Goal: Task Accomplishment & Management: Complete application form

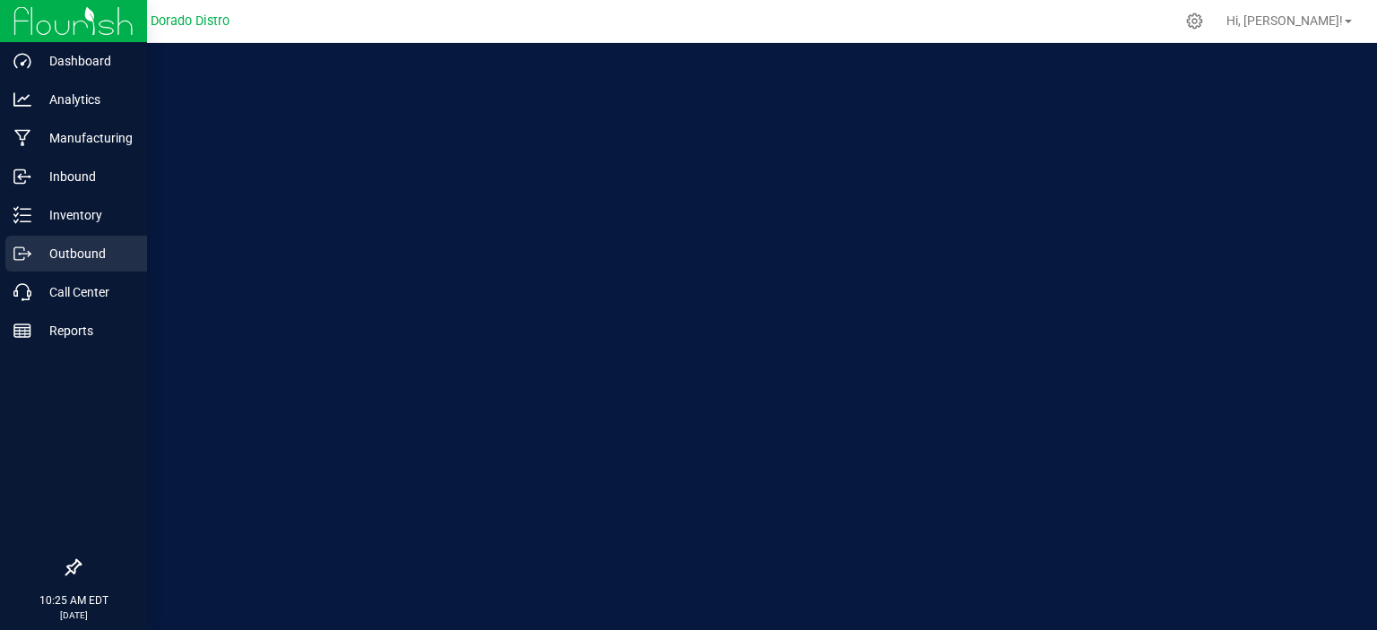
click at [23, 255] on icon at bounding box center [22, 254] width 18 height 18
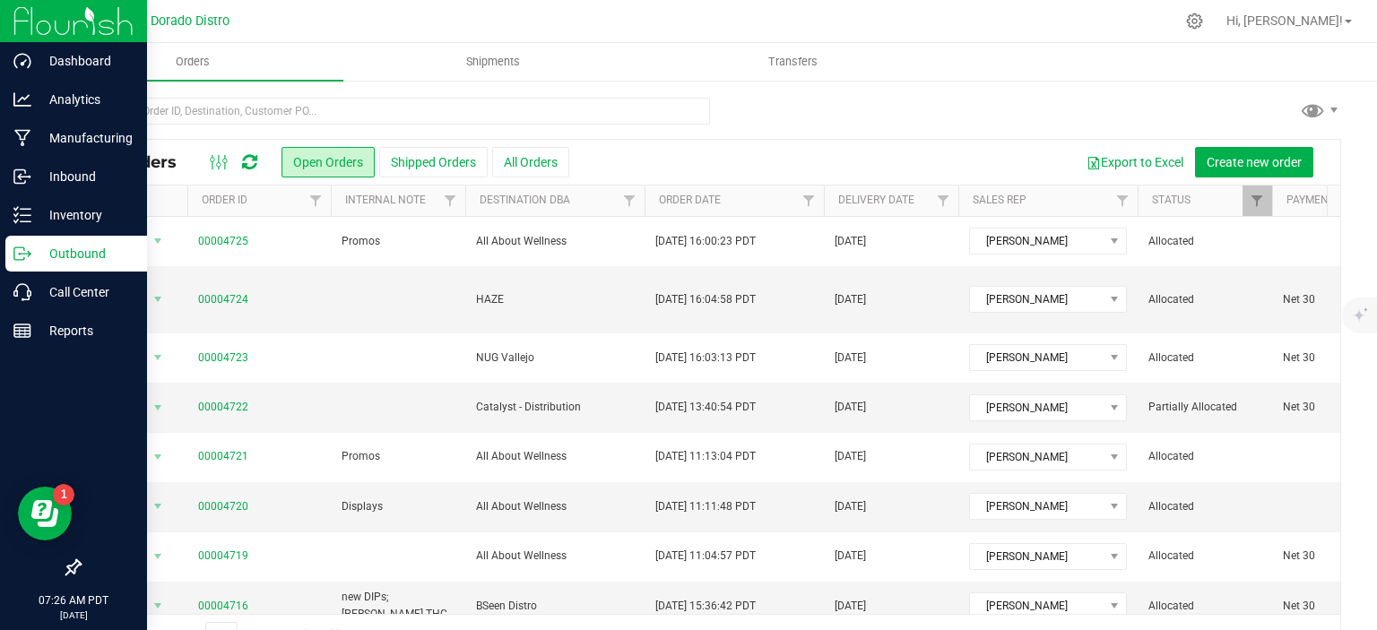
click at [39, 260] on p "Outbound" at bounding box center [85, 254] width 108 height 22
click at [74, 180] on p "Inbound" at bounding box center [85, 177] width 108 height 22
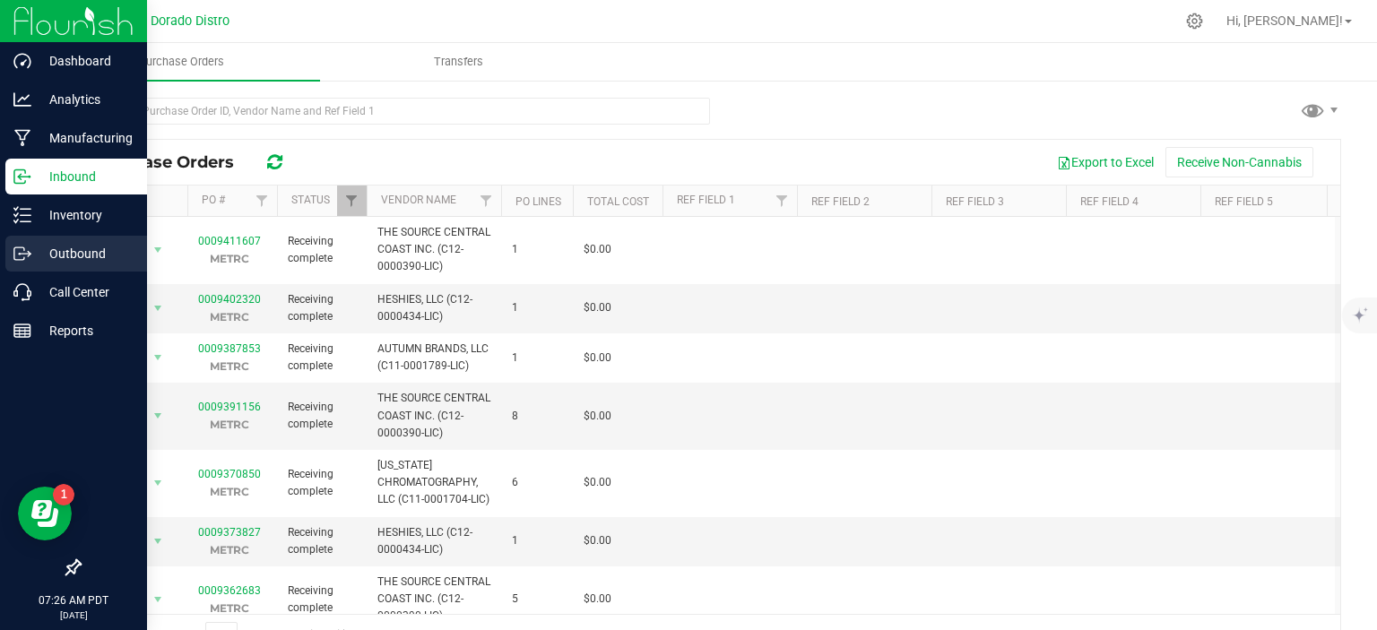
click at [77, 254] on p "Outbound" at bounding box center [85, 254] width 108 height 22
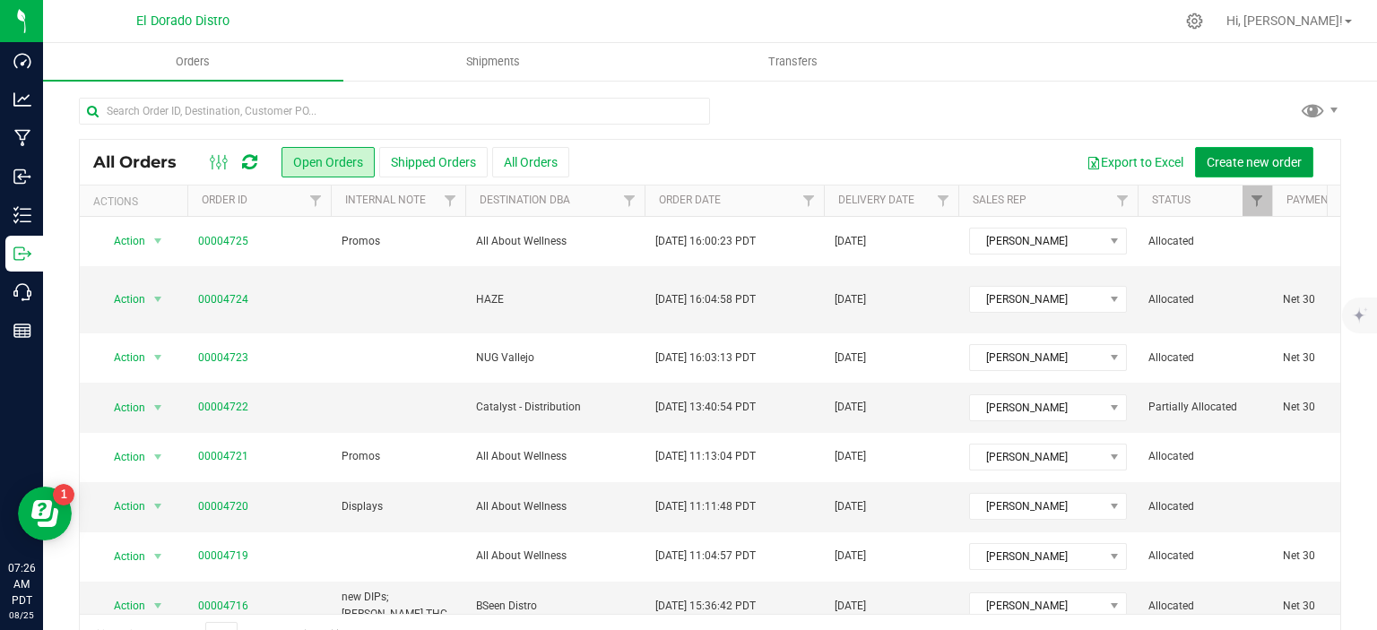
click at [1250, 160] on span "Create new order" at bounding box center [1253, 162] width 95 height 14
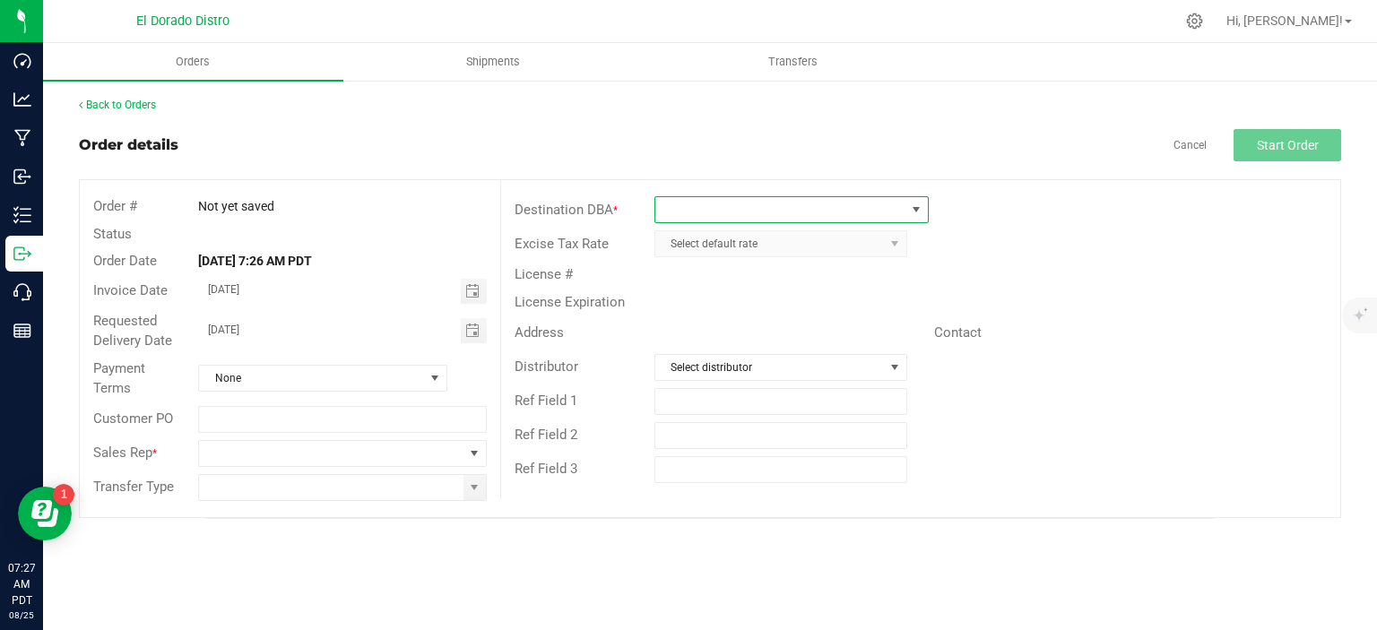
click at [764, 210] on span at bounding box center [780, 209] width 250 height 25
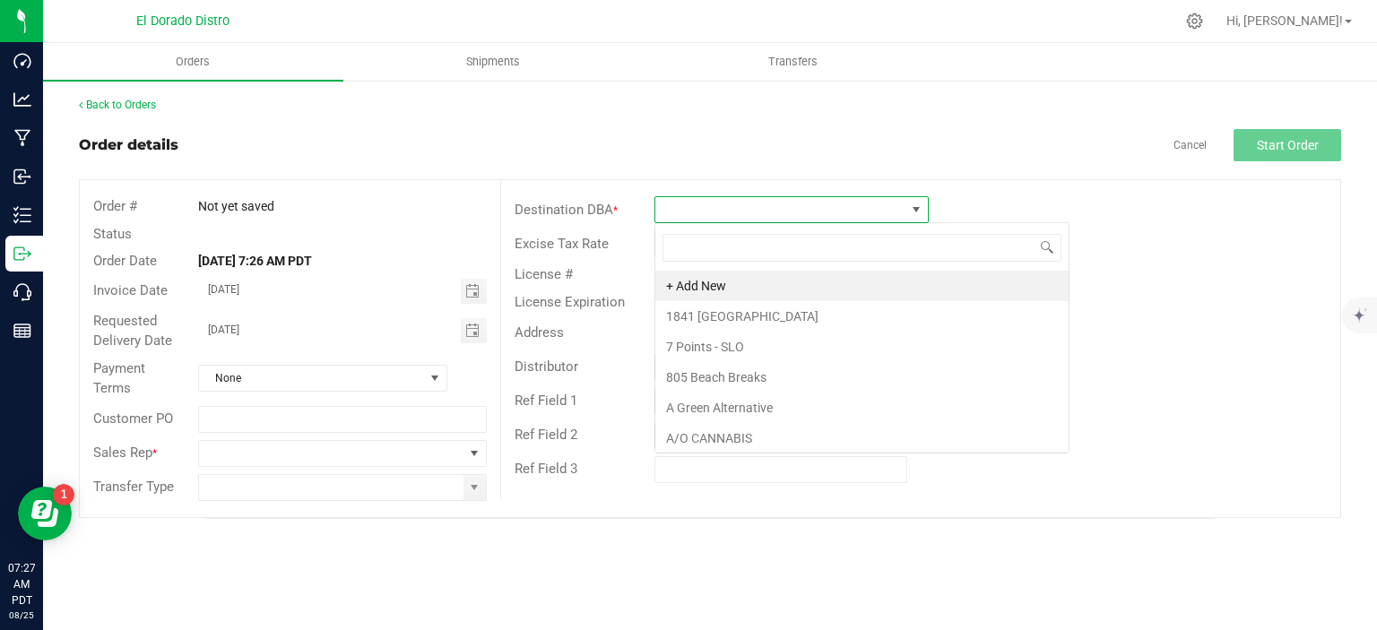
scroll to position [26, 274]
type input "the source"
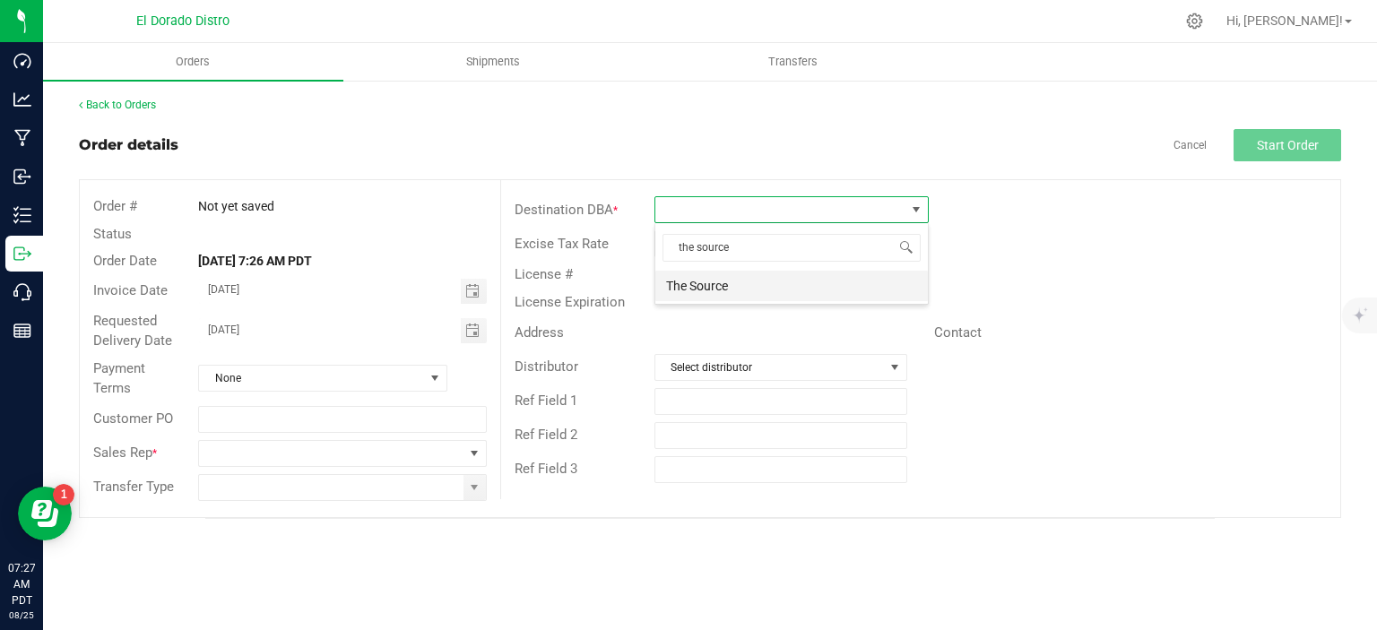
click at [767, 289] on li "The Source" at bounding box center [791, 286] width 272 height 30
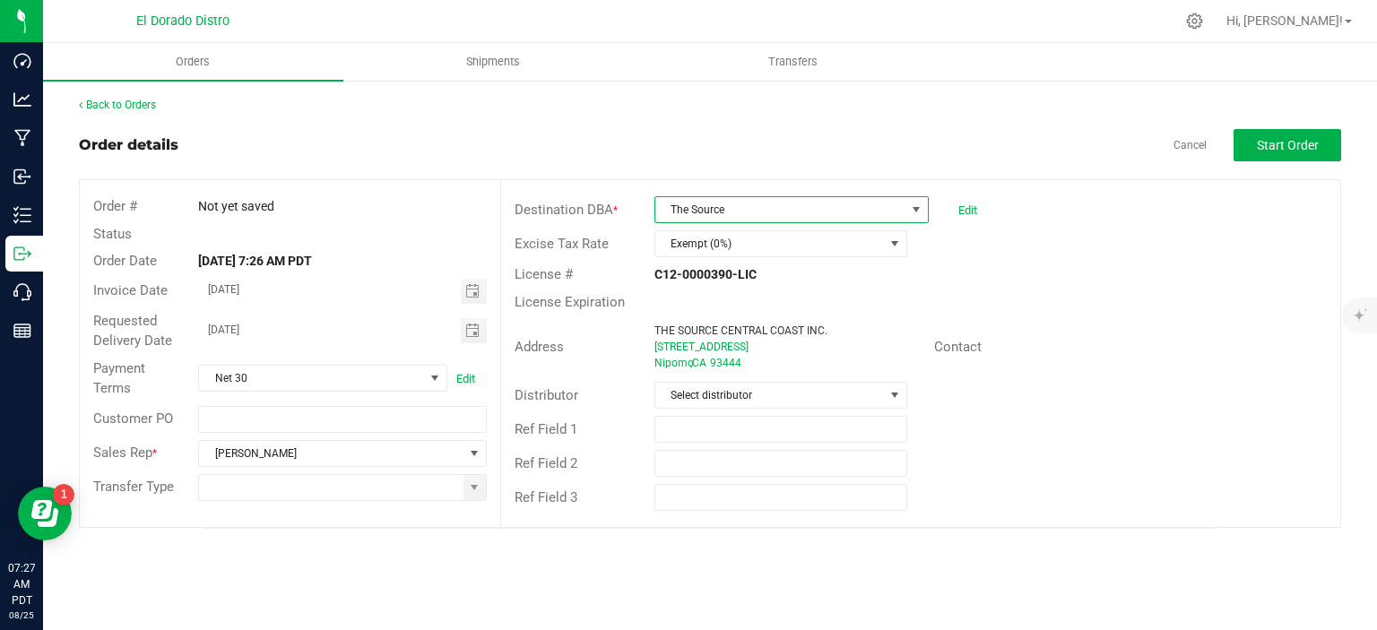
click at [1292, 286] on div "License # C12-0000390-LIC" at bounding box center [920, 275] width 839 height 28
click at [409, 468] on div "Sales Rep * [PERSON_NAME]" at bounding box center [290, 453] width 420 height 34
click at [410, 479] on input at bounding box center [331, 487] width 264 height 25
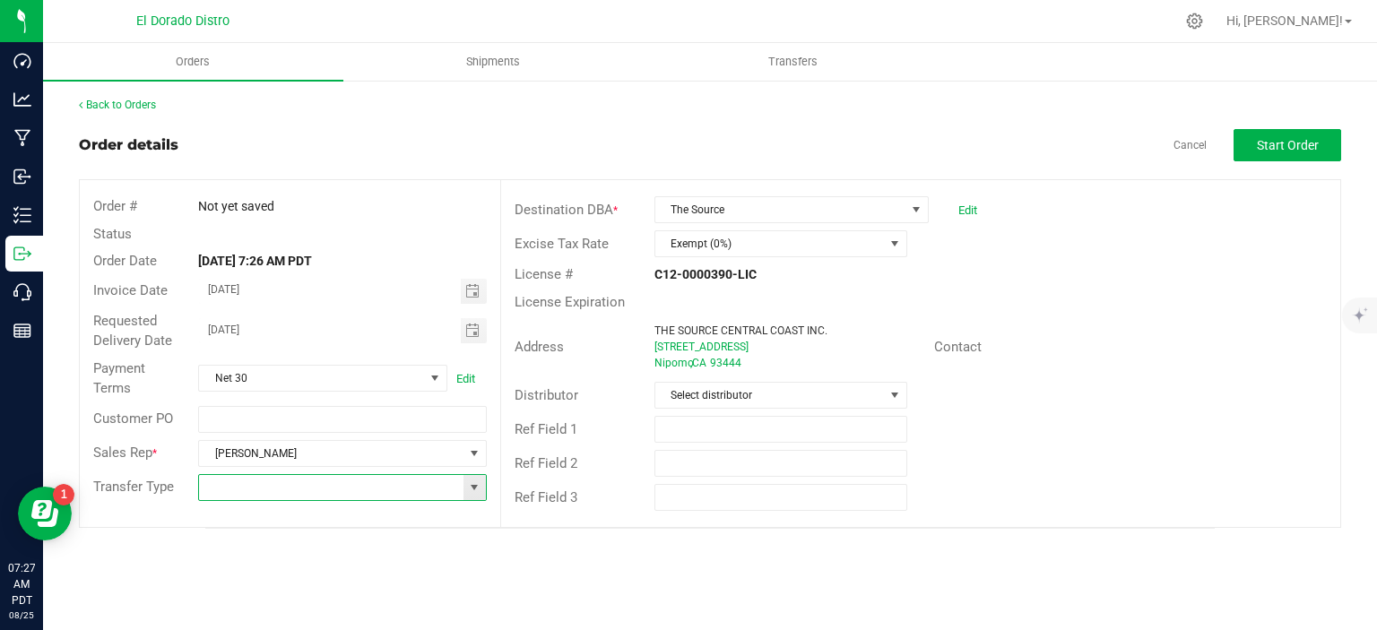
click at [482, 488] on span at bounding box center [474, 487] width 22 height 25
click at [373, 603] on li "Wholesale Manifest" at bounding box center [342, 610] width 287 height 30
type input "Wholesale Manifest"
click at [1302, 160] on button "Start Order" at bounding box center [1287, 145] width 108 height 32
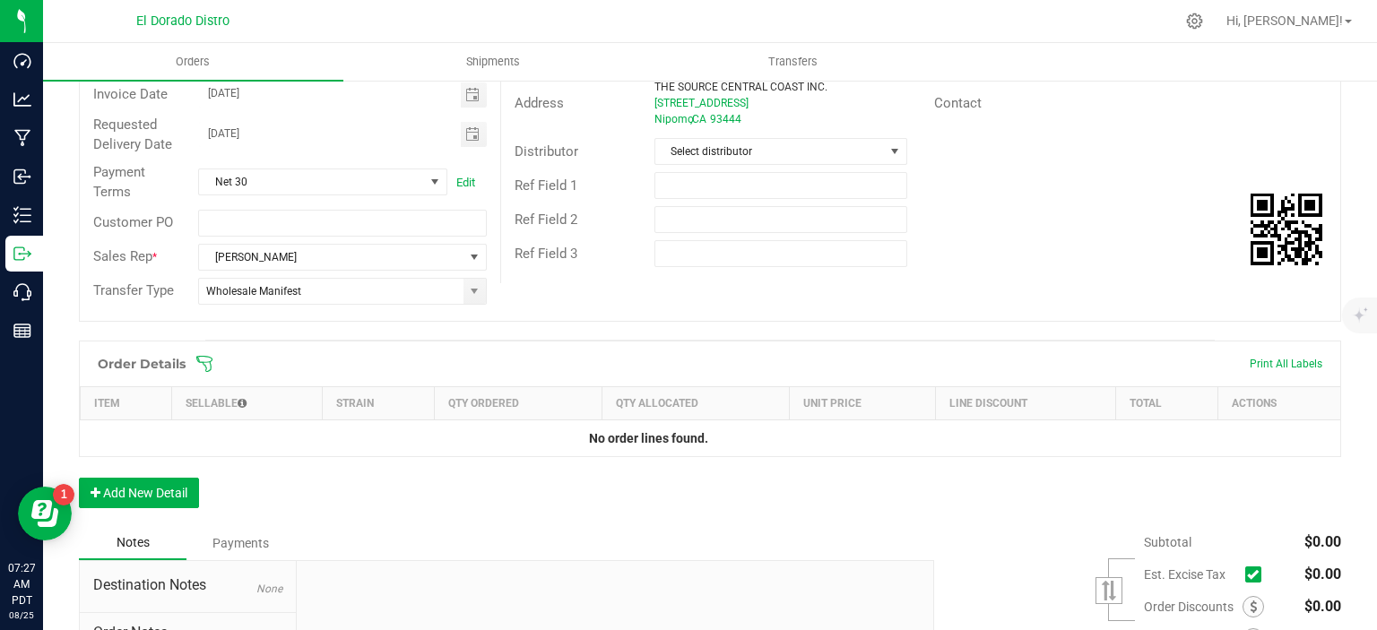
scroll to position [269, 0]
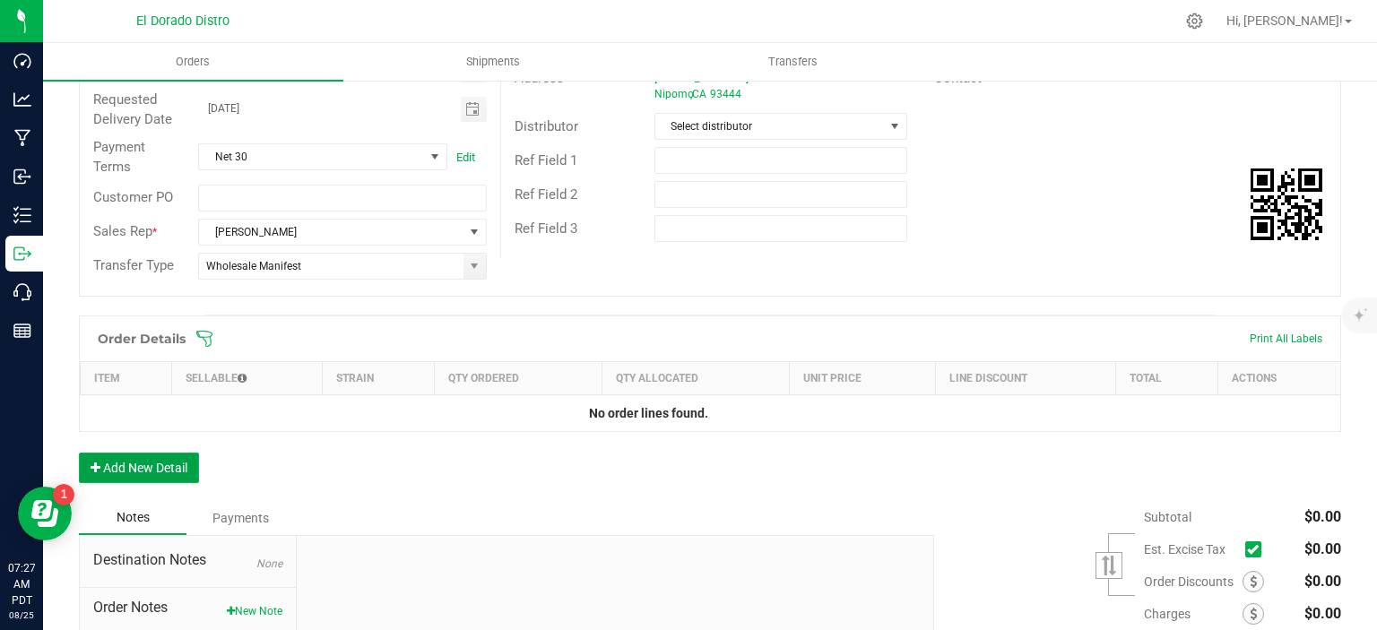
click at [138, 465] on button "Add New Detail" at bounding box center [139, 468] width 120 height 30
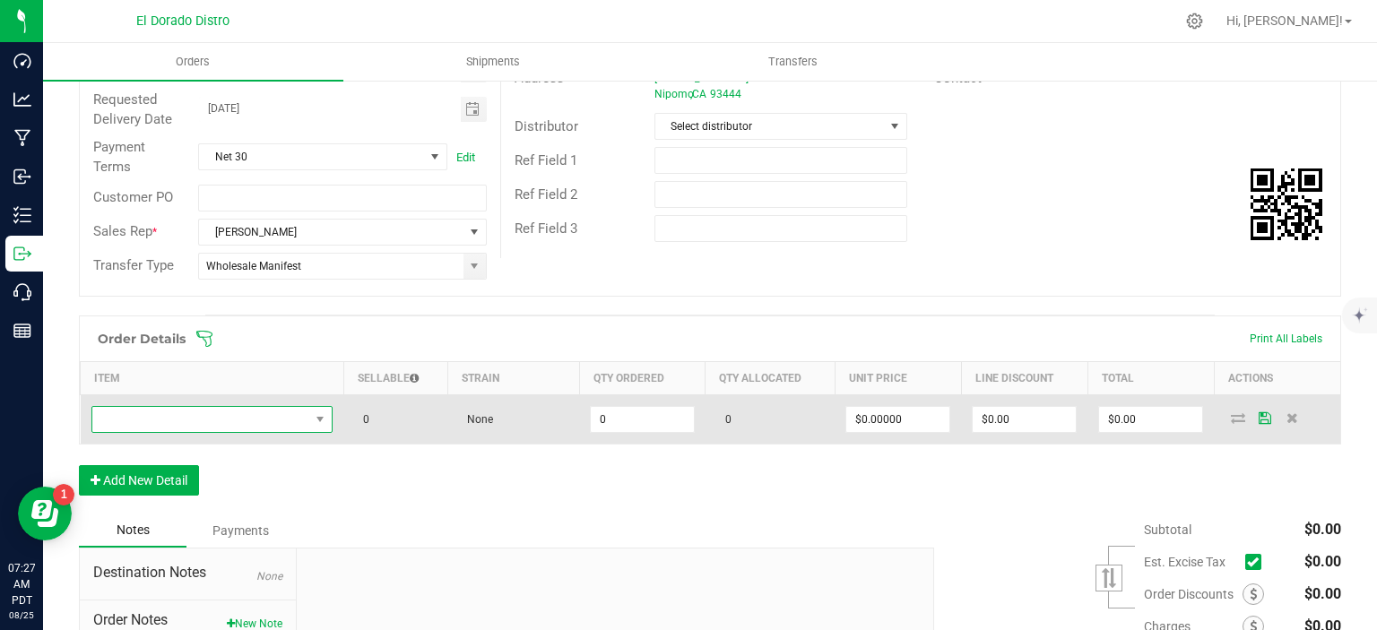
click at [262, 407] on span "NO DATA FOUND" at bounding box center [201, 419] width 218 height 25
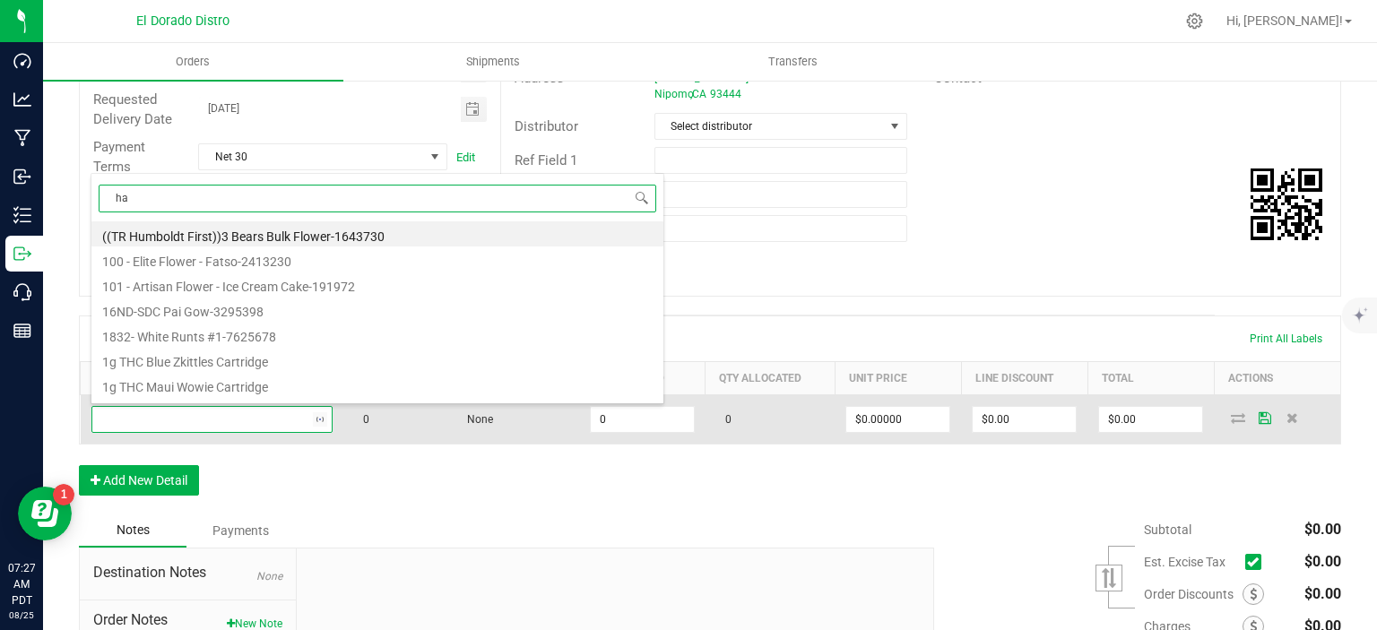
scroll to position [26, 236]
type input "hashburger"
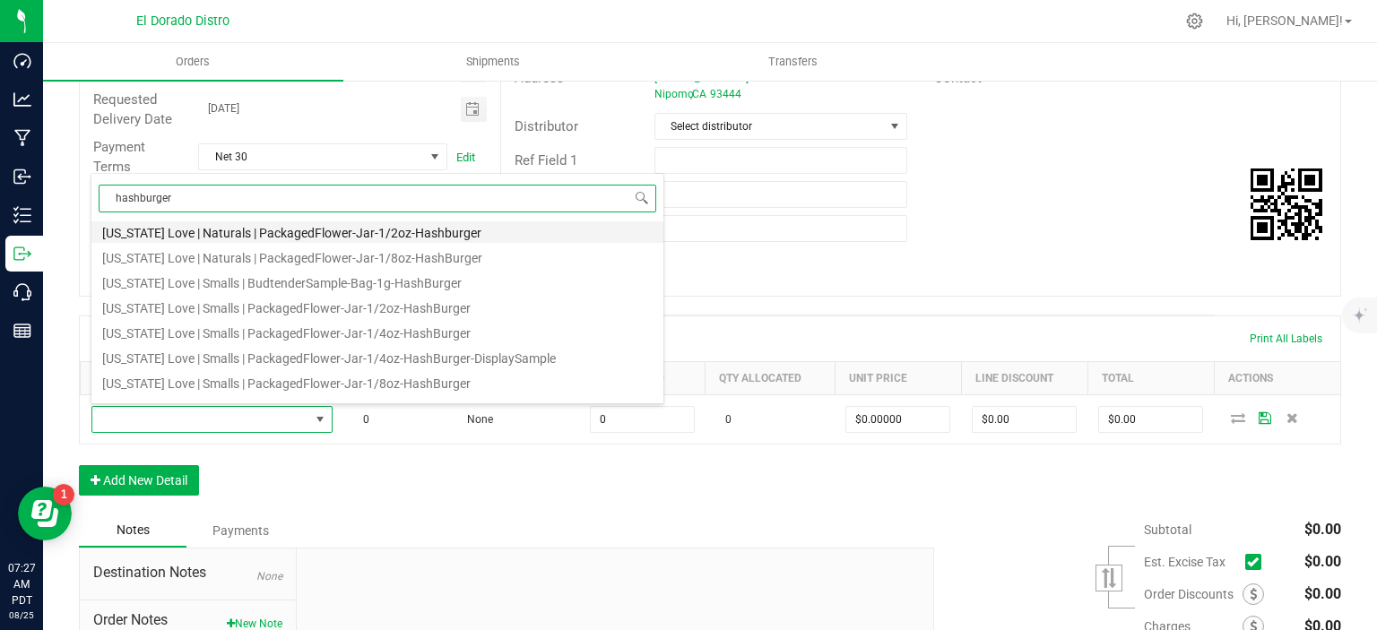
scroll to position [90, 0]
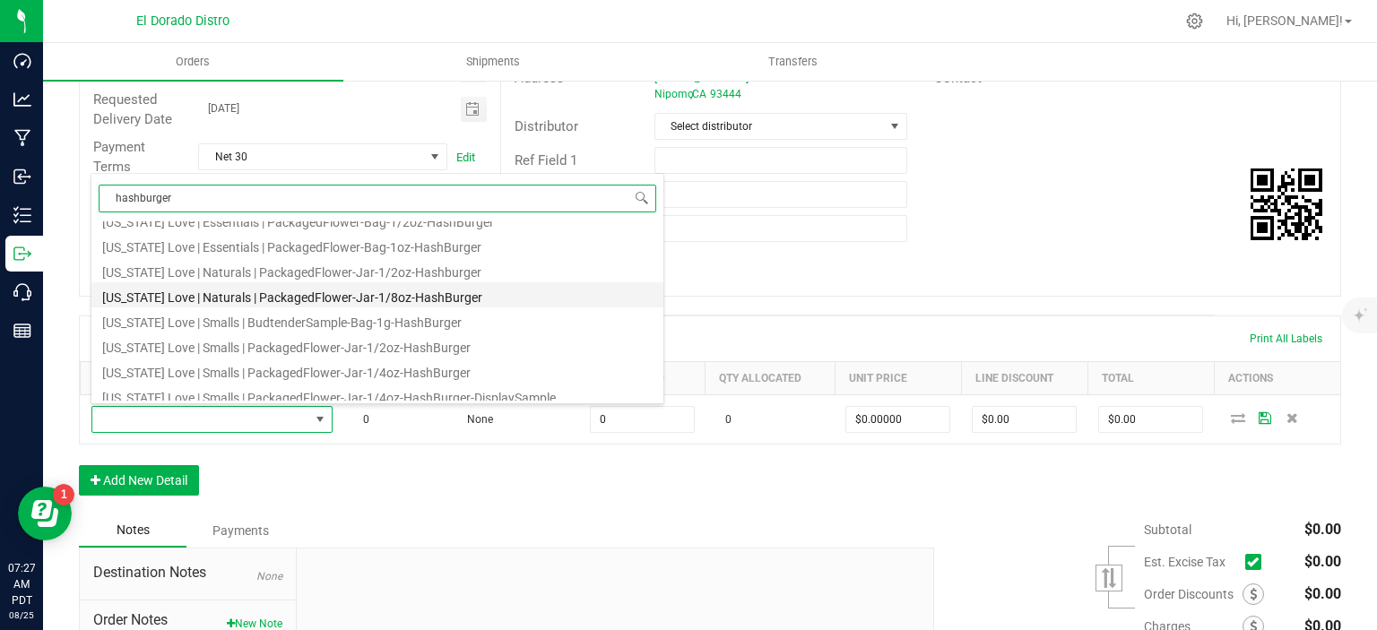
click at [339, 298] on li "[US_STATE] Love | Naturals | PackagedFlower-Jar-1/8oz-HashBurger" at bounding box center [377, 294] width 572 height 25
type input "0 ea"
type input "$5.00000"
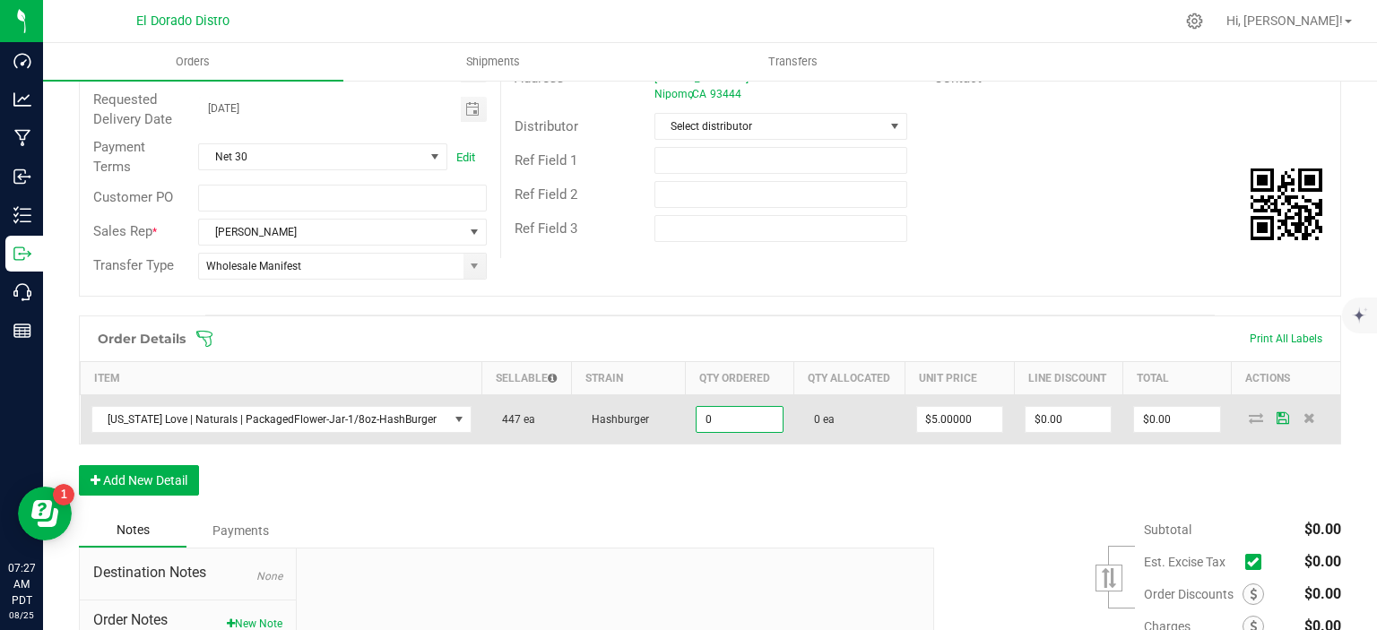
click at [711, 412] on input "0" at bounding box center [738, 419] width 85 height 25
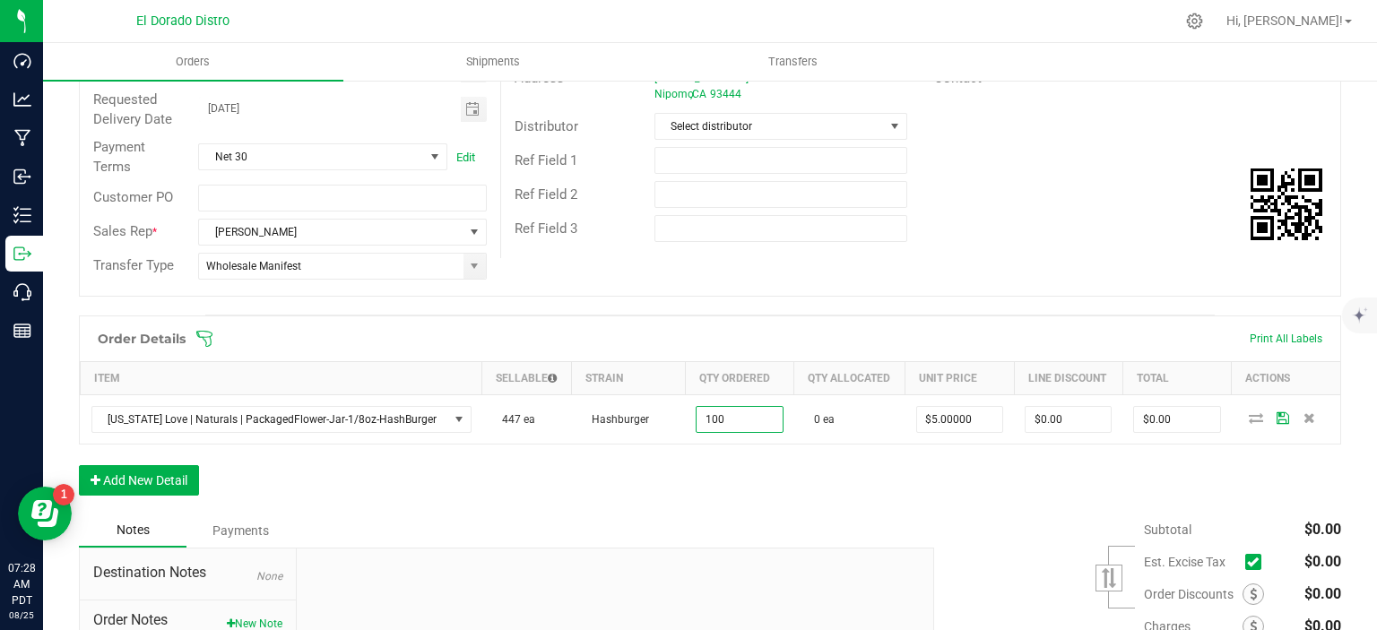
type input "100 ea"
type input "$500.00"
click at [161, 480] on button "Add New Detail" at bounding box center [139, 480] width 120 height 30
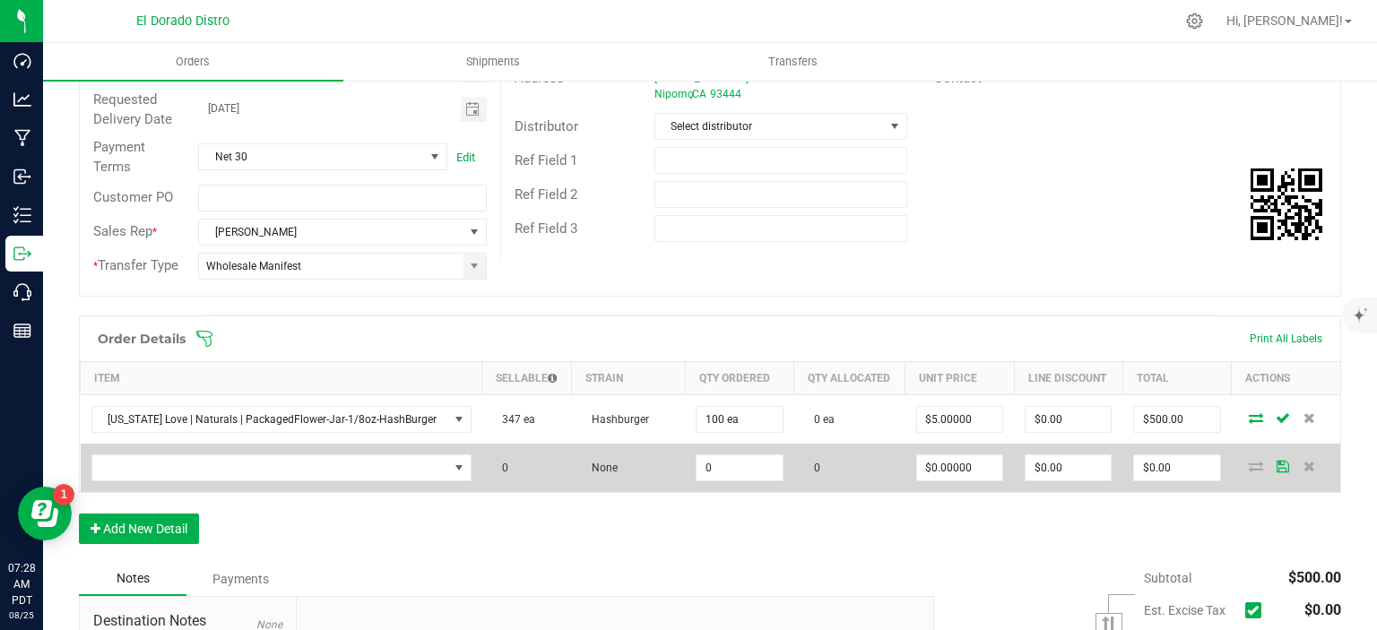
click at [342, 445] on td at bounding box center [282, 468] width 402 height 48
click at [355, 471] on span "NO DATA FOUND" at bounding box center [270, 467] width 356 height 25
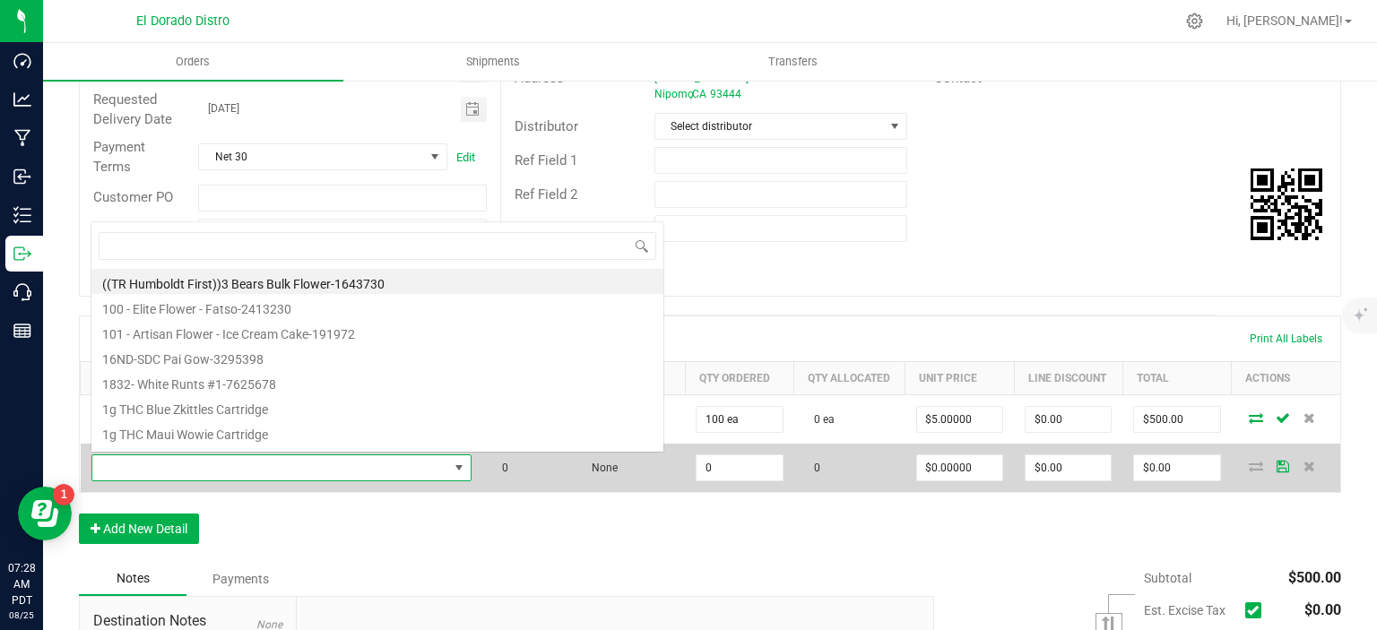
scroll to position [26, 362]
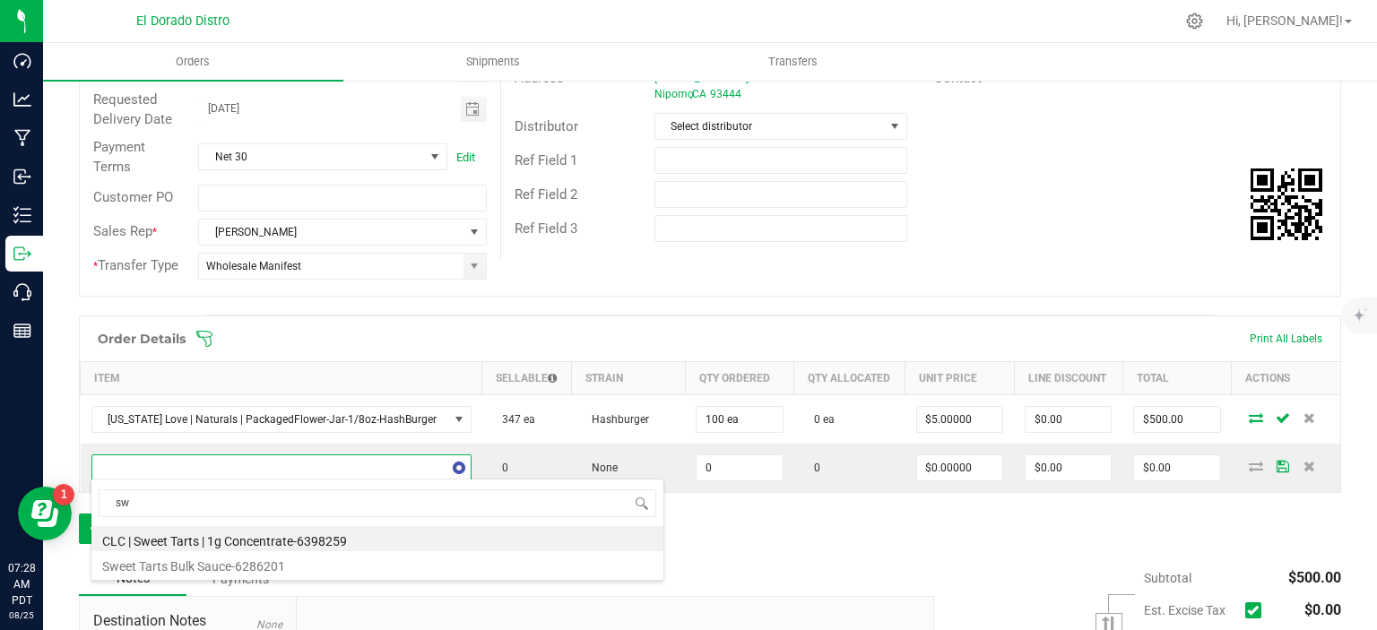
type input "s"
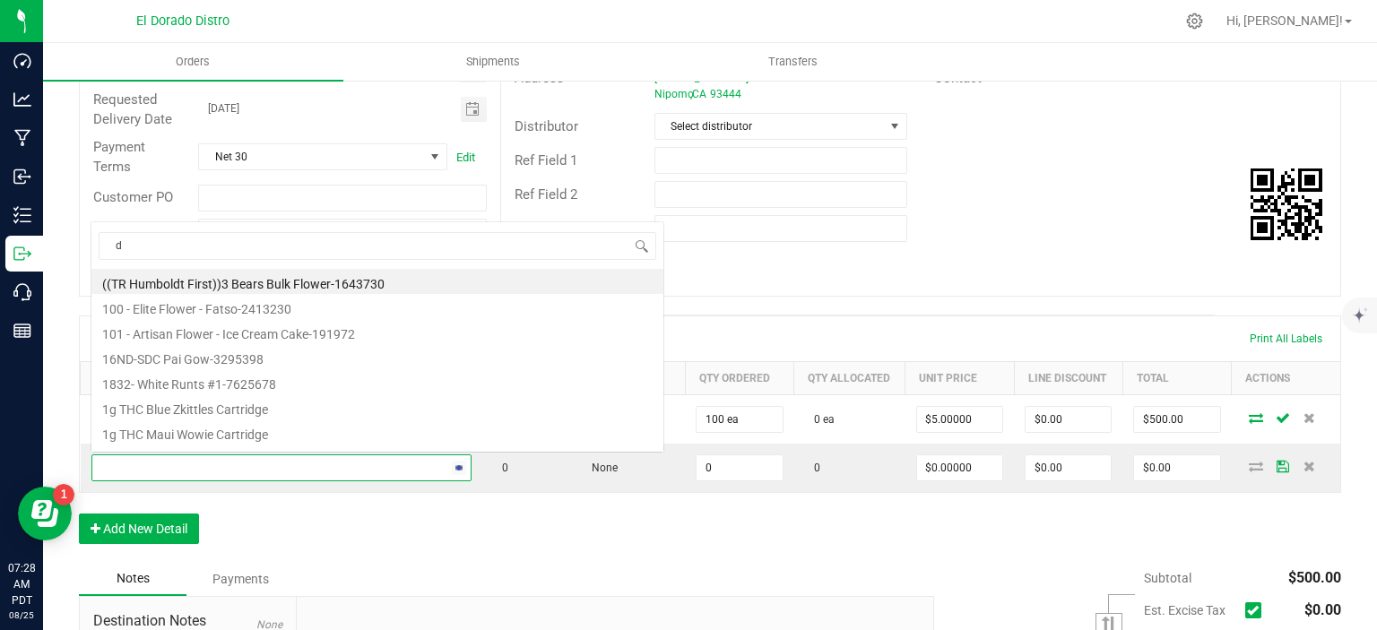
scroll to position [0, 0]
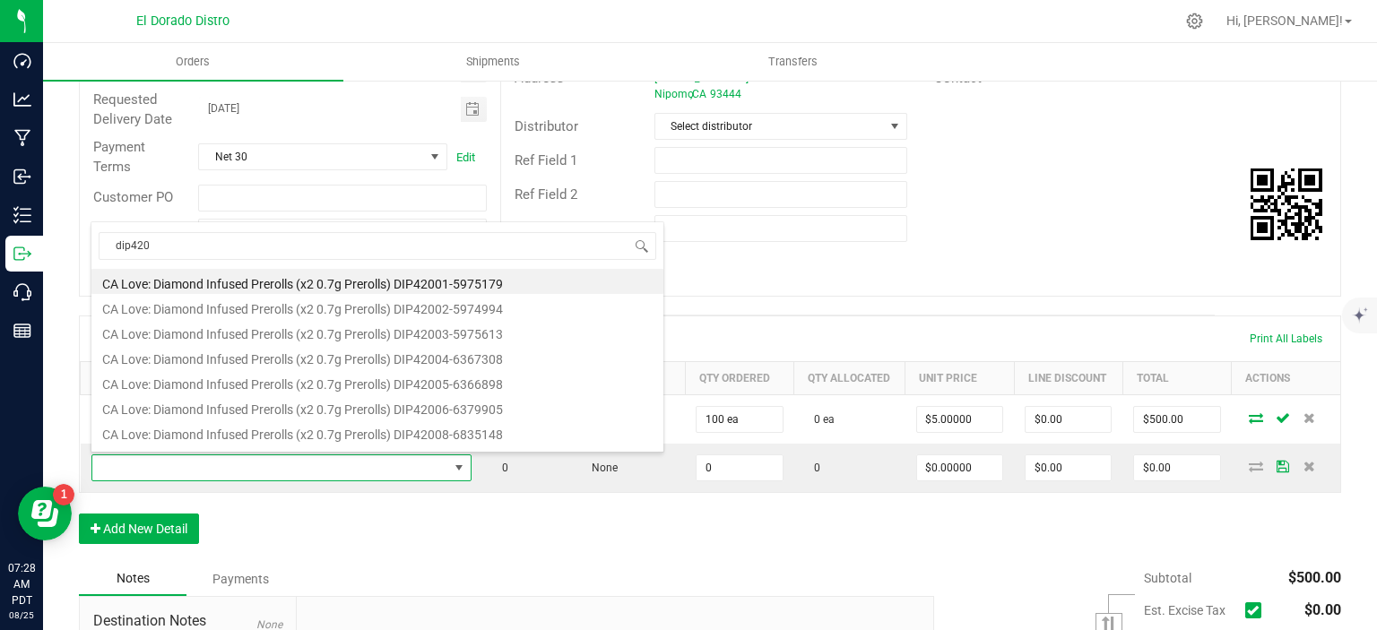
type input "dip420"
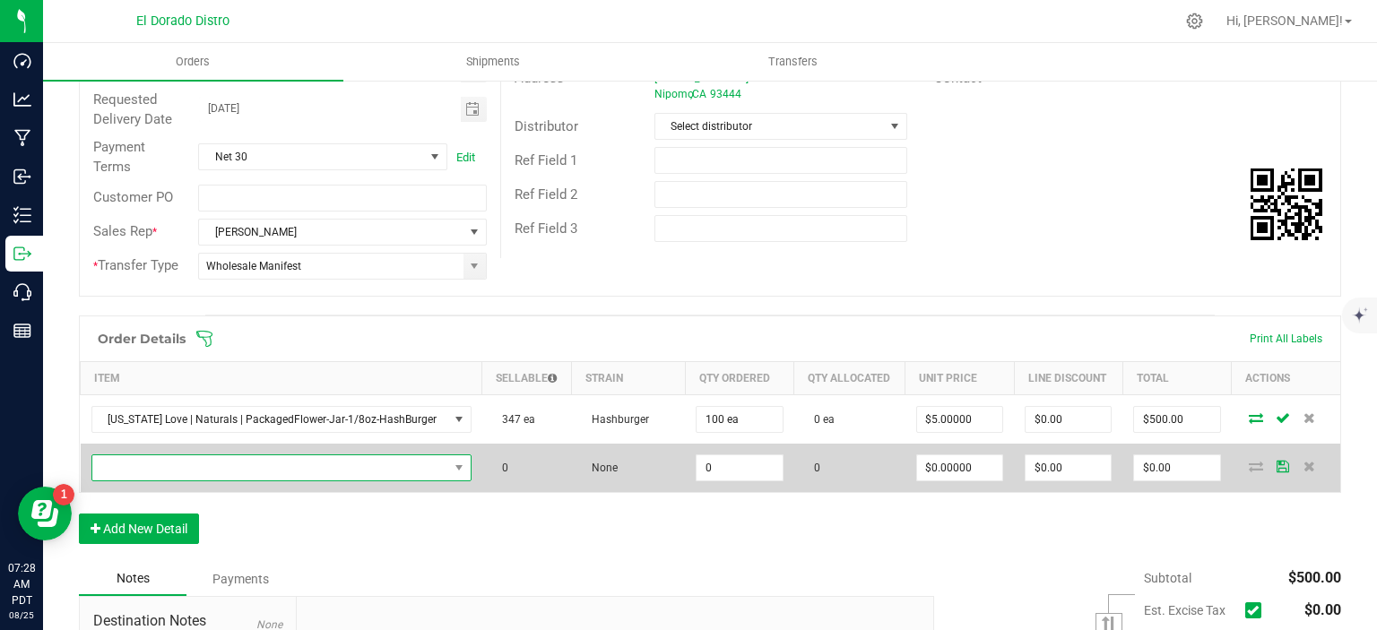
click at [290, 455] on span "NO DATA FOUND" at bounding box center [270, 467] width 356 height 25
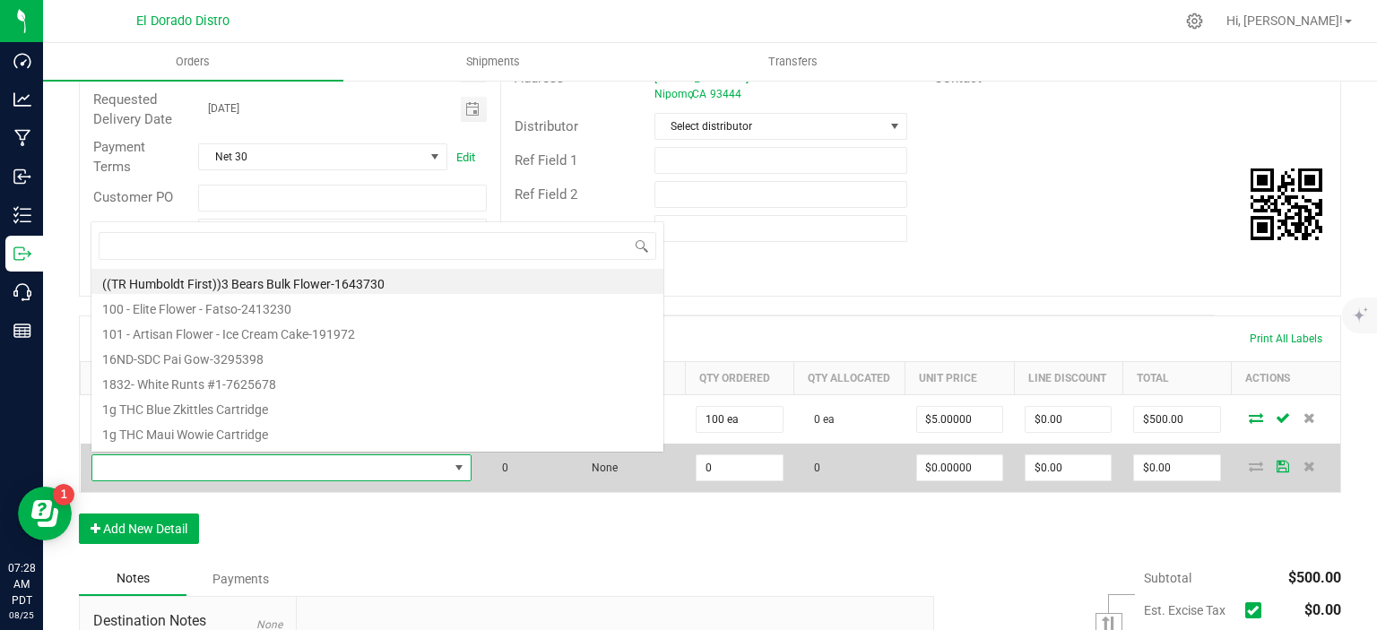
scroll to position [26, 362]
type input "street"
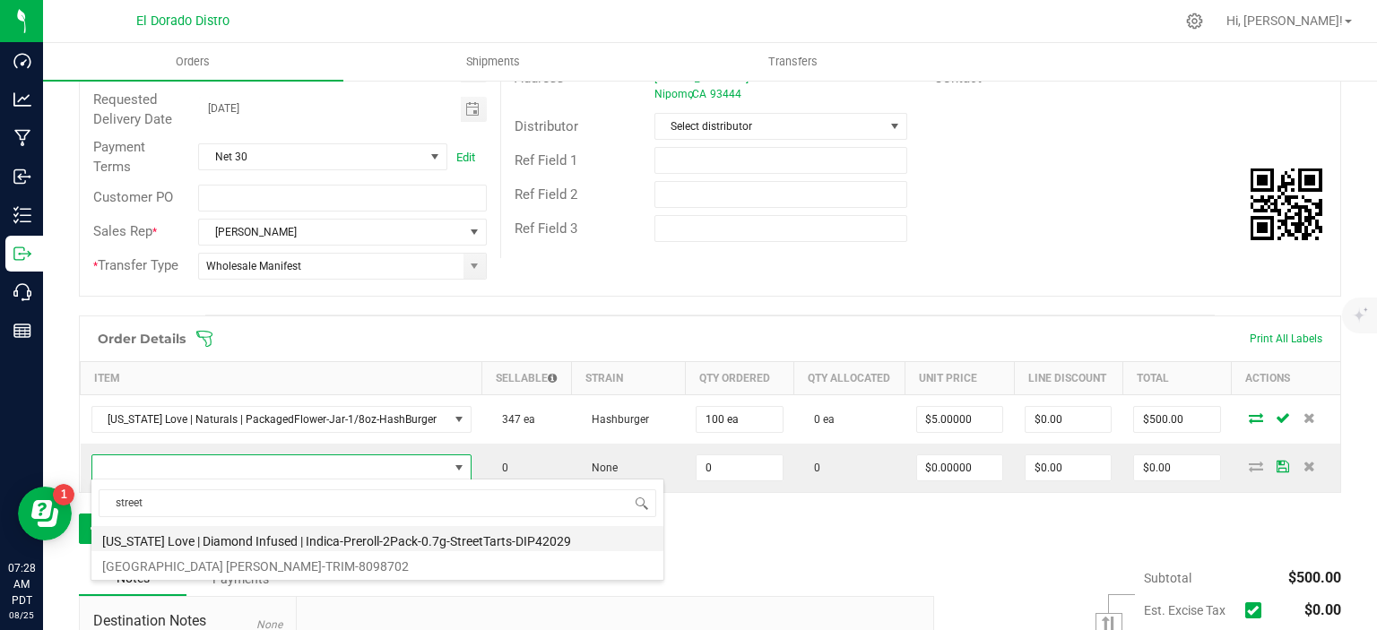
click at [324, 540] on li "[US_STATE] Love | Diamond Infused | Indica-Preroll-2Pack-0.7g-StreetTarts-DIP42…" at bounding box center [377, 538] width 572 height 25
type input "0 ea"
type input "$6.00000"
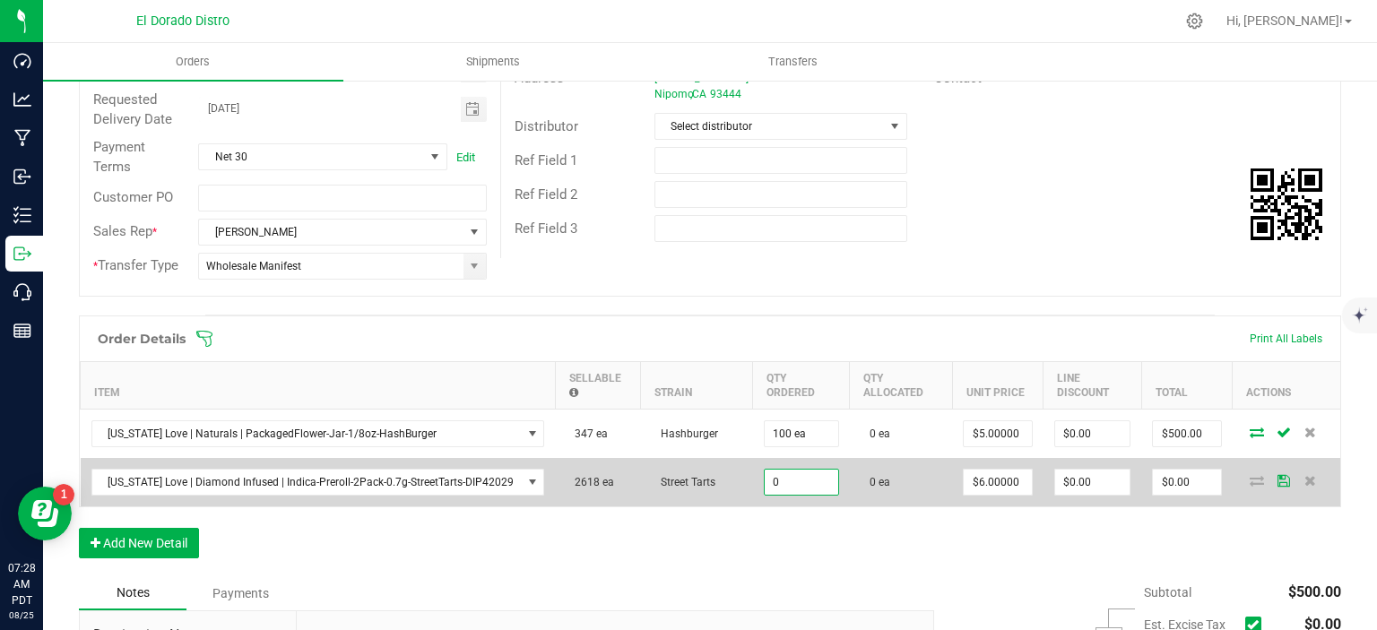
click at [798, 472] on input "0" at bounding box center [801, 482] width 73 height 25
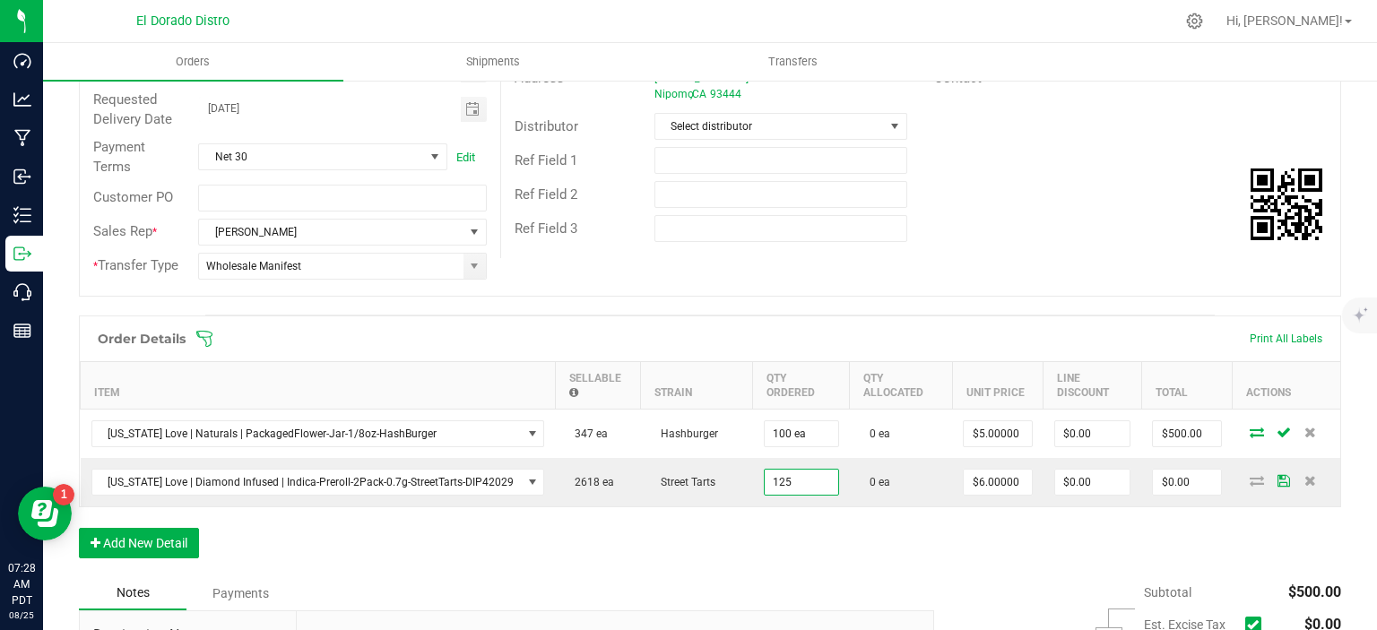
type input "125 ea"
type input "$750.00"
click at [807, 530] on div "Order Details Print All Labels Item Sellable Strain Qty Ordered Qty Allocated U…" at bounding box center [710, 445] width 1262 height 261
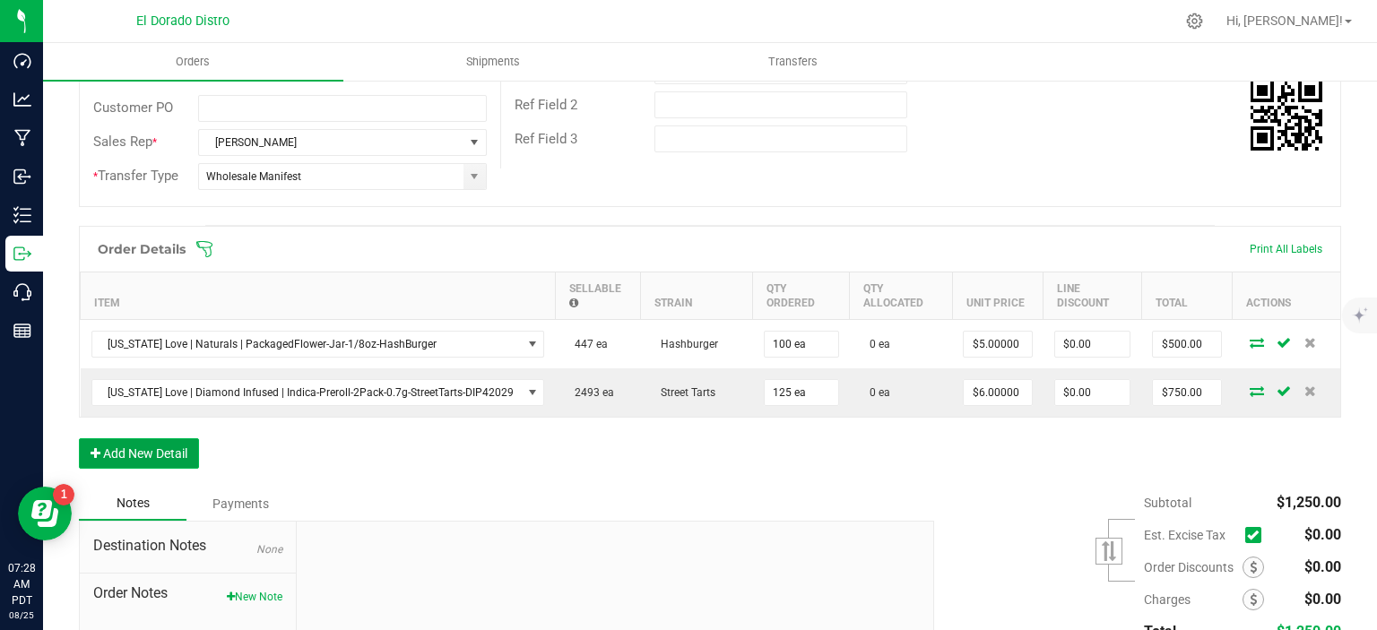
click at [136, 440] on button "Add New Detail" at bounding box center [139, 453] width 120 height 30
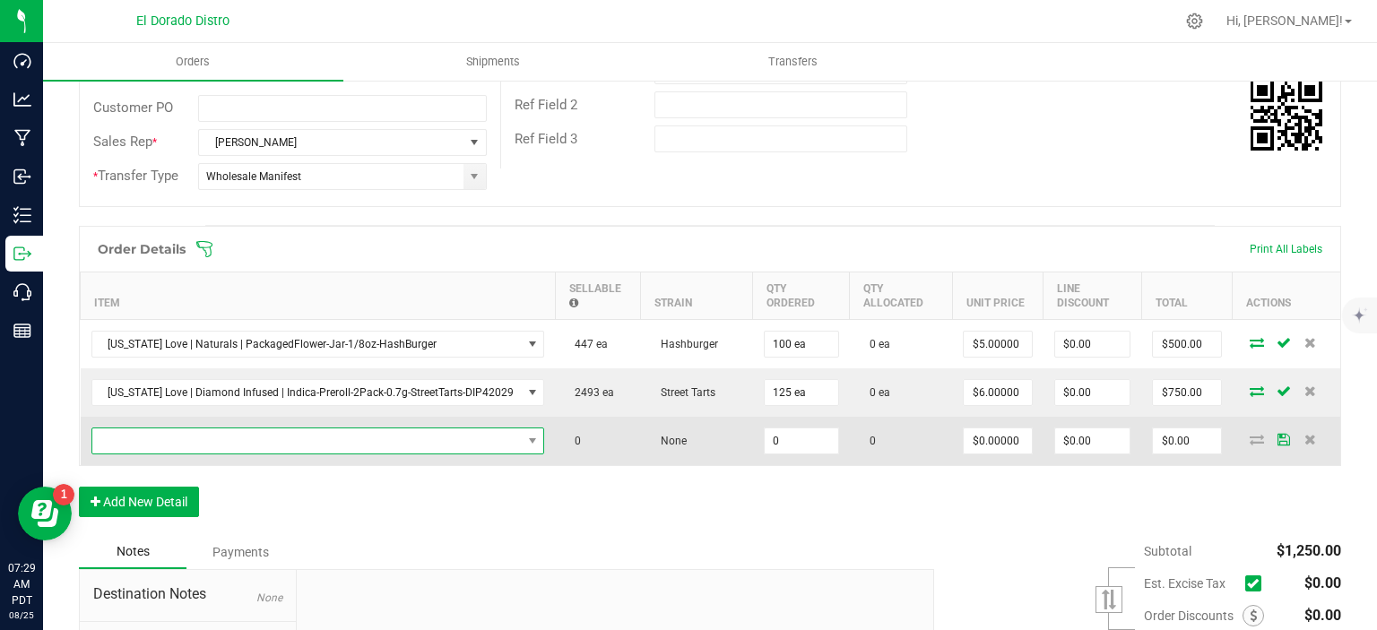
click at [323, 436] on span "NO DATA FOUND" at bounding box center [306, 440] width 429 height 25
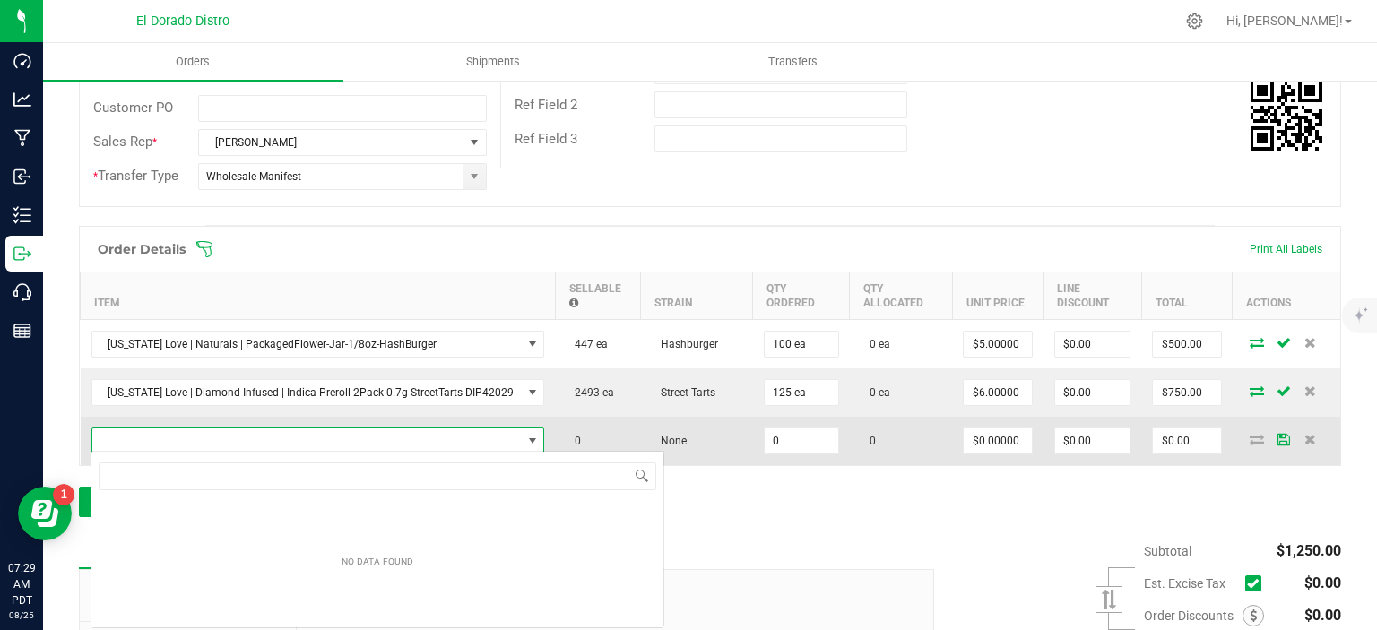
scroll to position [26, 441]
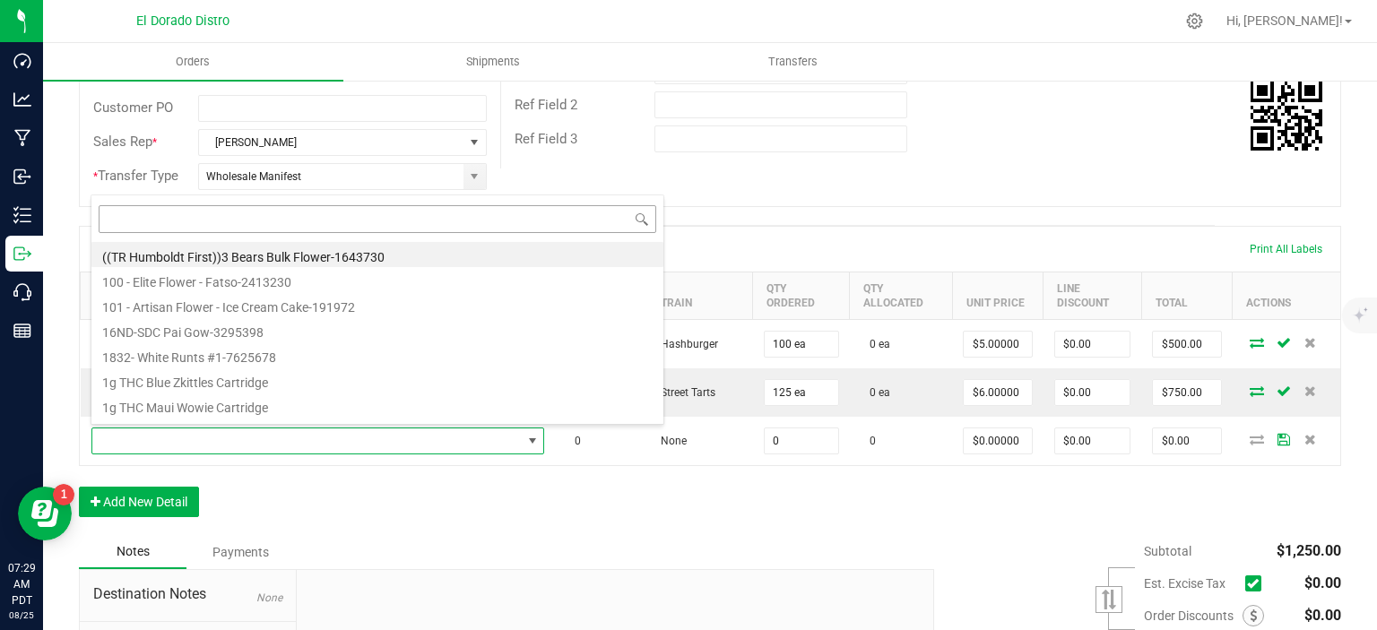
click at [337, 225] on input at bounding box center [377, 219] width 557 height 28
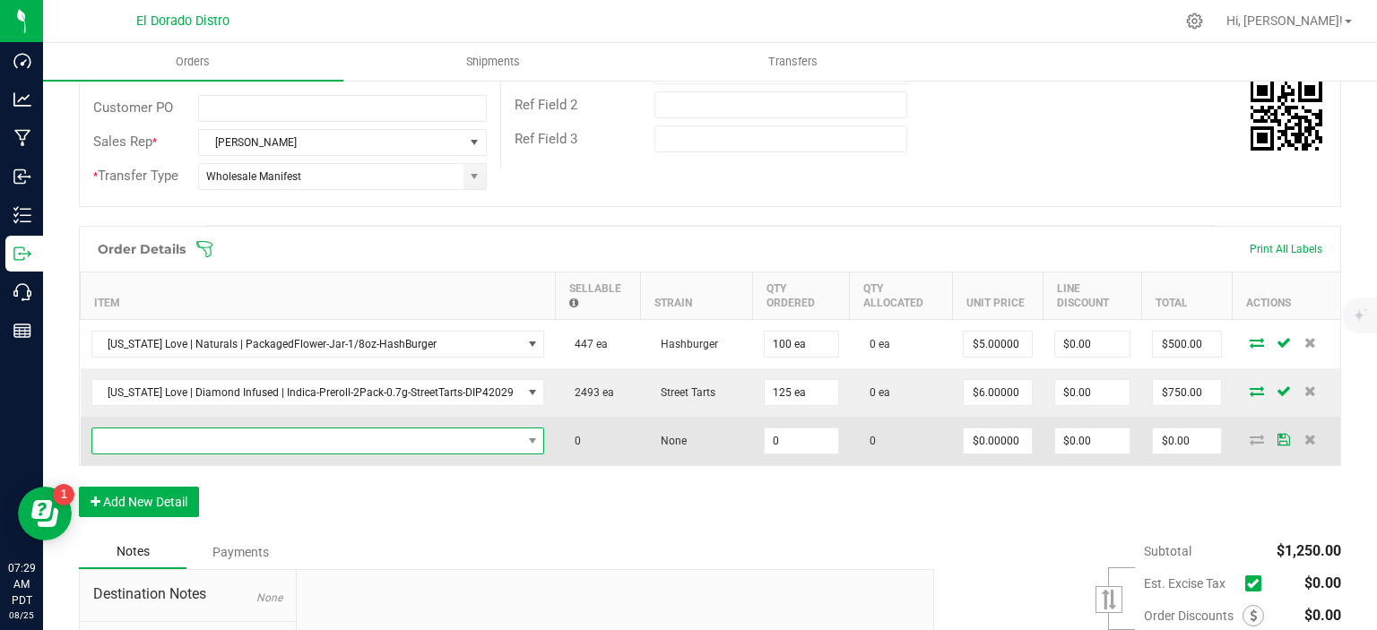
click at [286, 429] on span "NO DATA FOUND" at bounding box center [306, 440] width 429 height 25
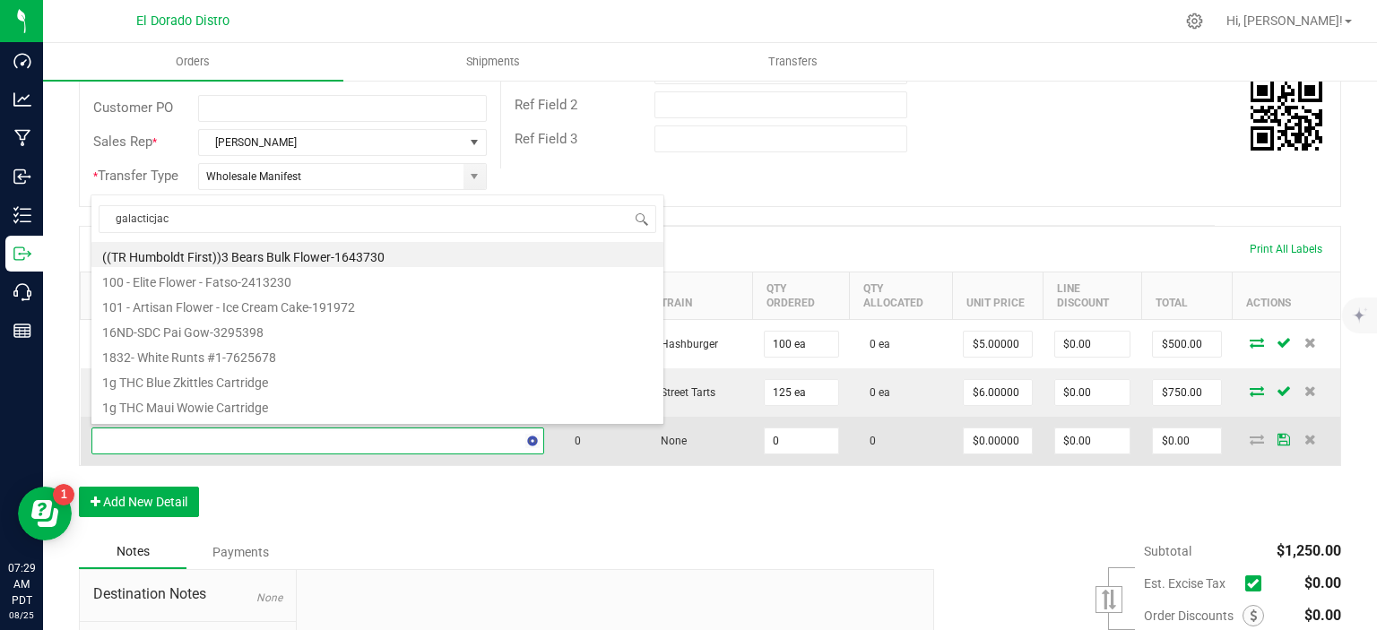
type input "galacticjack"
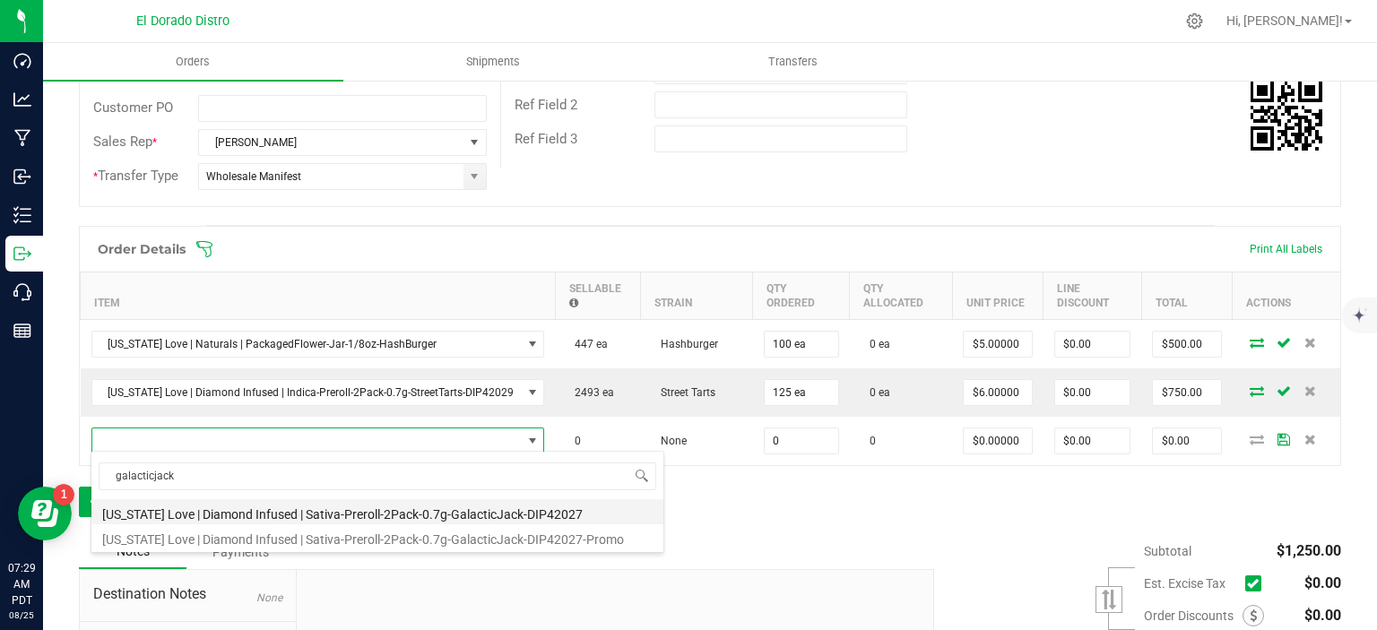
click at [419, 508] on li "[US_STATE] Love | Diamond Infused | Sativa-Preroll-2Pack-0.7g-GalacticJack-DIP4…" at bounding box center [377, 511] width 572 height 25
type input "0 ea"
type input "$6.00000"
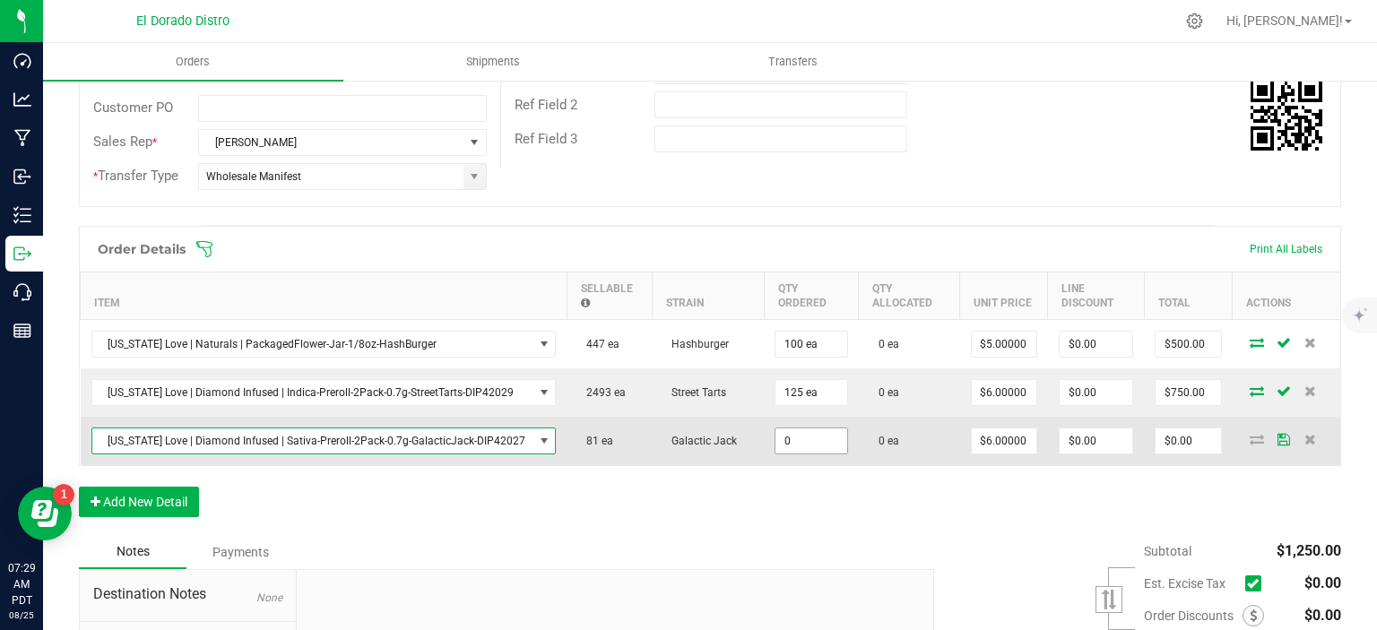
click at [813, 436] on input "0" at bounding box center [811, 440] width 72 height 25
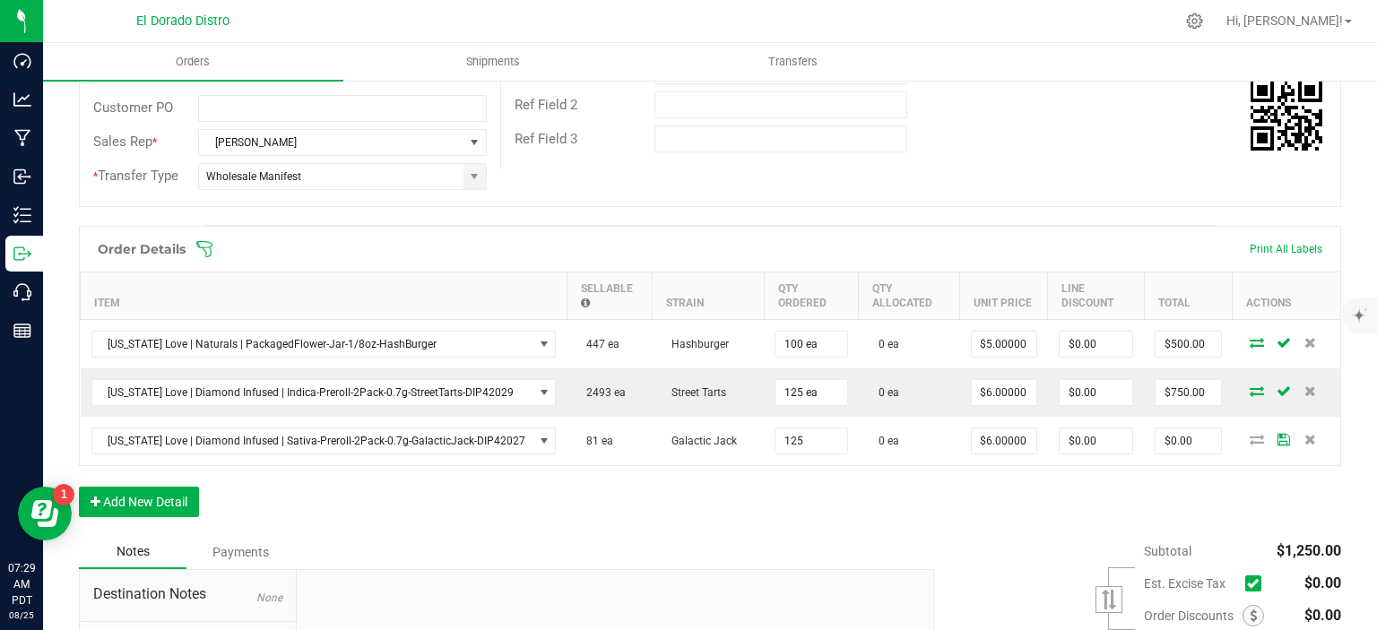
type input "125 ea"
type input "$750.00"
click at [840, 535] on div "Notes Payments" at bounding box center [500, 552] width 842 height 34
click at [136, 505] on button "Add New Detail" at bounding box center [139, 502] width 120 height 30
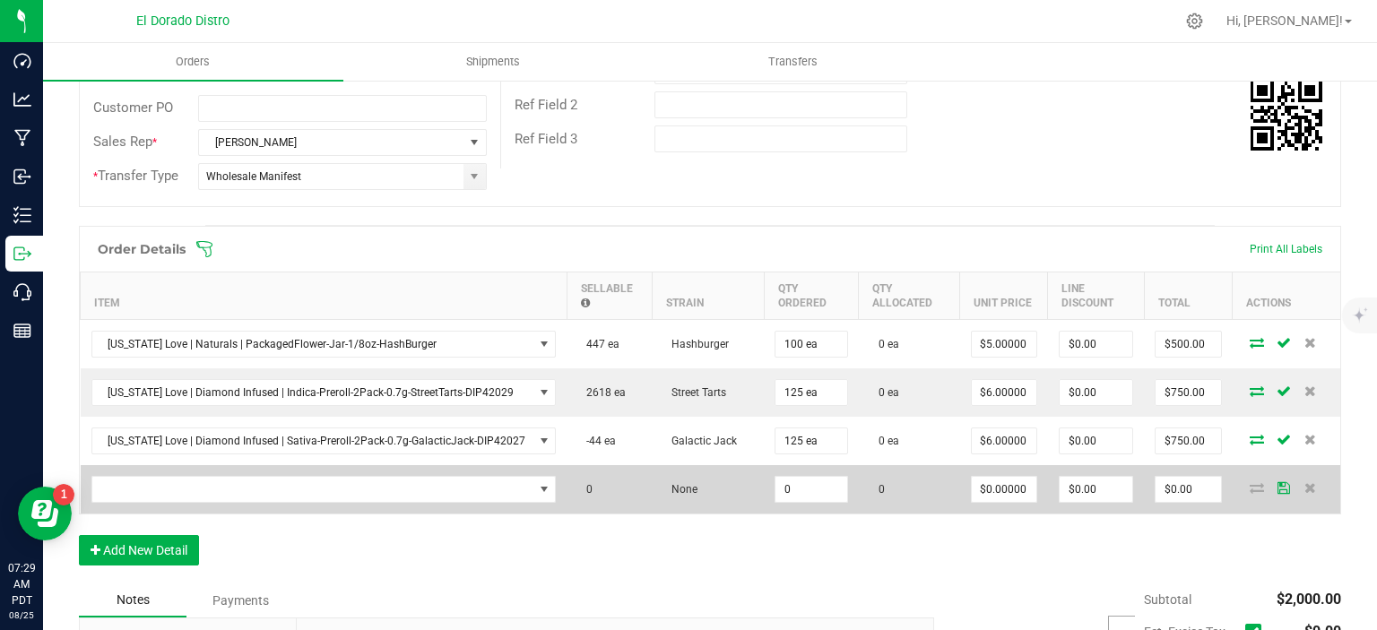
click at [295, 465] on td at bounding box center [324, 489] width 487 height 48
click at [301, 477] on span "NO DATA FOUND" at bounding box center [312, 489] width 441 height 25
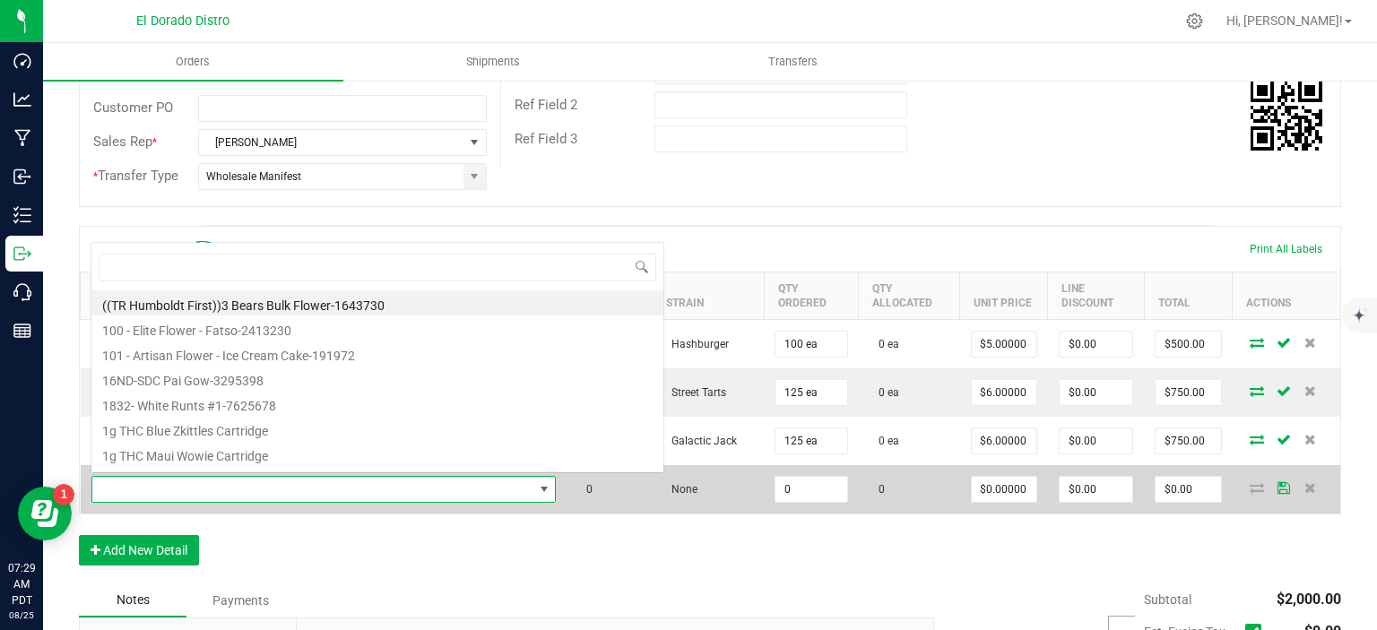
scroll to position [26, 450]
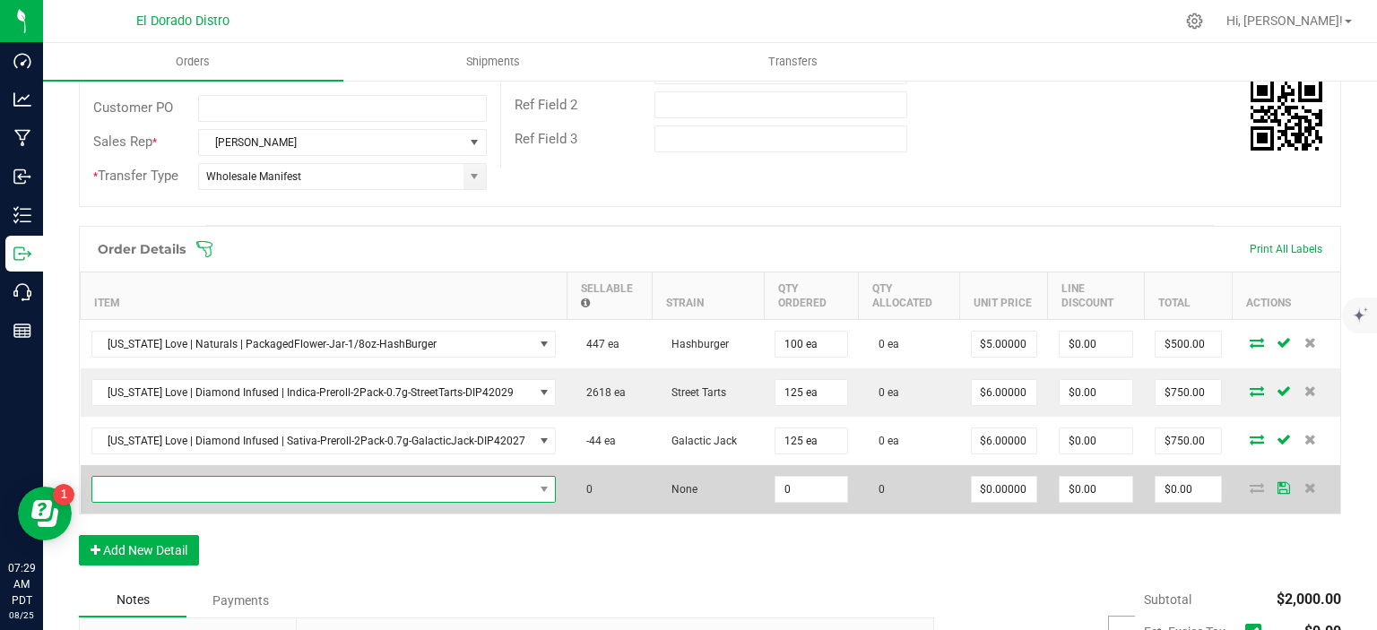
click at [419, 486] on span "NO DATA FOUND" at bounding box center [312, 489] width 441 height 25
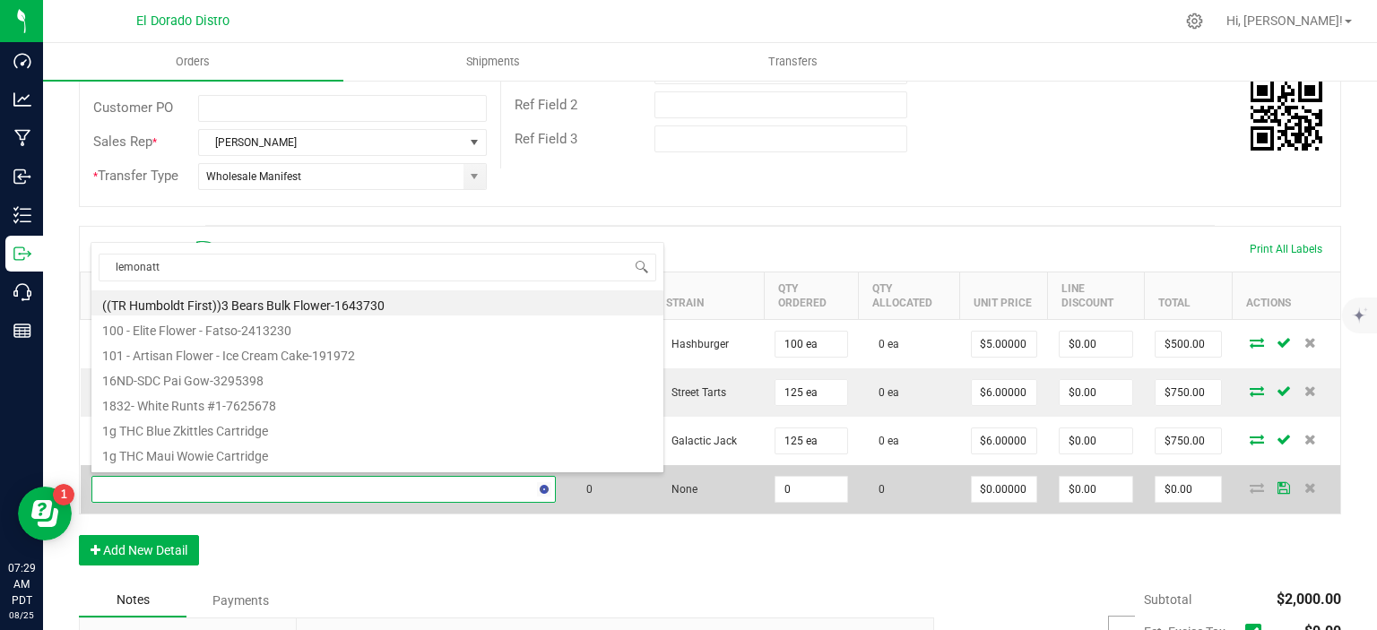
type input "lemonatti"
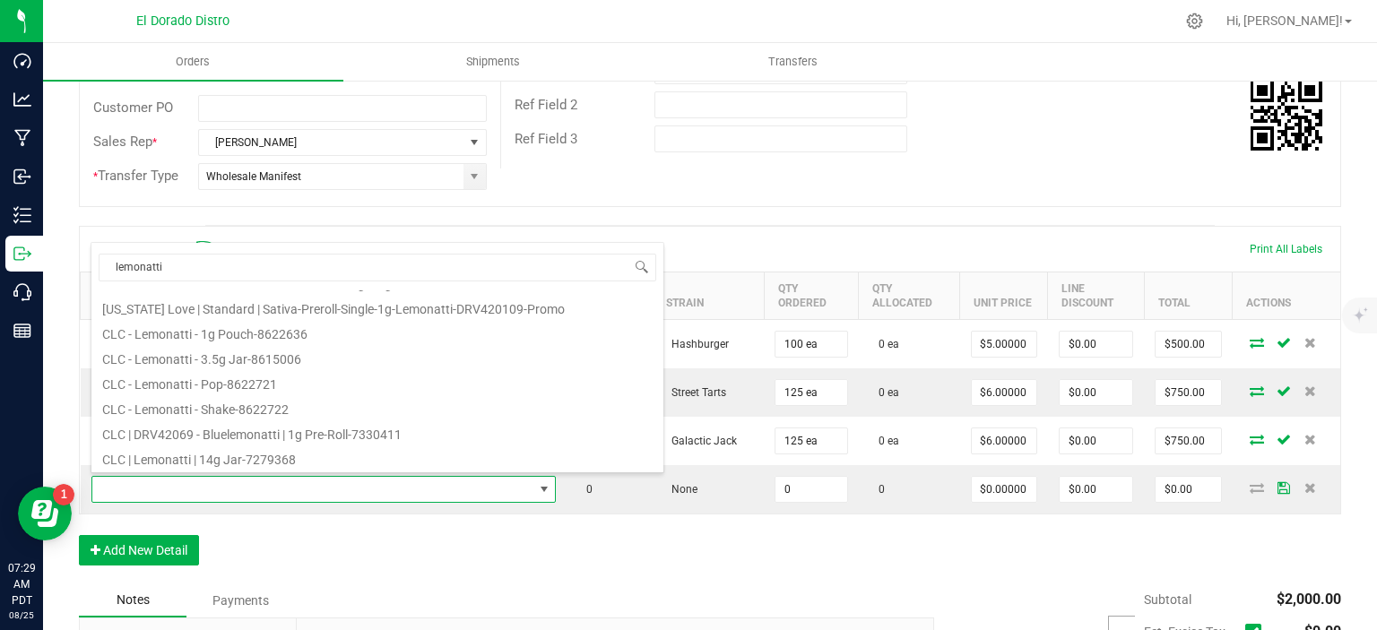
scroll to position [233, 0]
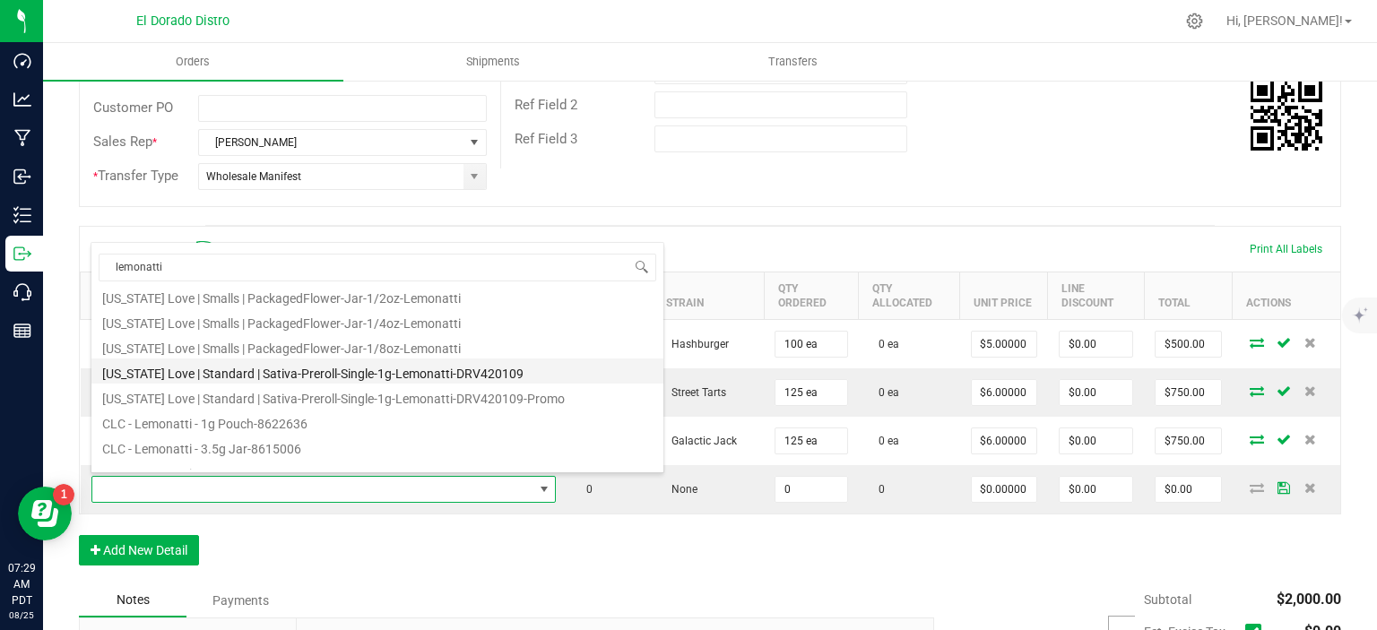
click at [361, 376] on li "[US_STATE] Love | Standard | Sativa-Preroll-Single-1g-Lemonatti-DRV420109" at bounding box center [377, 371] width 572 height 25
type input "0 ea"
type input "$2.00000"
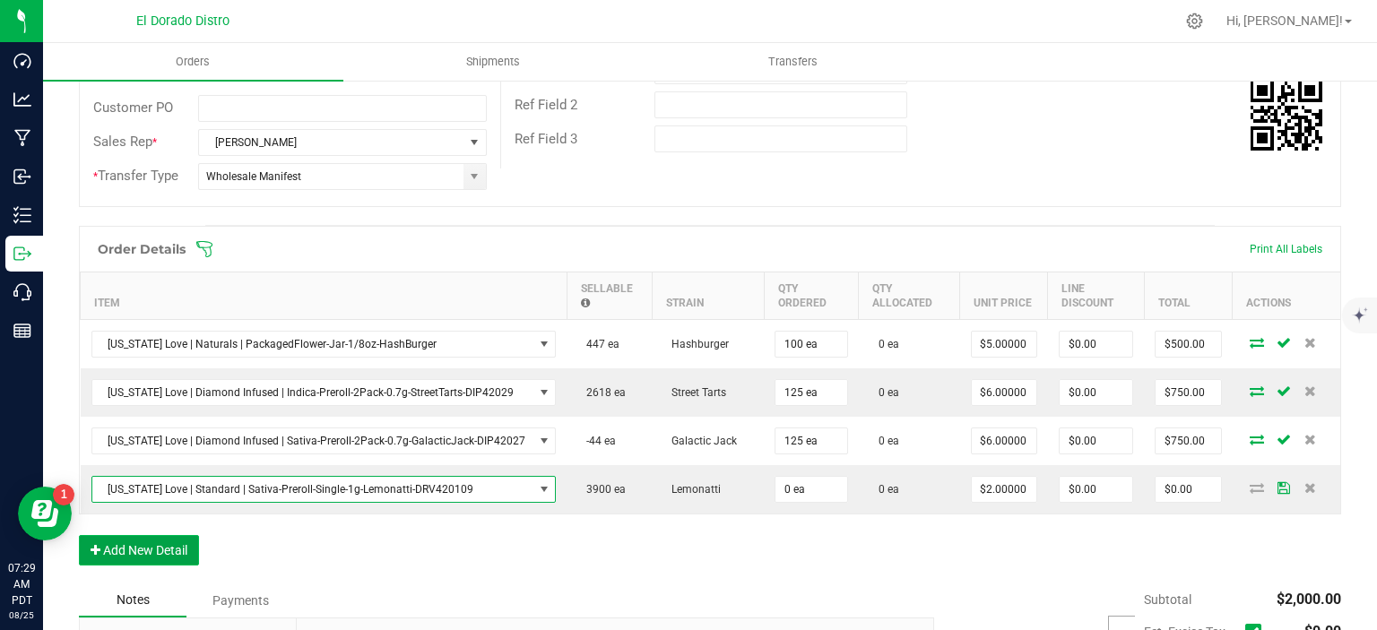
click at [172, 539] on button "Add New Detail" at bounding box center [139, 550] width 120 height 30
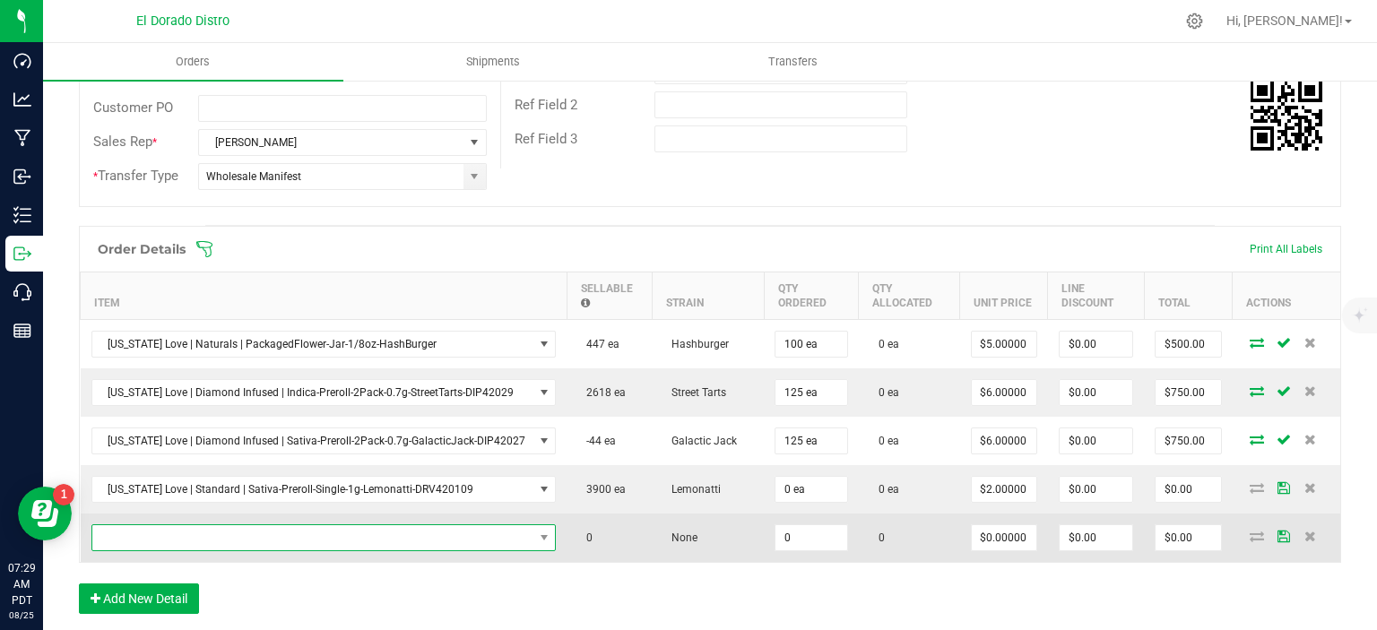
click at [216, 527] on span "NO DATA FOUND" at bounding box center [312, 537] width 441 height 25
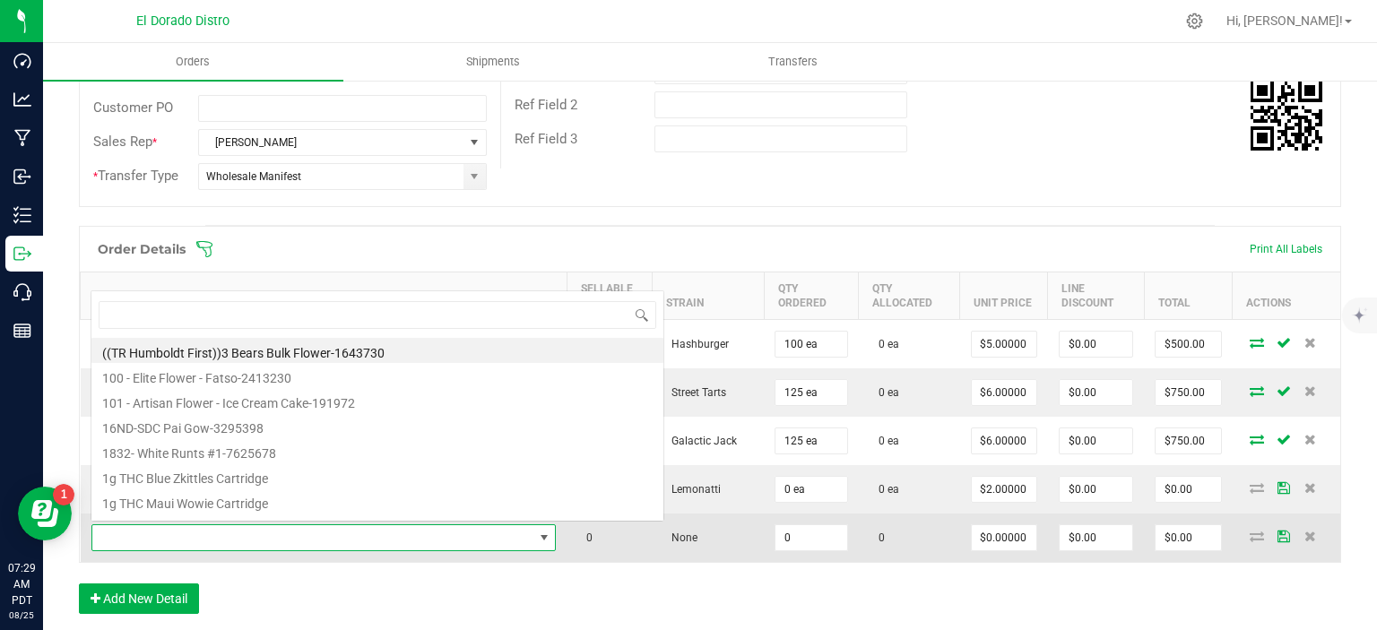
scroll to position [26, 450]
type input "blueberrymuffin"
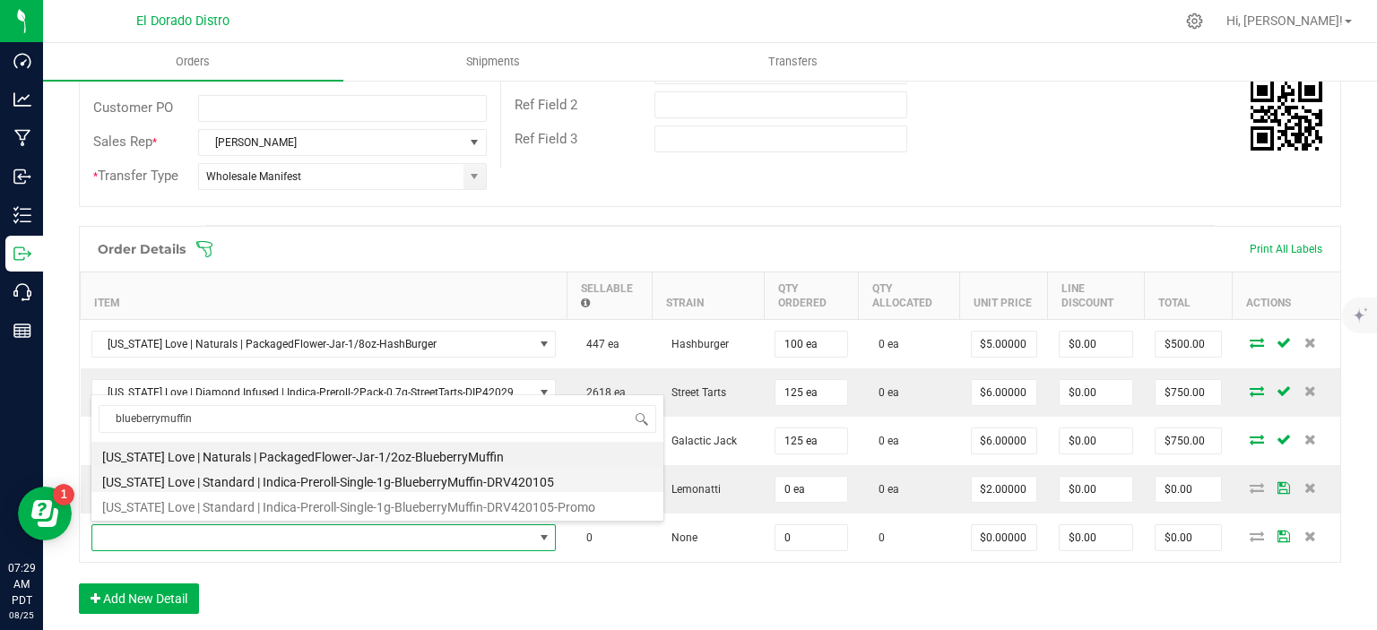
click at [405, 483] on li "[US_STATE] Love | Standard | Indica-Preroll-Single-1g-BlueberryMuffin-DRV420105" at bounding box center [377, 479] width 572 height 25
type input "0 ea"
type input "$2.00000"
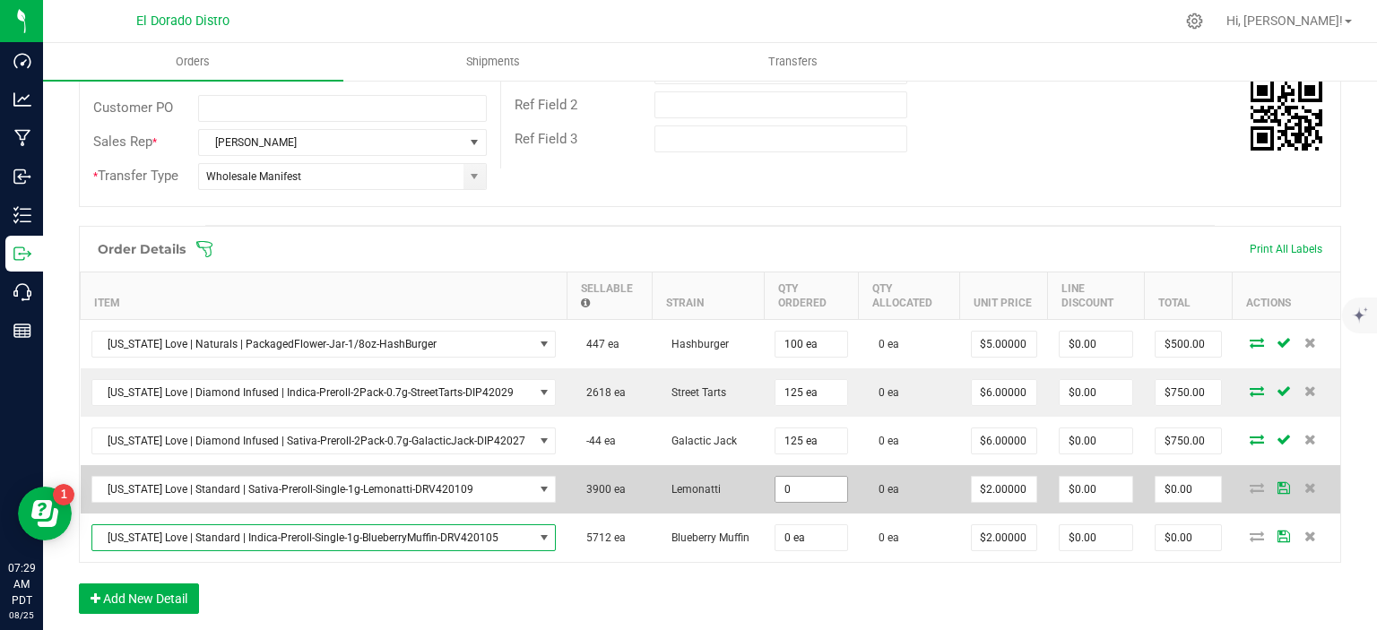
click at [786, 485] on input "0" at bounding box center [811, 489] width 72 height 25
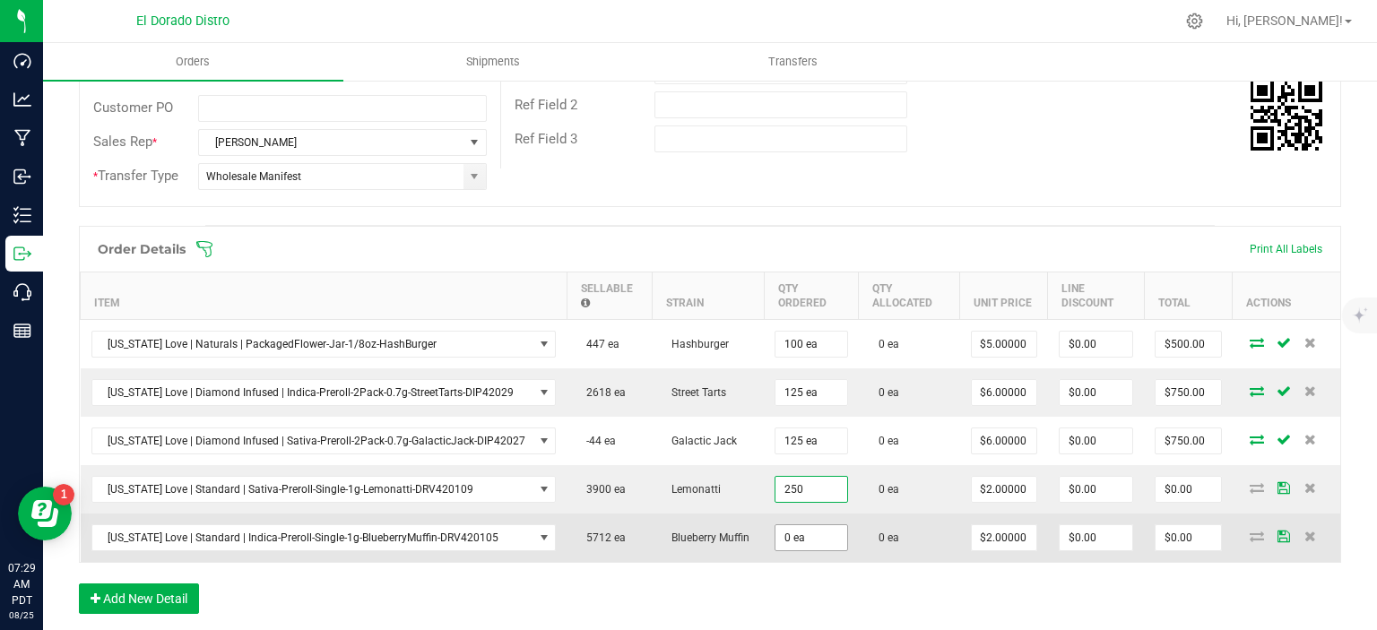
type input "250 ea"
type input "$500.00"
click at [825, 538] on input "0" at bounding box center [811, 537] width 72 height 25
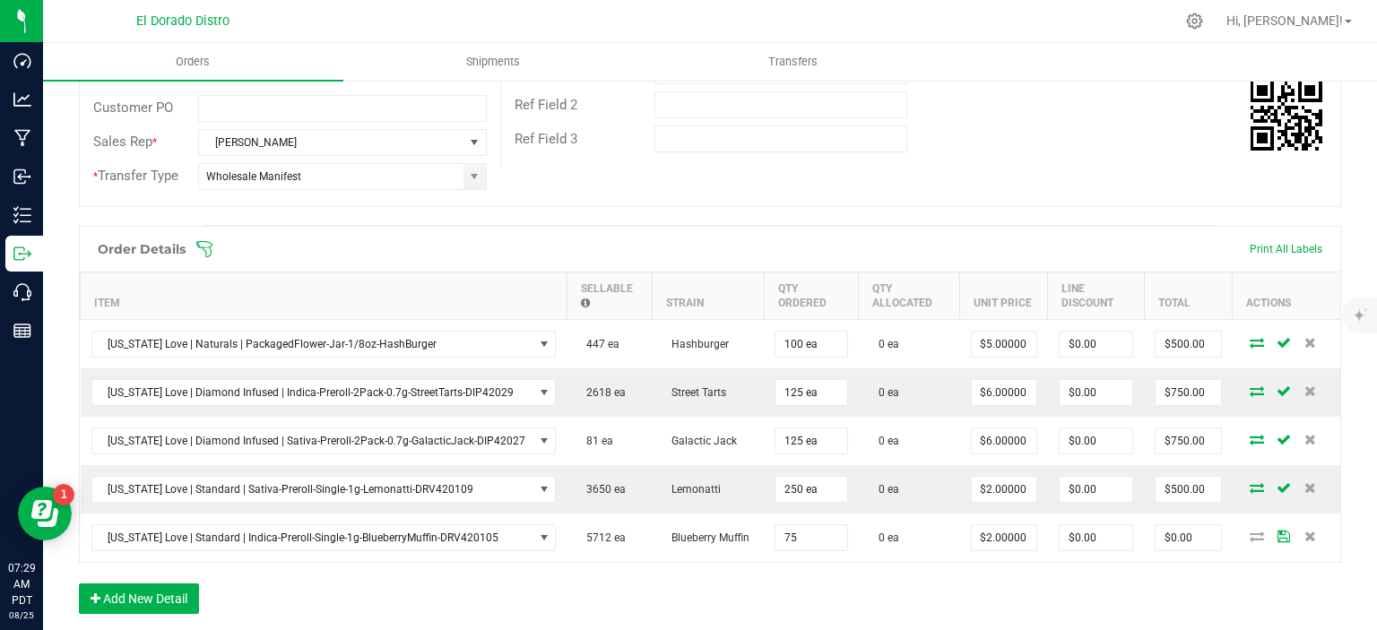
type input "75 ea"
type input "$150.00"
click at [821, 588] on div "Order Details Print All Labels Item Sellable Strain Qty Ordered Qty Allocated U…" at bounding box center [710, 429] width 1262 height 406
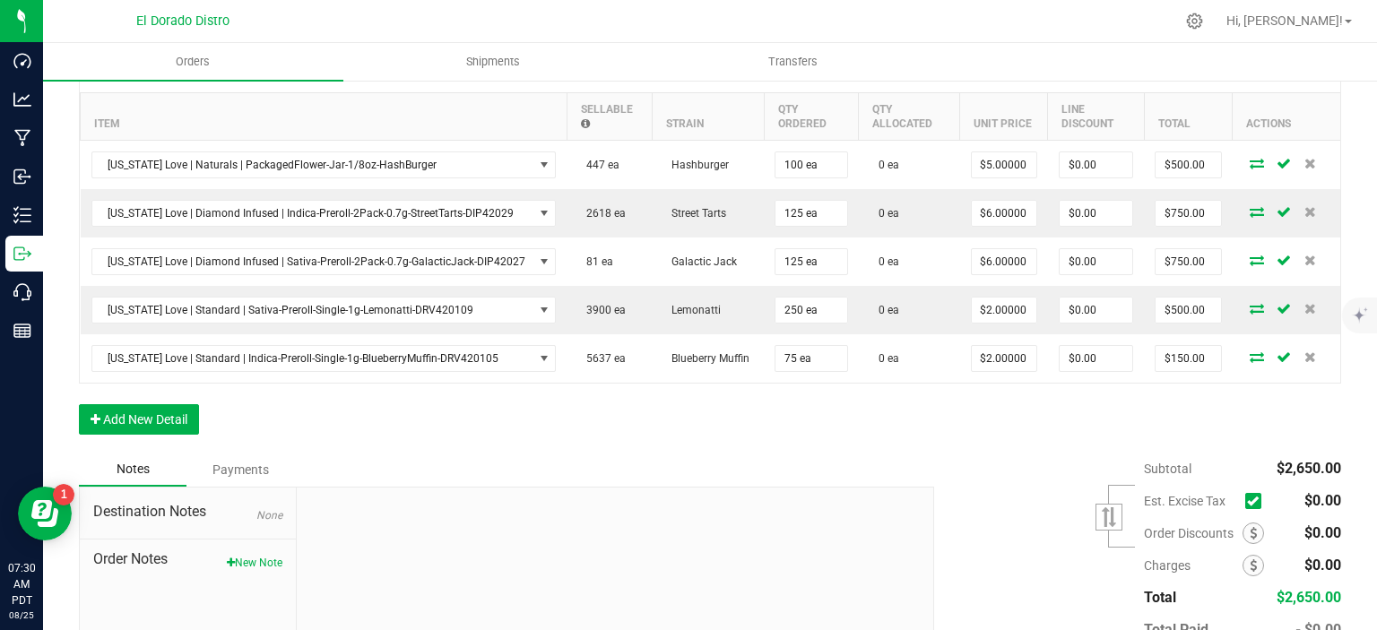
scroll to position [0, 0]
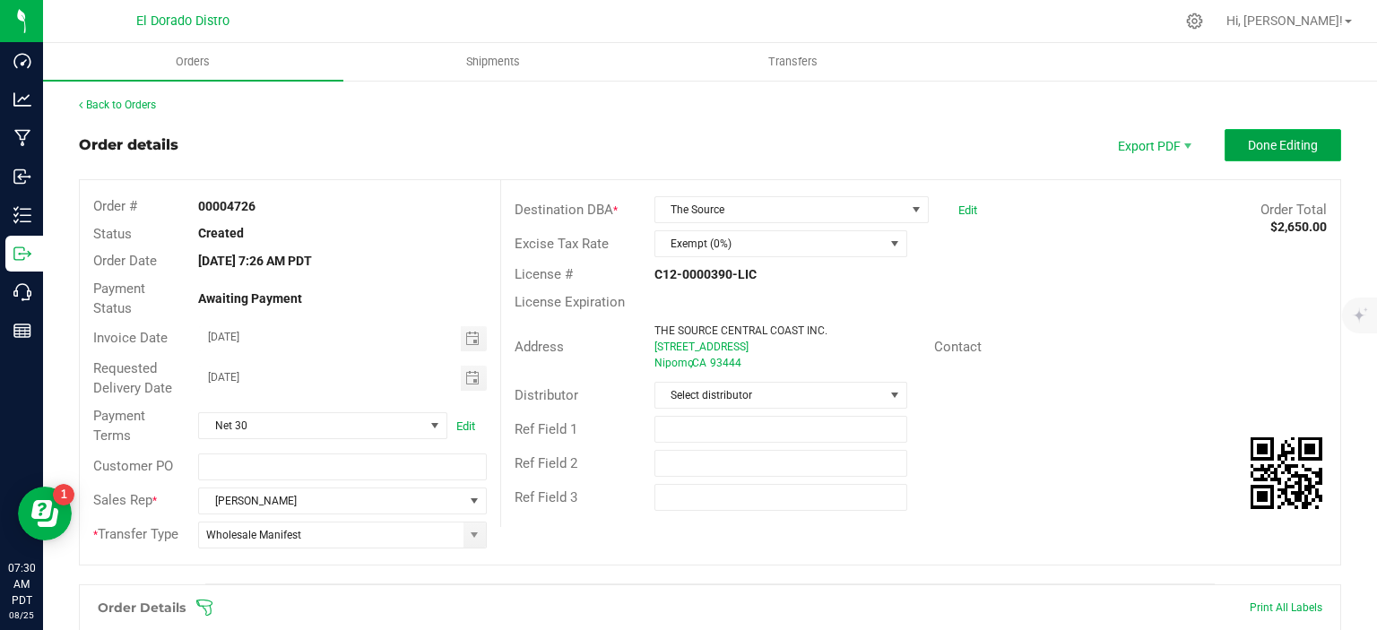
click at [1257, 144] on span "Done Editing" at bounding box center [1283, 145] width 70 height 14
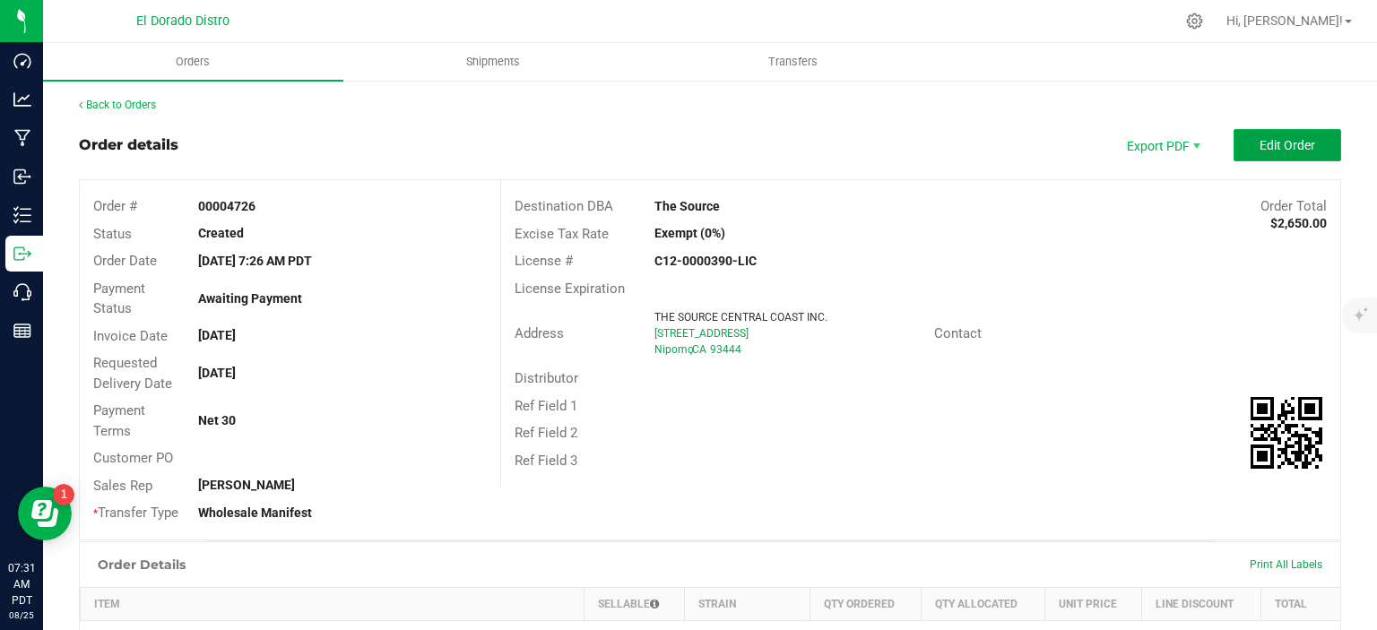
click at [1268, 146] on span "Edit Order" at bounding box center [1287, 145] width 56 height 14
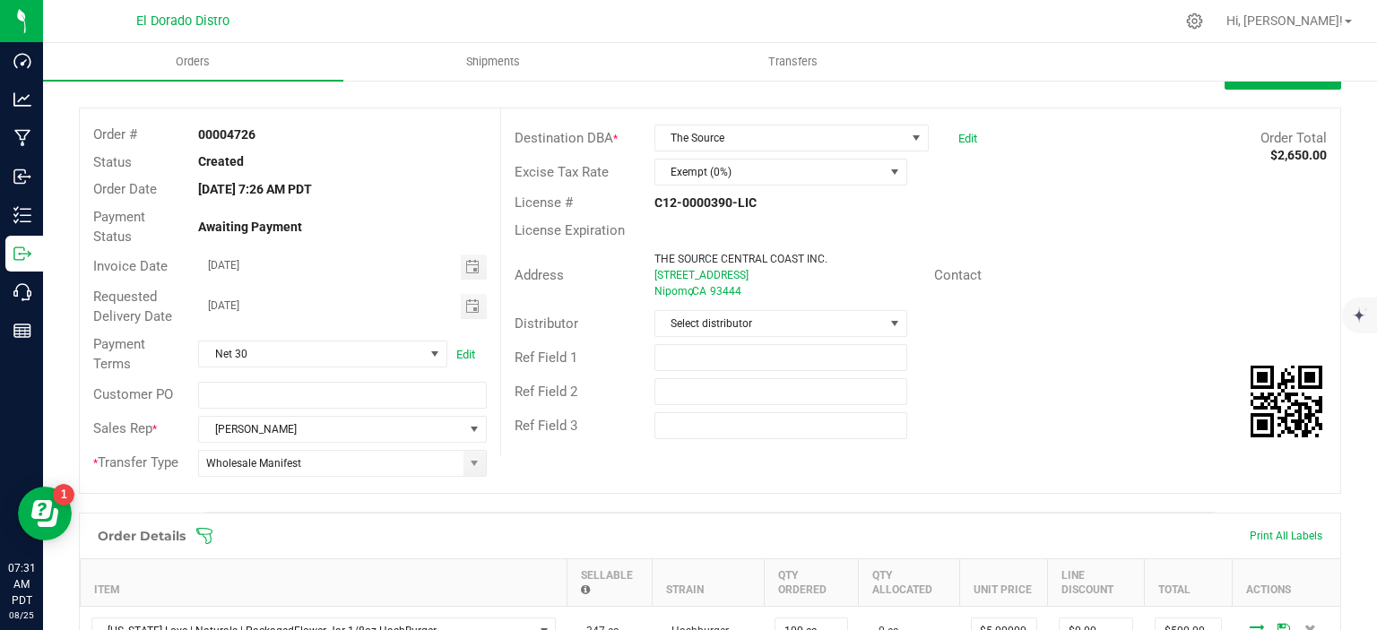
scroll to position [359, 0]
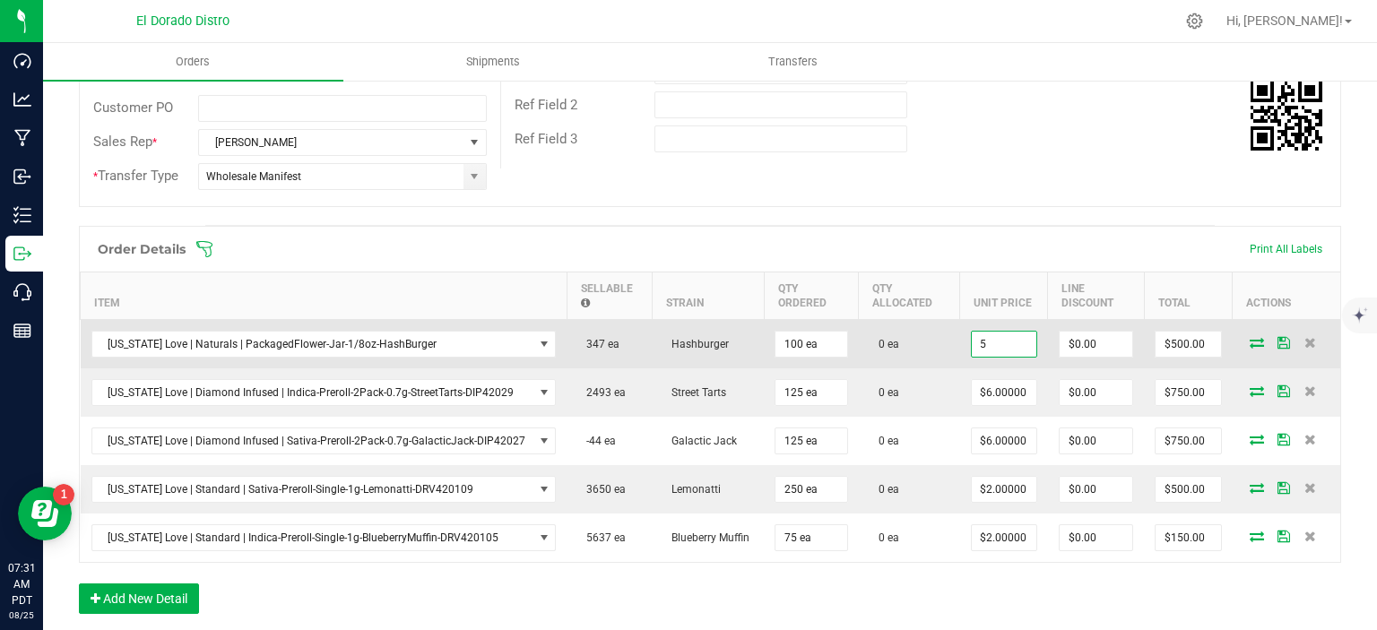
click at [1008, 338] on input "5" at bounding box center [1004, 344] width 65 height 25
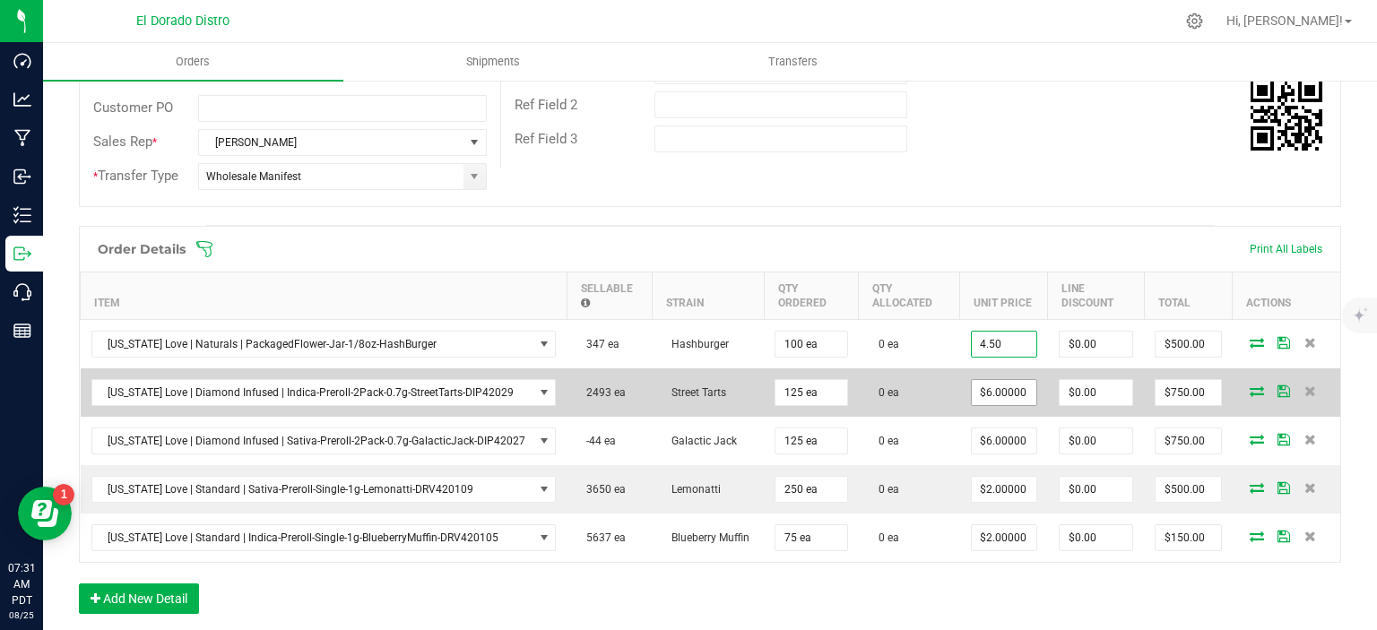
type input "$4.50000"
type input "$450.00"
click at [1005, 386] on input "6" at bounding box center [1004, 392] width 65 height 25
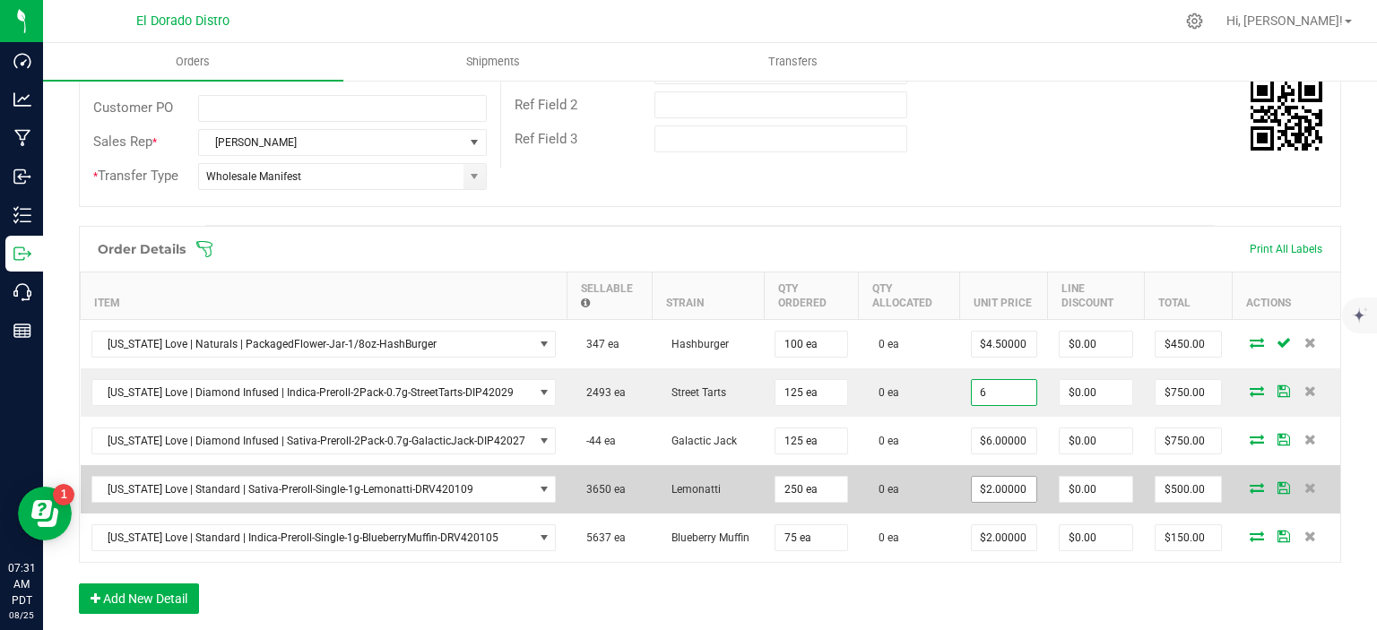
type input "$6.00000"
click at [1007, 485] on input "2" at bounding box center [1004, 489] width 65 height 25
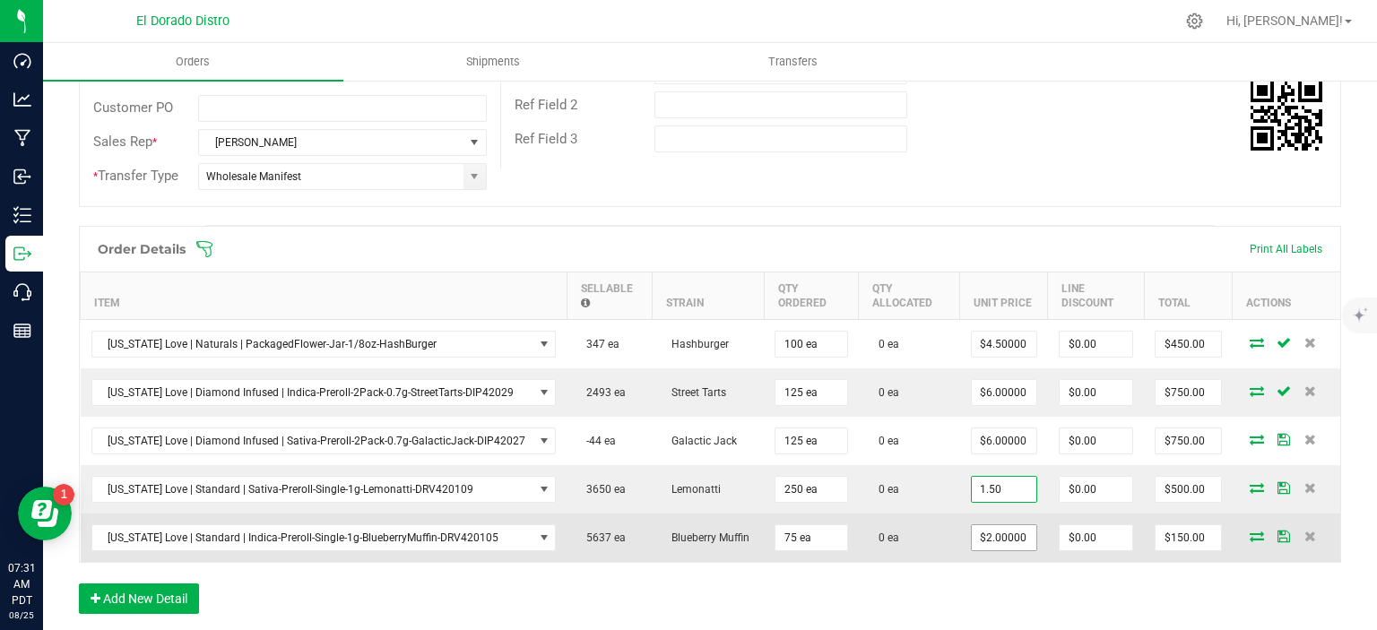
type input "$1.50000"
type input "$375.00"
click at [997, 531] on input "2" at bounding box center [1004, 537] width 65 height 25
type input "4"
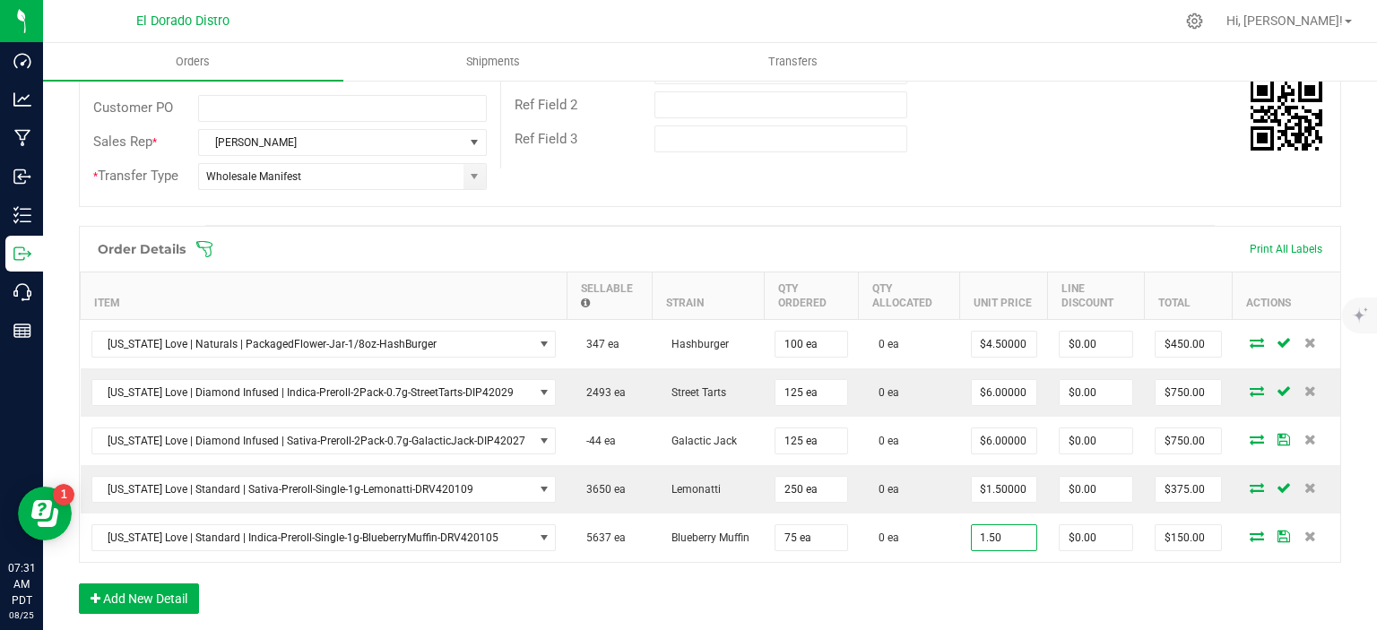
type input "$1.50000"
type input "$112.50"
click at [835, 579] on div "Order Details Print All Labels Item Sellable Strain Qty Ordered Qty Allocated U…" at bounding box center [710, 429] width 1262 height 406
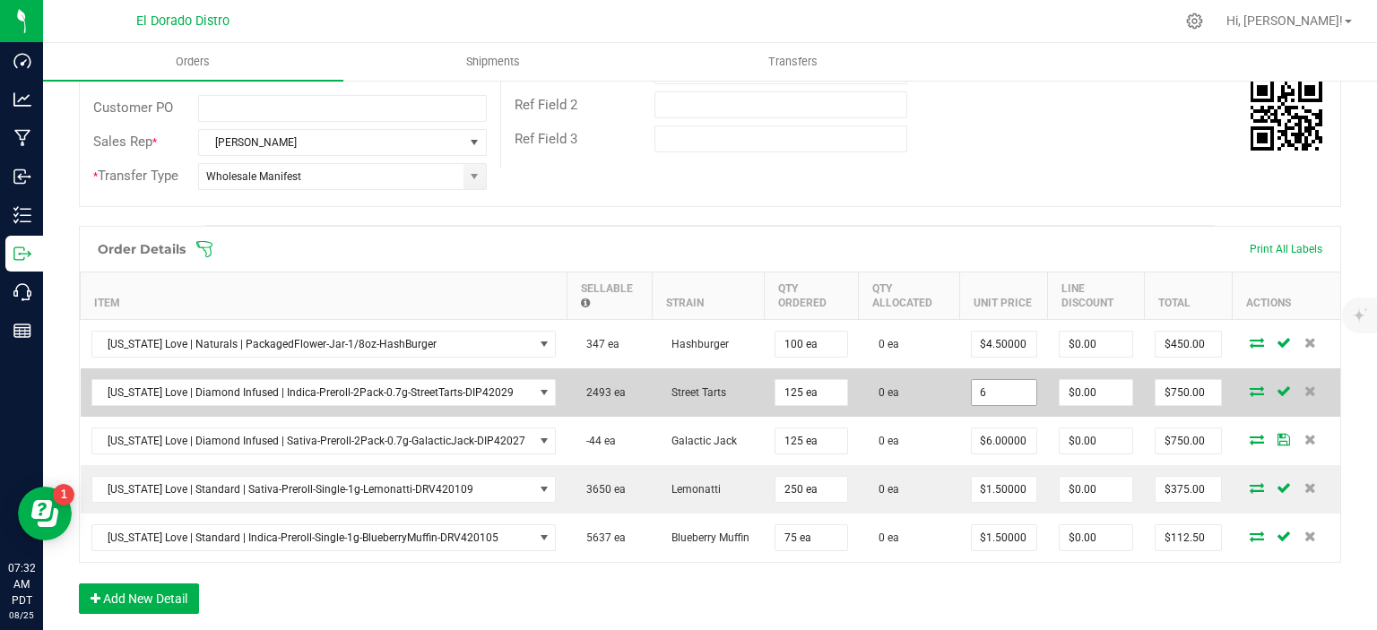
click at [997, 381] on input "6" at bounding box center [1004, 392] width 65 height 25
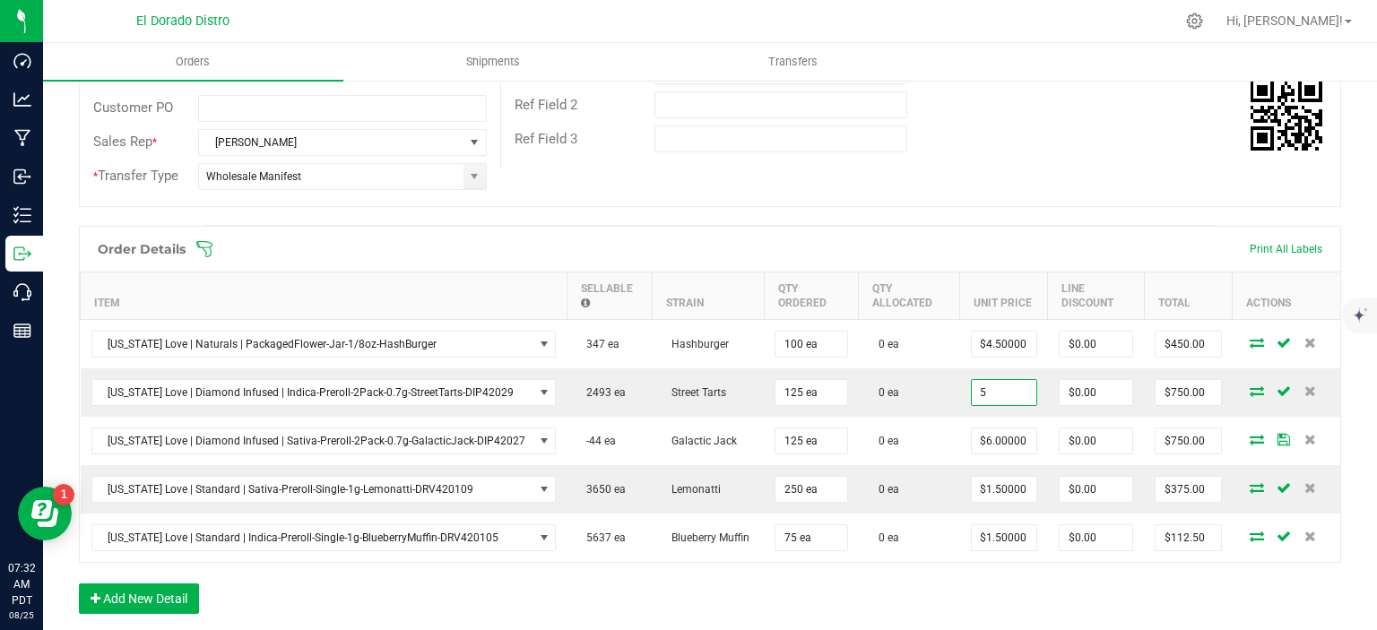
type input "$5.00000"
type input "$625.00"
click at [975, 595] on div "Order Details Print All Labels Item Sellable Strain Qty Ordered Qty Allocated U…" at bounding box center [710, 429] width 1262 height 406
type input "$5.00000"
type input "$625.00"
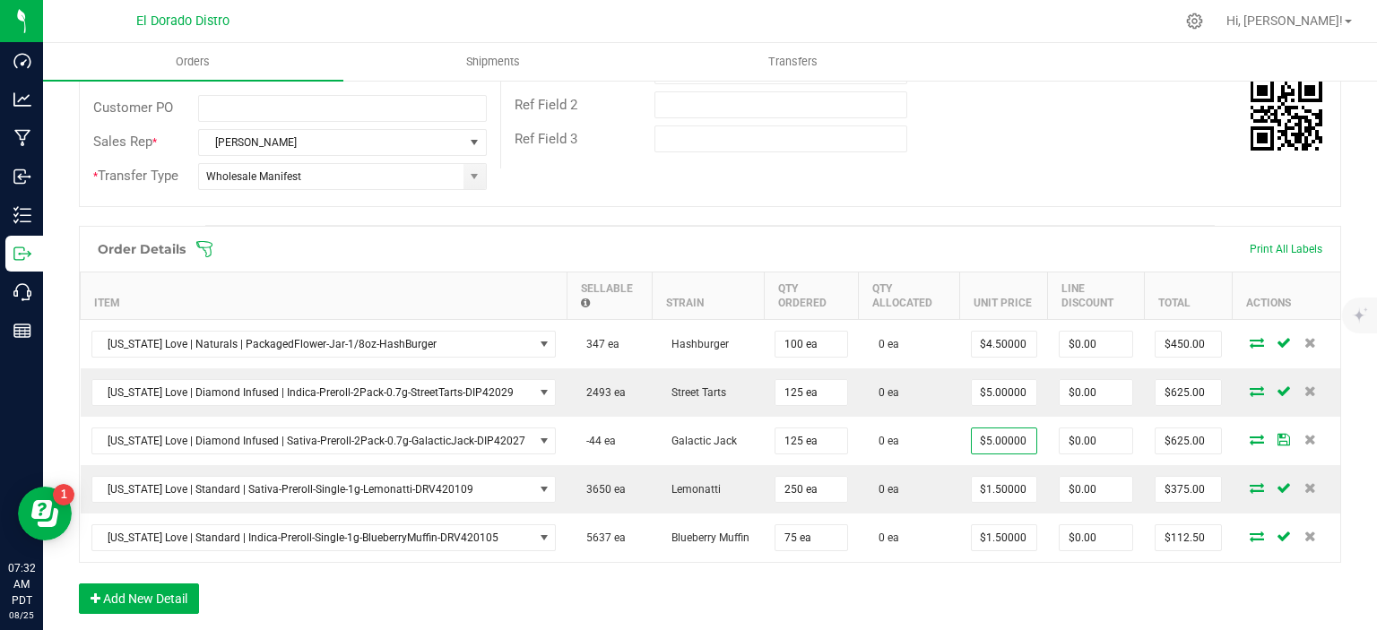
click at [998, 575] on div "Order Details Print All Labels Item Sellable Strain Qty Ordered Qty Allocated U…" at bounding box center [710, 429] width 1262 height 406
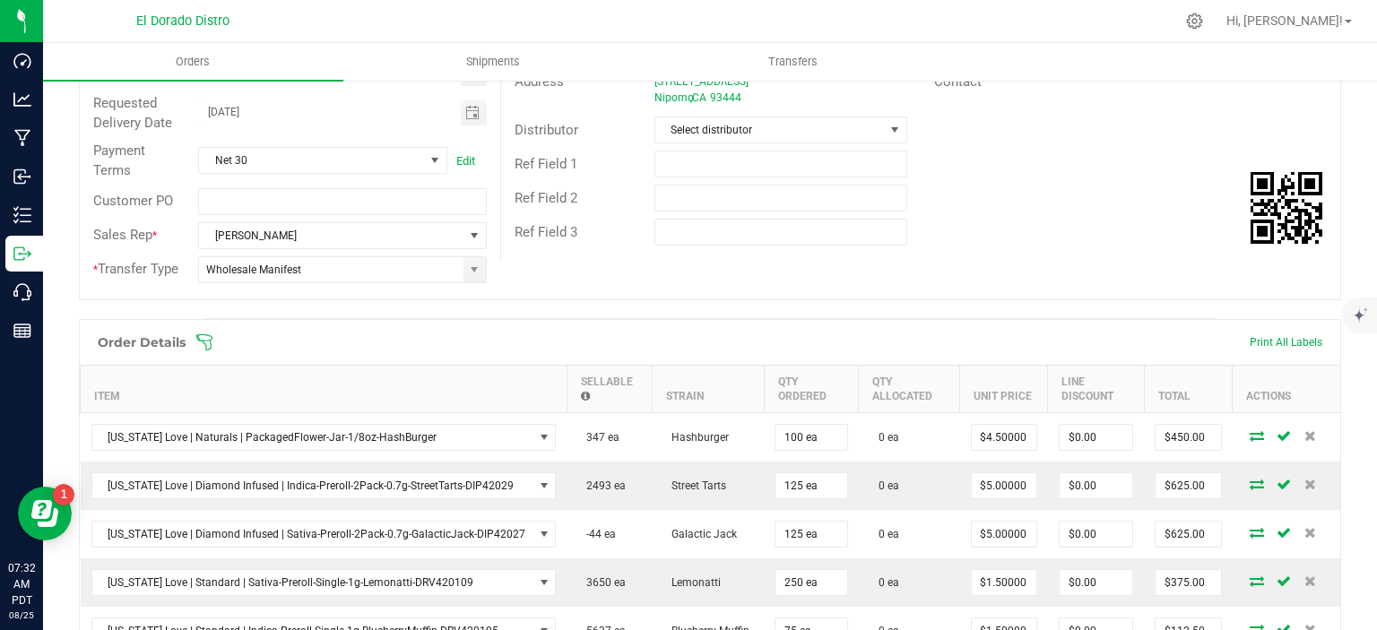
scroll to position [0, 0]
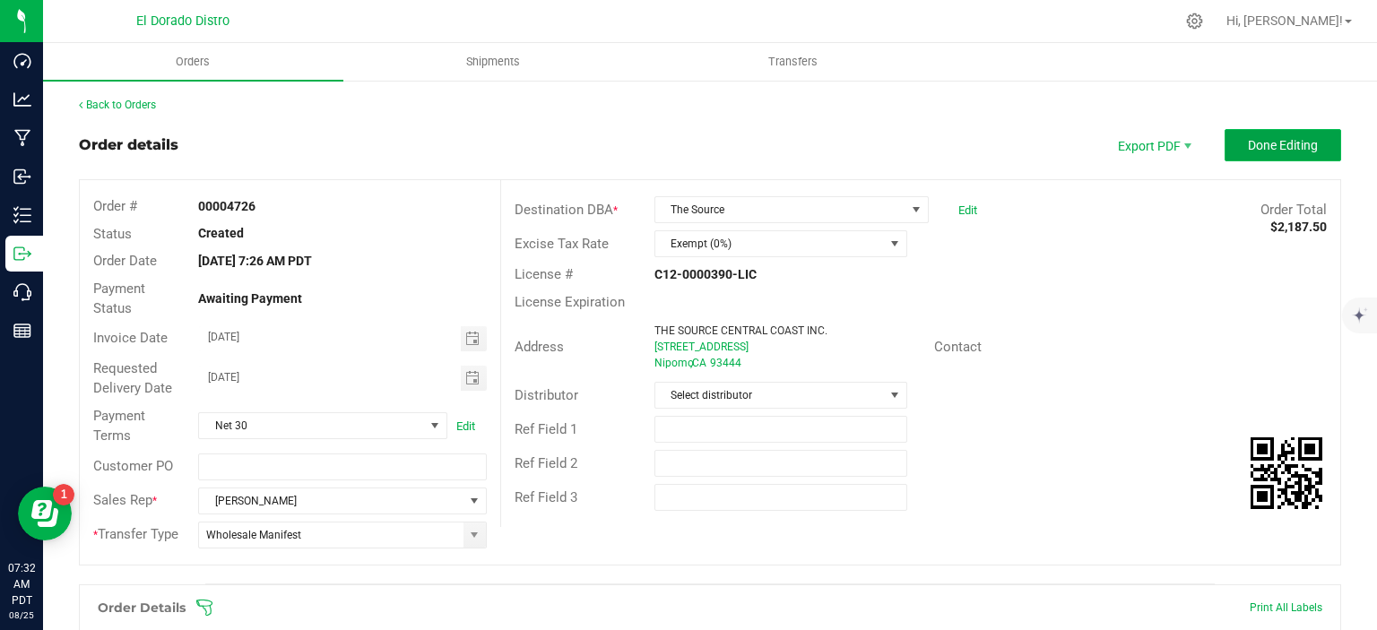
click at [1248, 150] on span "Done Editing" at bounding box center [1283, 145] width 70 height 14
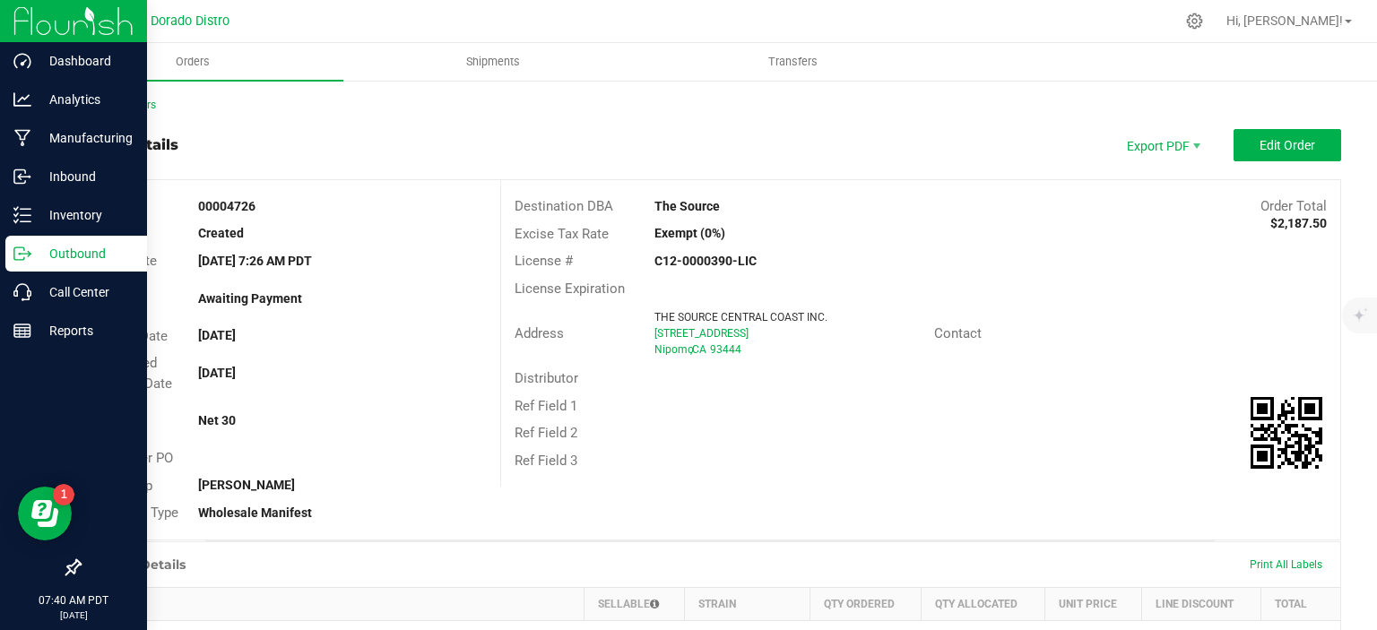
click at [34, 246] on p "Outbound" at bounding box center [85, 254] width 108 height 22
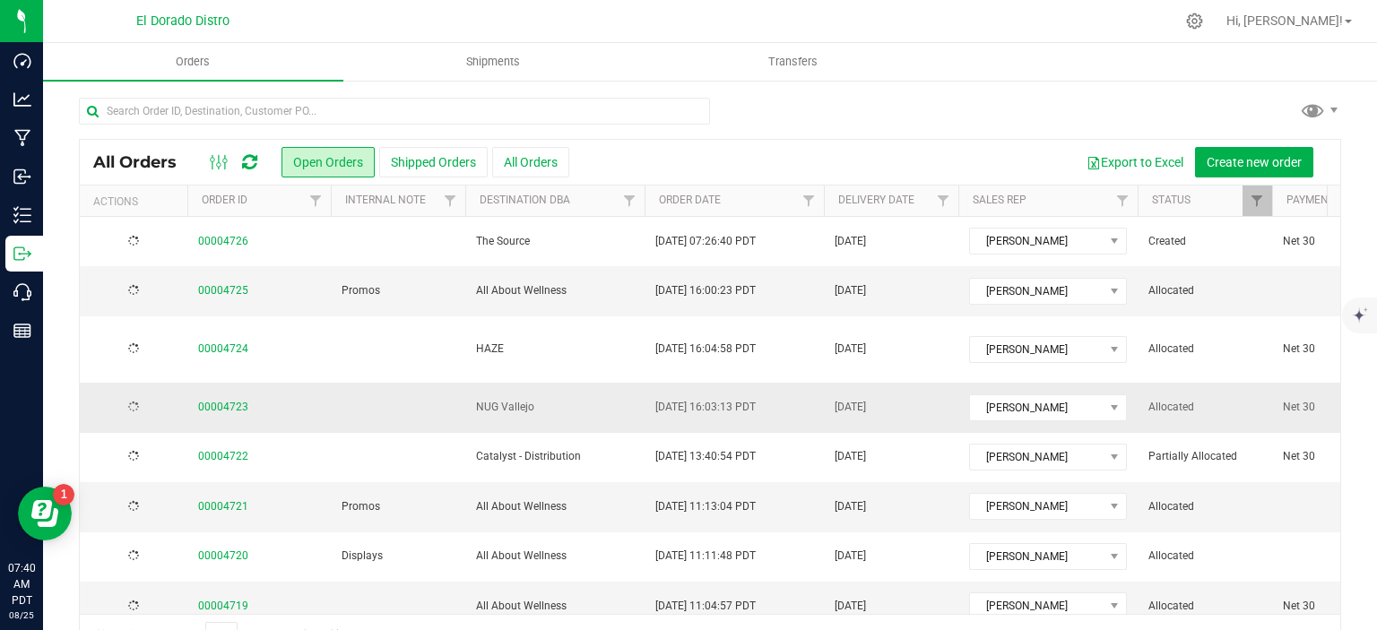
scroll to position [90, 0]
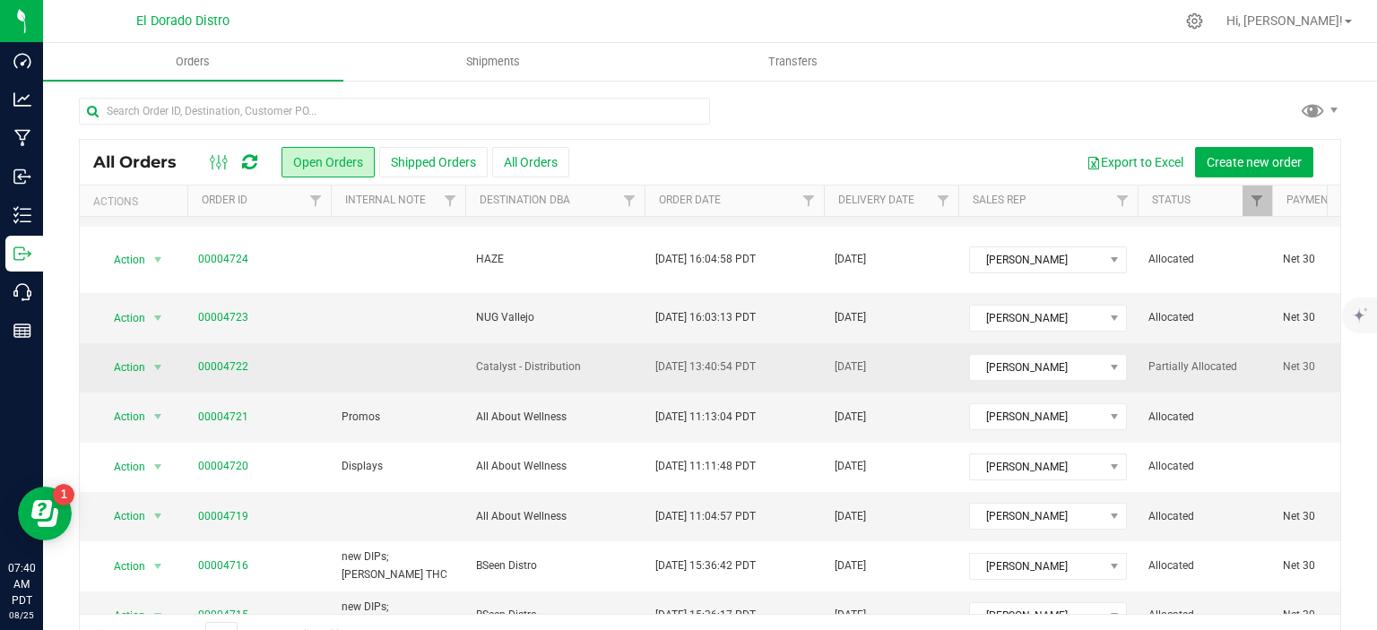
click at [247, 359] on span "00004722" at bounding box center [259, 367] width 122 height 17
click at [240, 359] on link "00004722" at bounding box center [223, 367] width 50 height 17
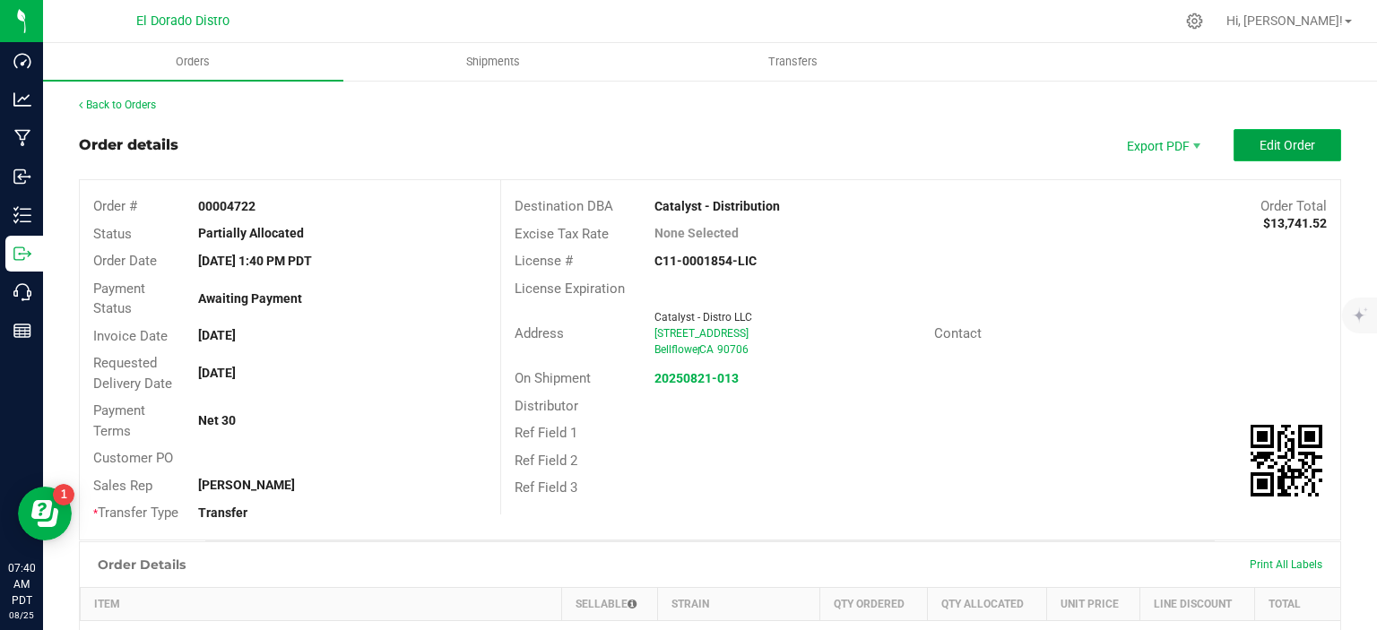
click at [1259, 150] on span "Edit Order" at bounding box center [1287, 145] width 56 height 14
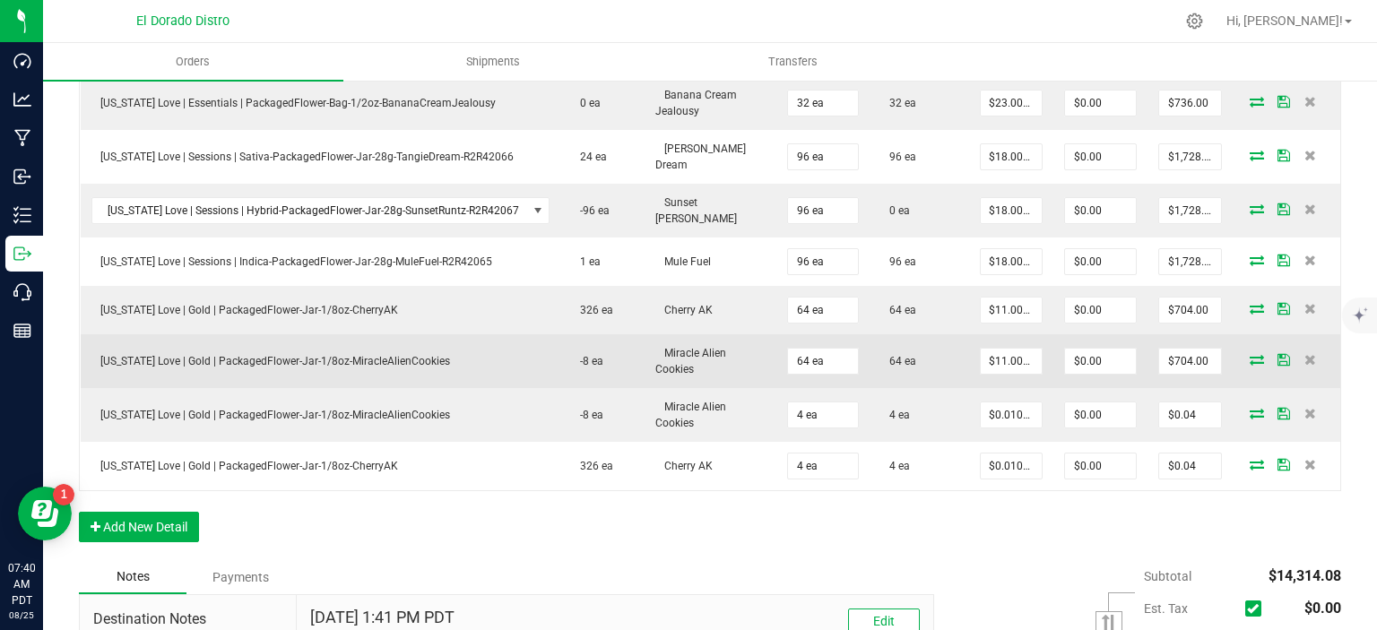
scroll to position [717, 0]
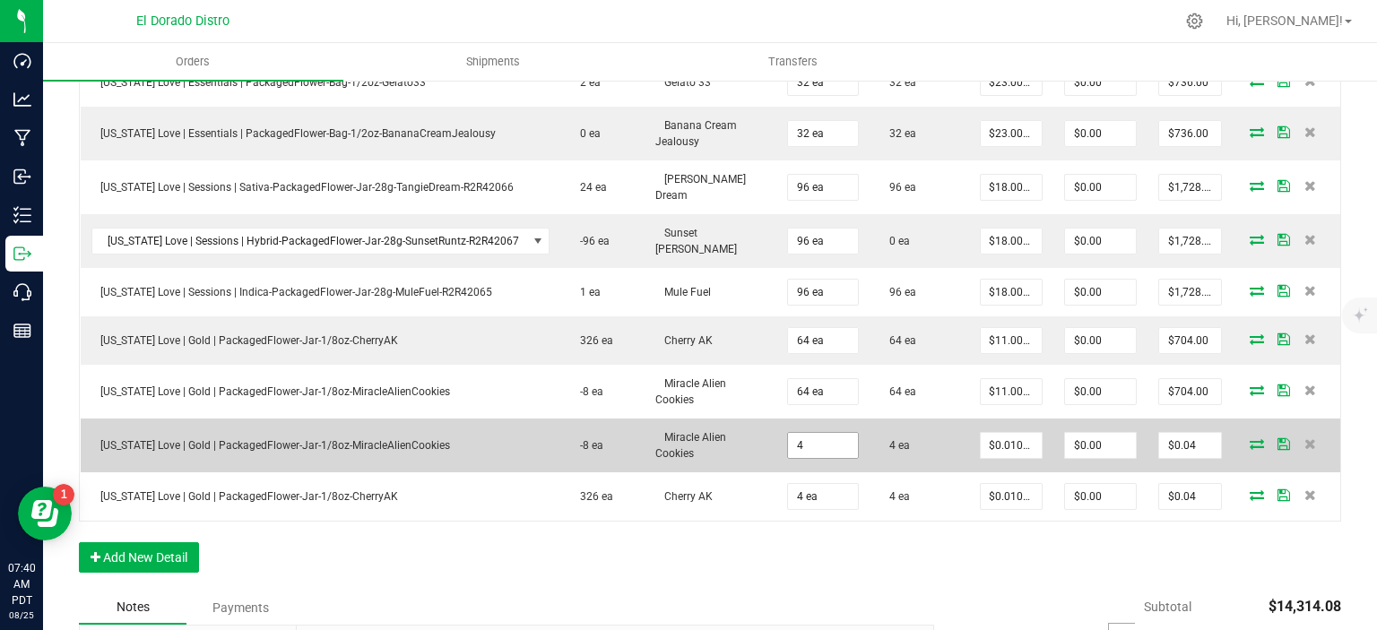
click at [818, 433] on input "4" at bounding box center [822, 445] width 69 height 25
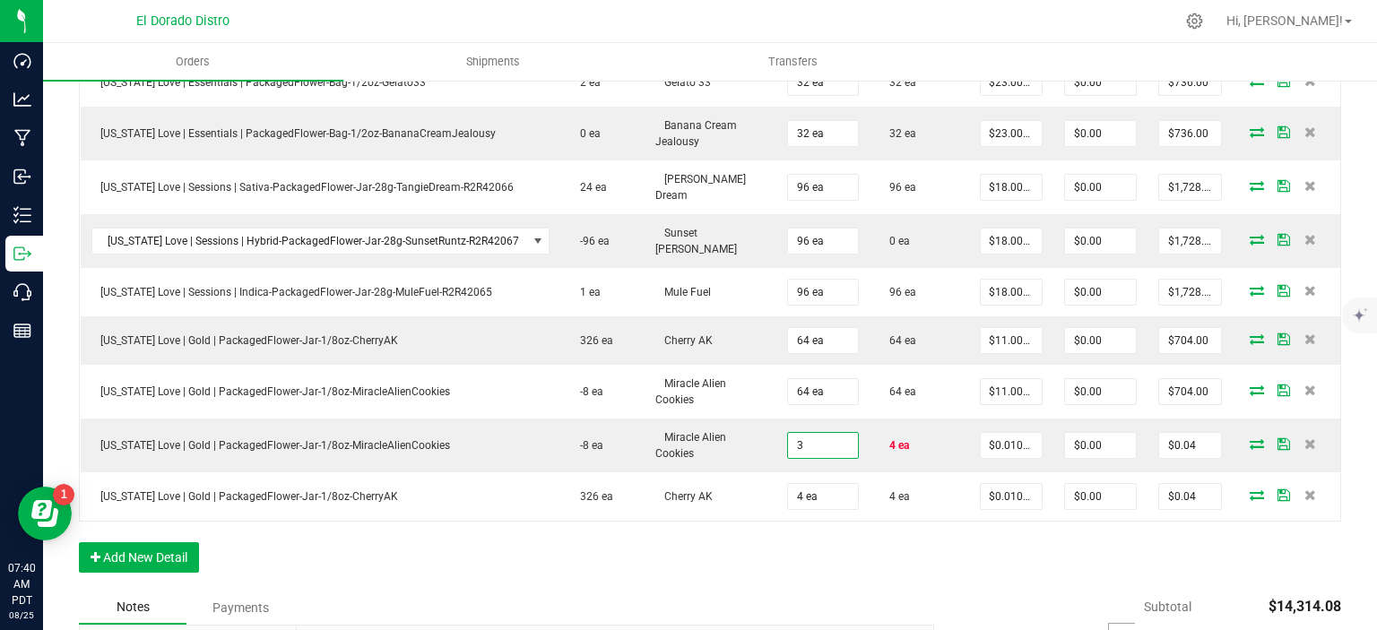
type input "3 ea"
type input "$0.03"
click at [756, 591] on div "Notes Payments" at bounding box center [500, 608] width 842 height 34
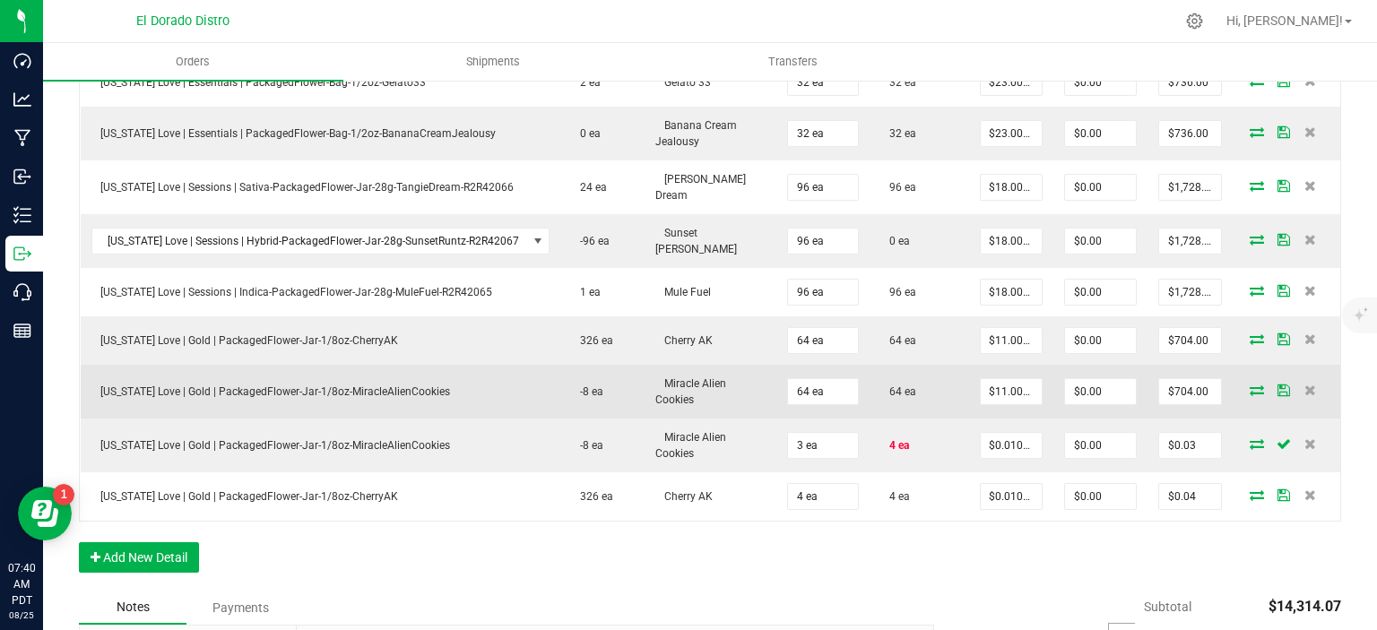
click at [821, 365] on td "64 ea" at bounding box center [822, 392] width 92 height 54
click at [822, 379] on input "64" at bounding box center [822, 391] width 69 height 25
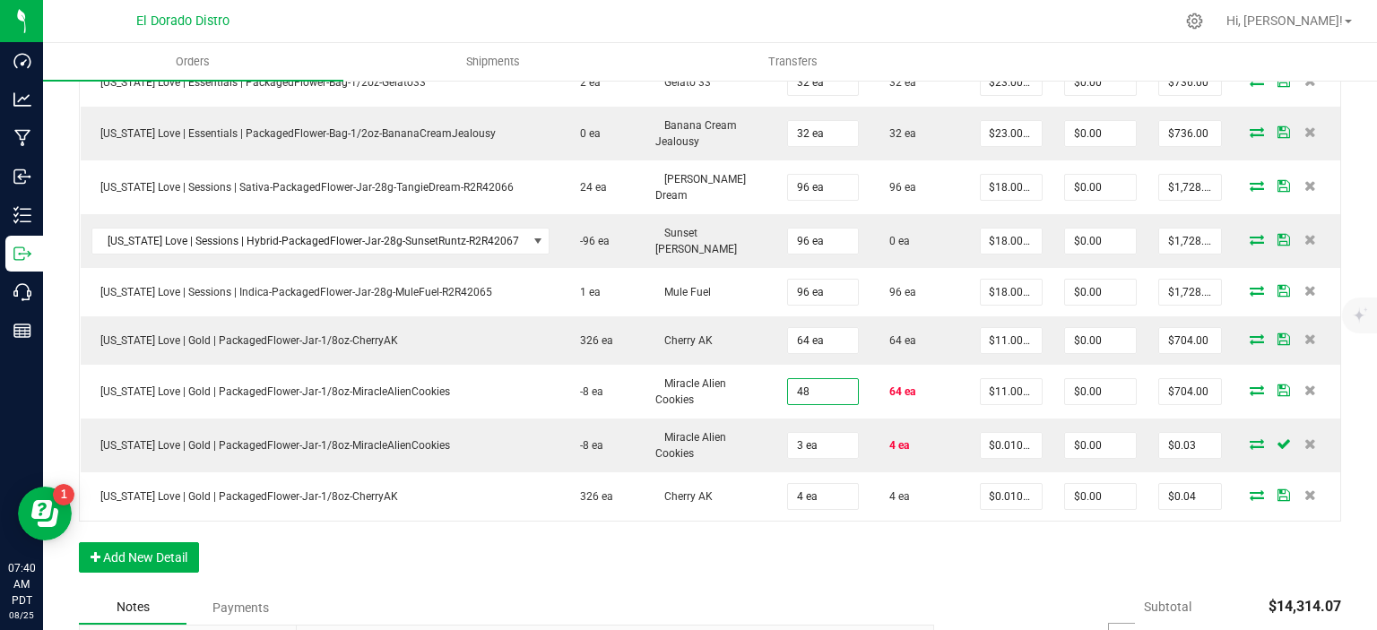
type input "48 ea"
type input "$528.00"
click at [823, 536] on div "Order Details Print All Labels Item Sellable Strain Qty Ordered Qty Allocated U…" at bounding box center [710, 228] width 1262 height 723
click at [177, 542] on button "Add New Detail" at bounding box center [139, 557] width 120 height 30
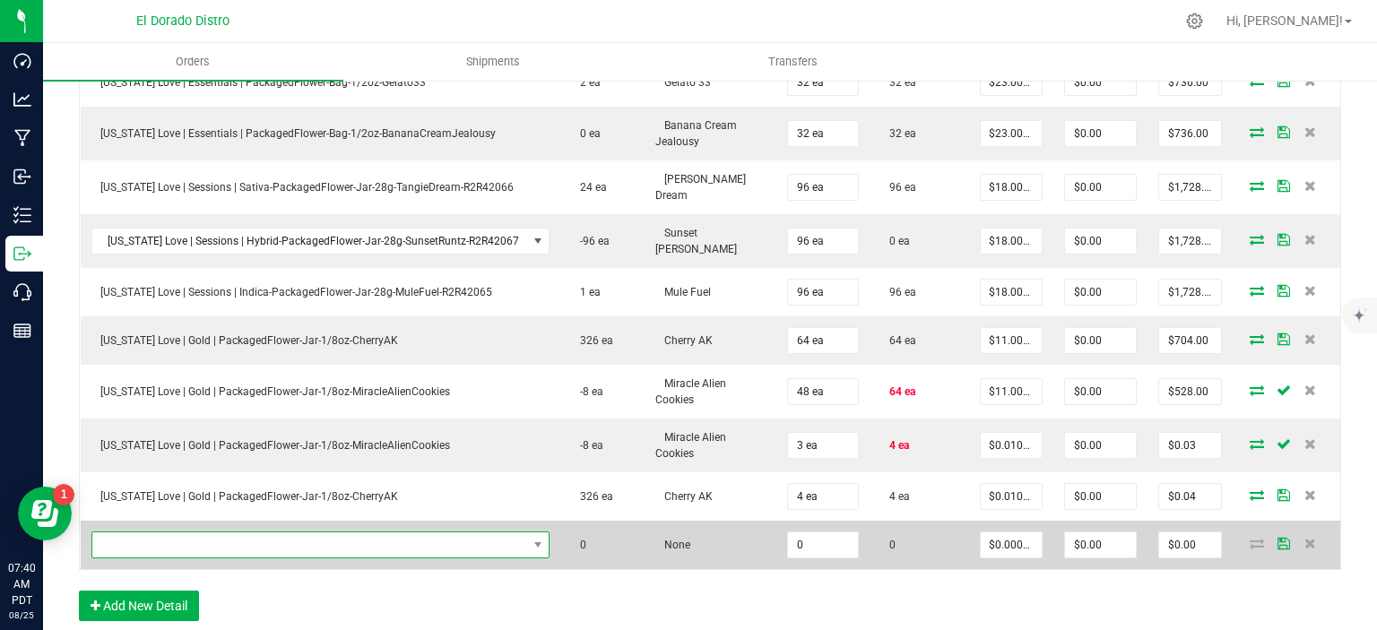
click at [213, 533] on span "NO DATA FOUND" at bounding box center [309, 544] width 435 height 25
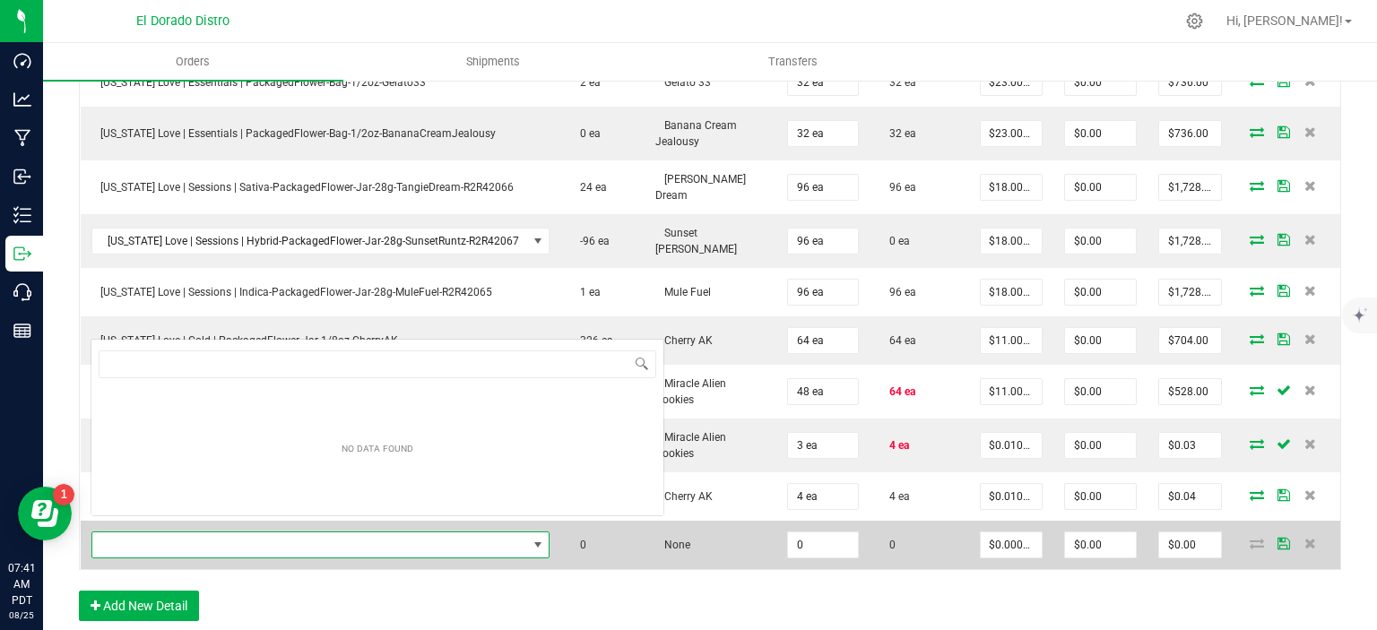
scroll to position [26, 445]
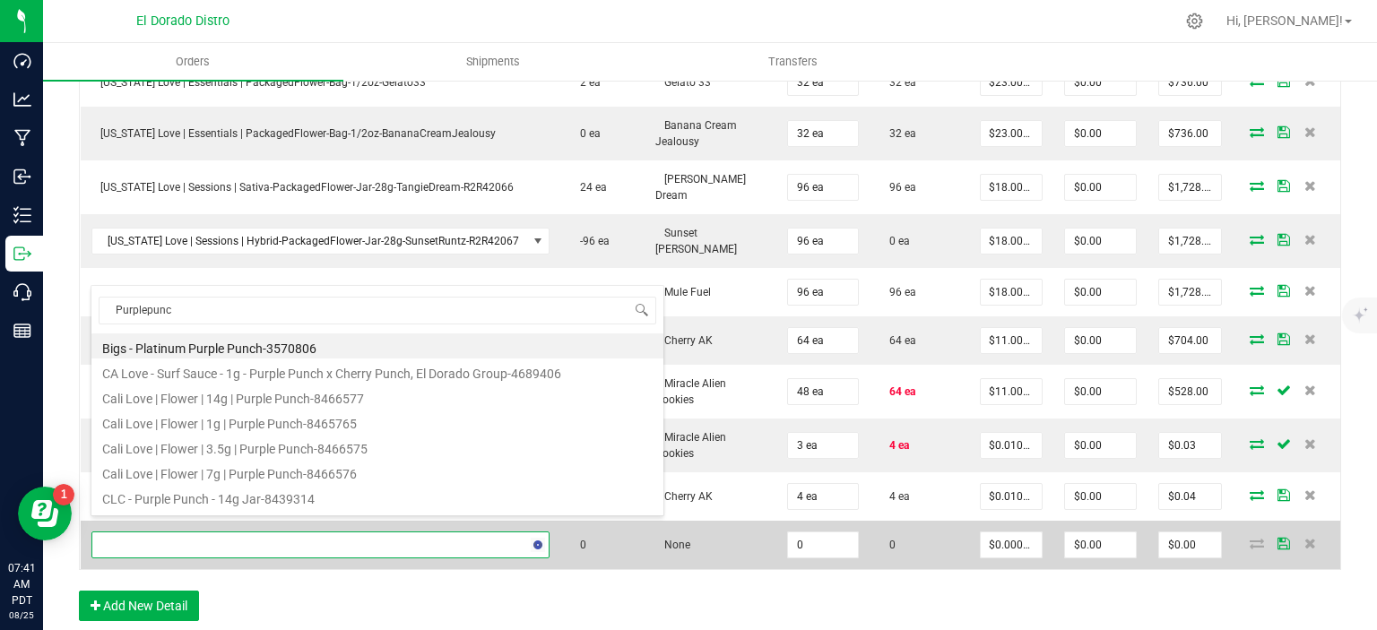
type input "Purplepunch"
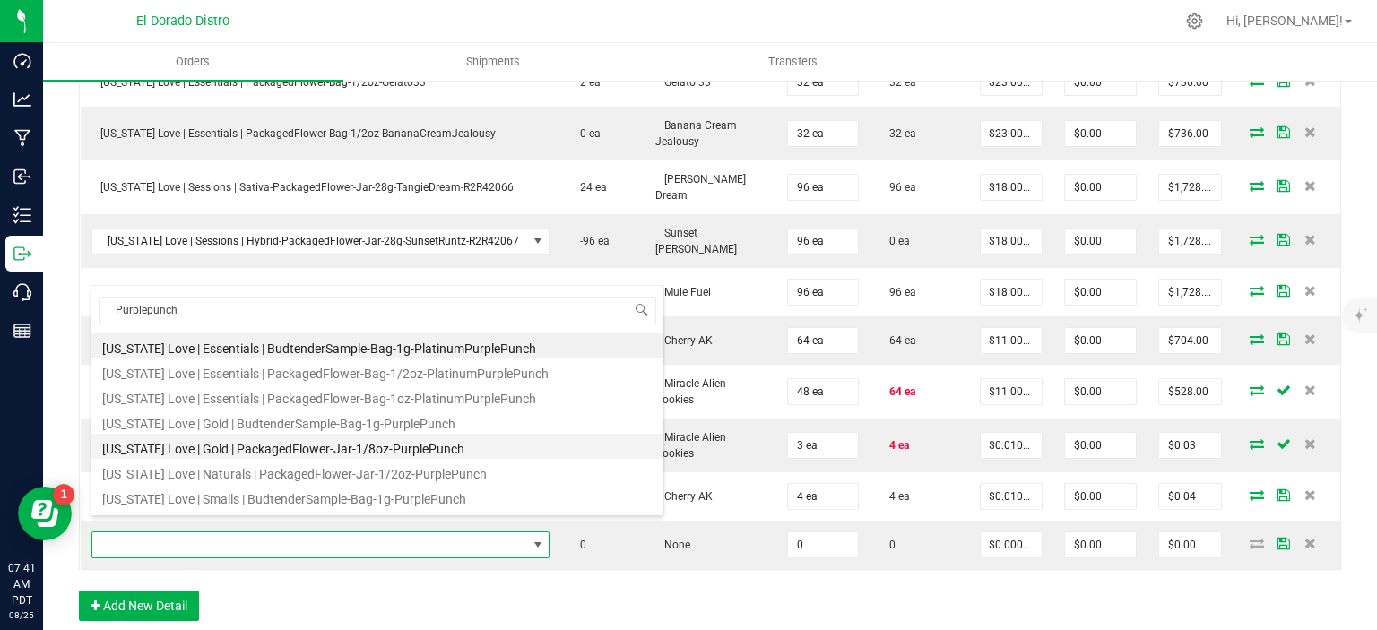
click at [315, 450] on li "[US_STATE] Love | Gold | PackagedFlower-Jar-1/8oz-PurplePunch" at bounding box center [377, 446] width 572 height 25
type input "0 ea"
type input "$13.00000"
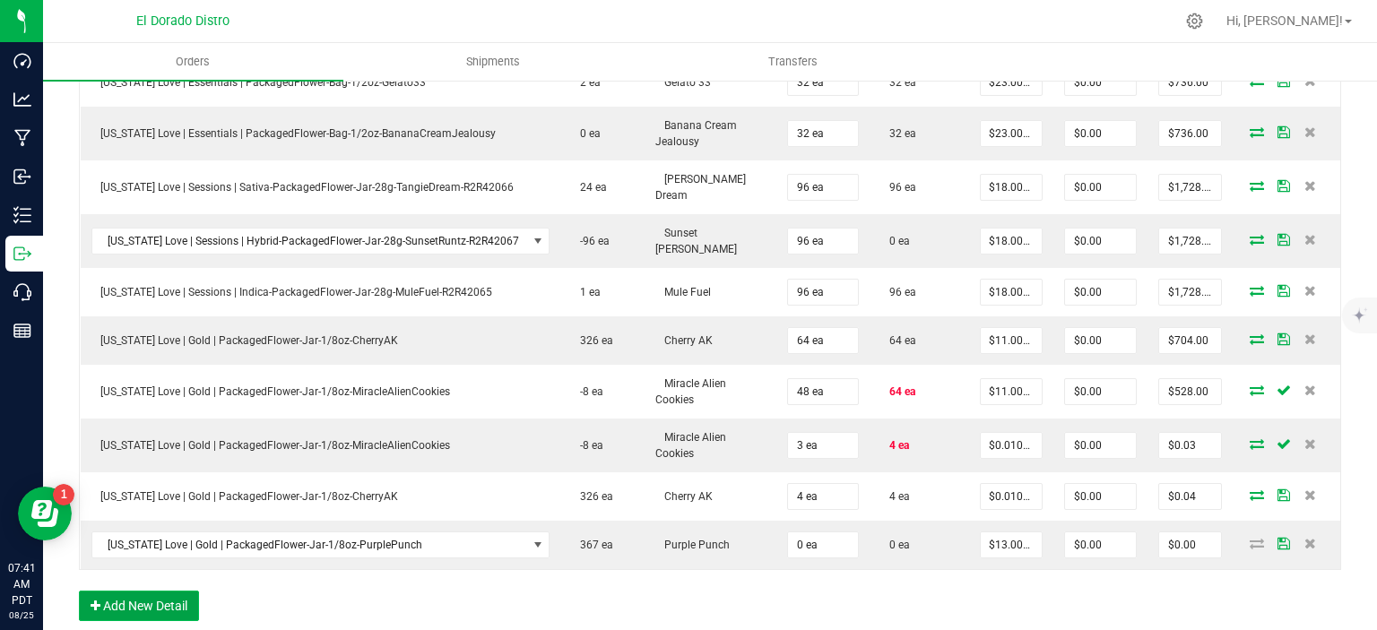
click at [181, 591] on button "Add New Detail" at bounding box center [139, 606] width 120 height 30
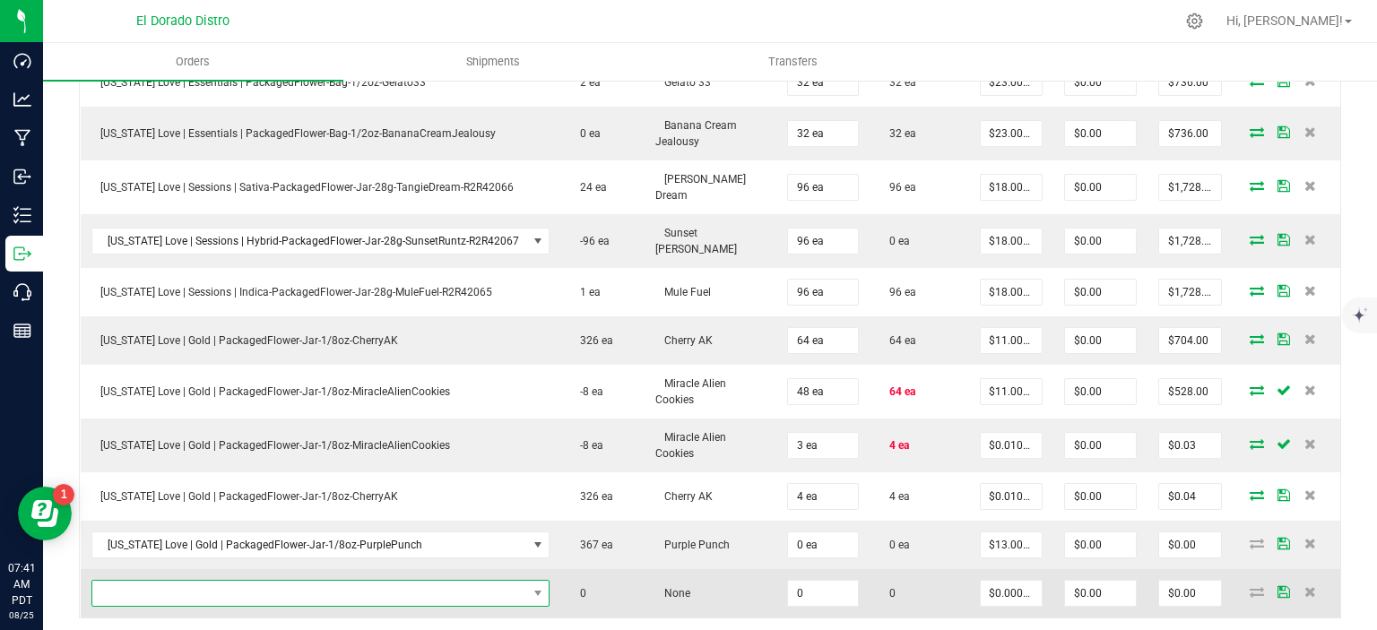
click at [184, 581] on span "NO DATA FOUND" at bounding box center [309, 593] width 435 height 25
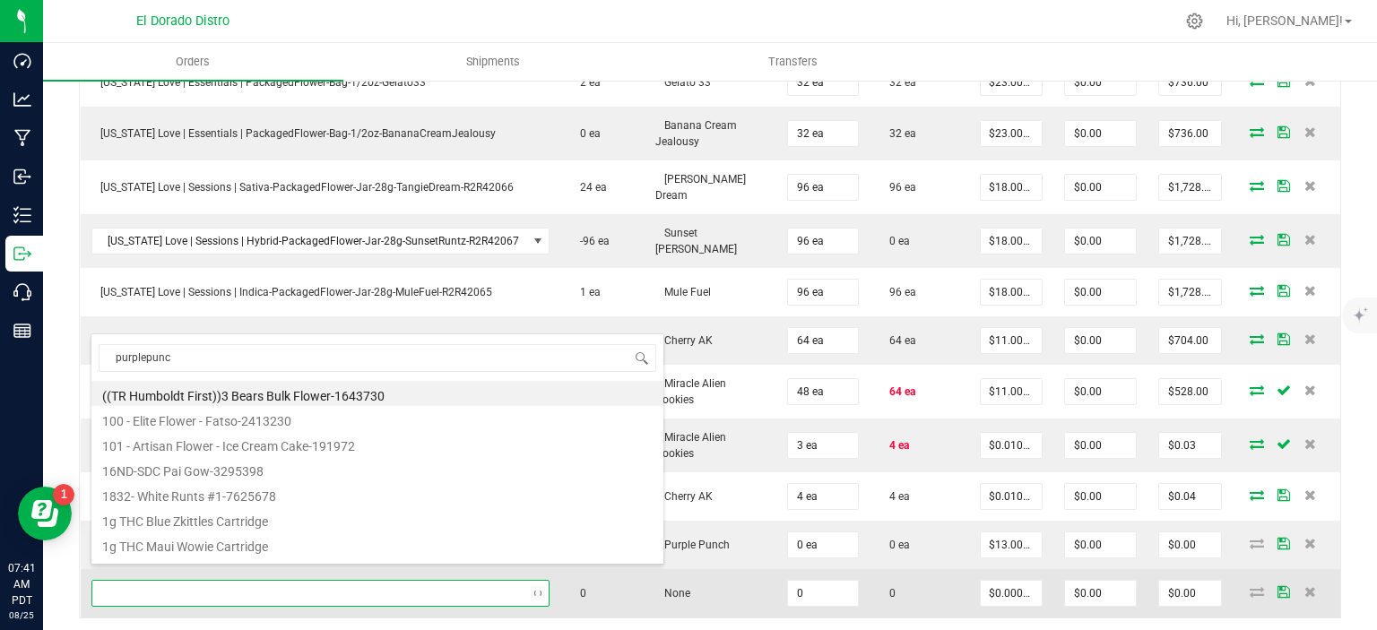
type input "purplepunch"
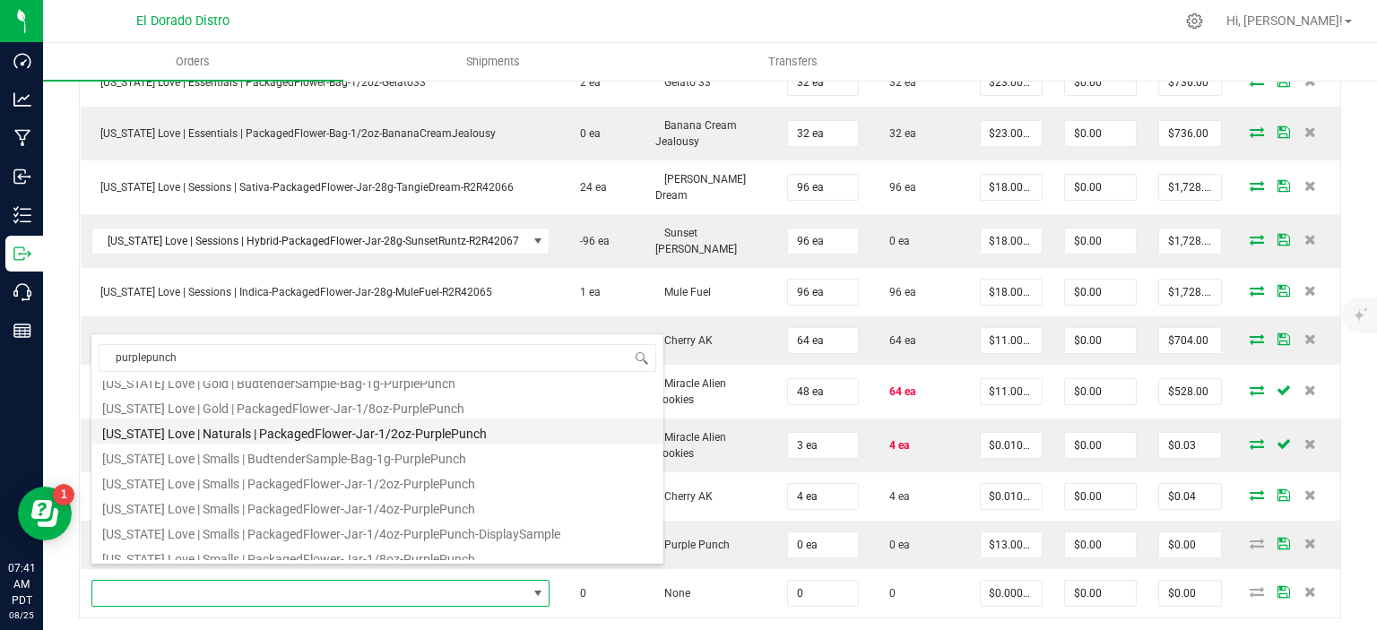
scroll to position [32, 0]
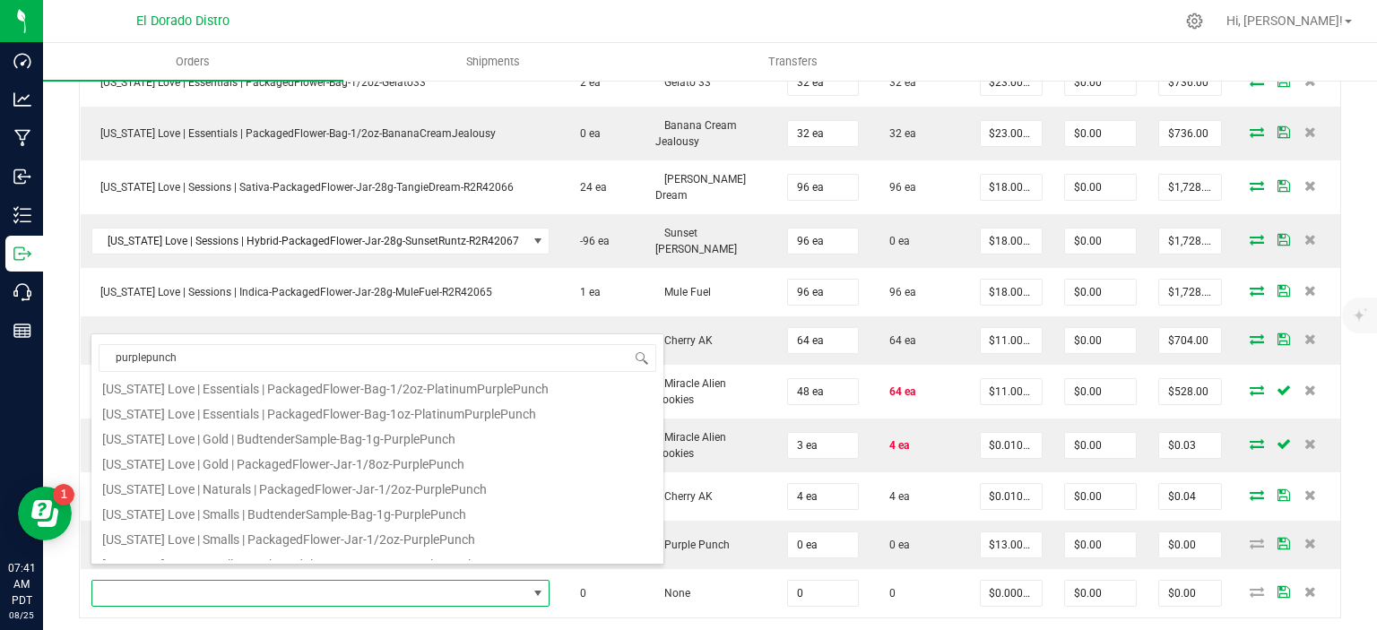
click at [735, 603] on div "Order Details Print All Labels Item Sellable Strain Qty Ordered Qty Allocated U…" at bounding box center [710, 277] width 1262 height 820
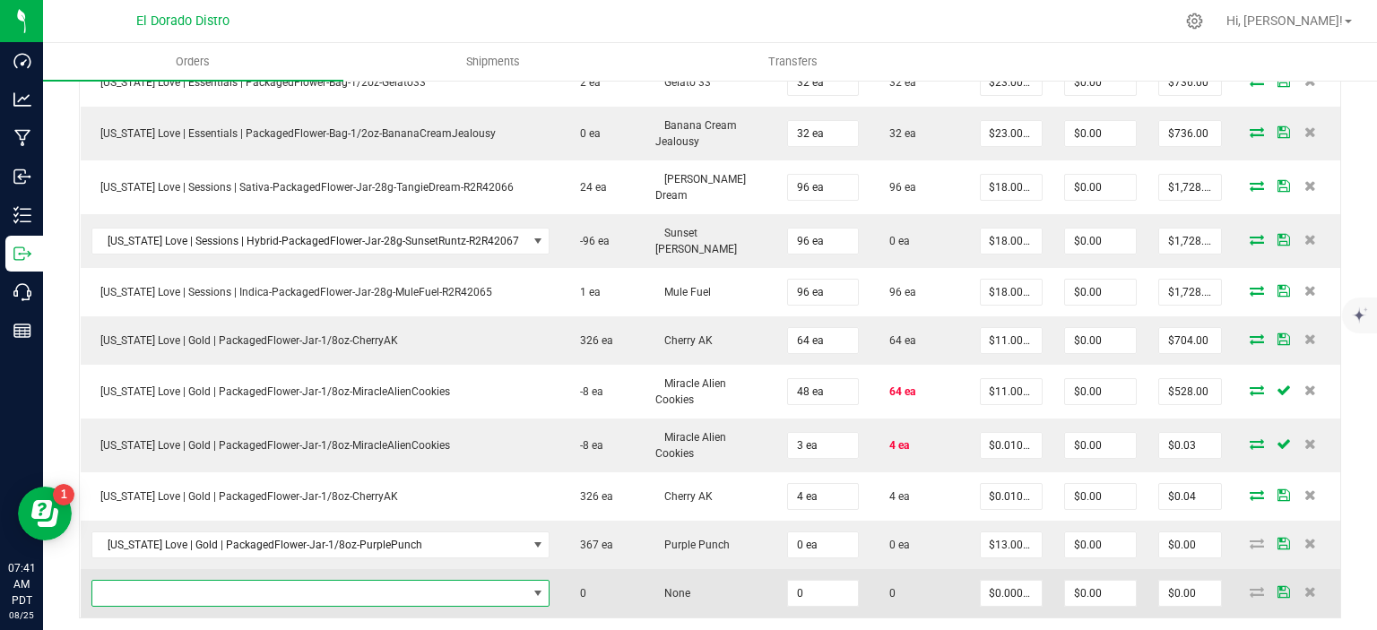
click at [478, 581] on span "NO DATA FOUND" at bounding box center [309, 593] width 435 height 25
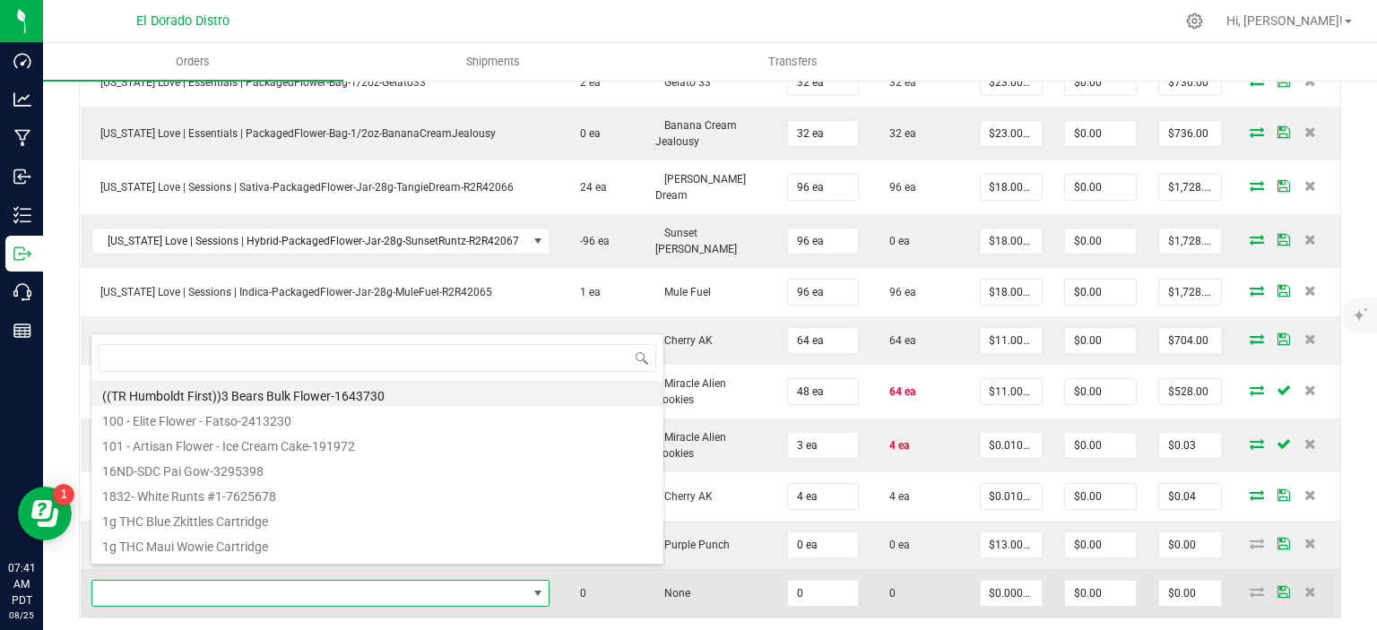
scroll to position [26, 445]
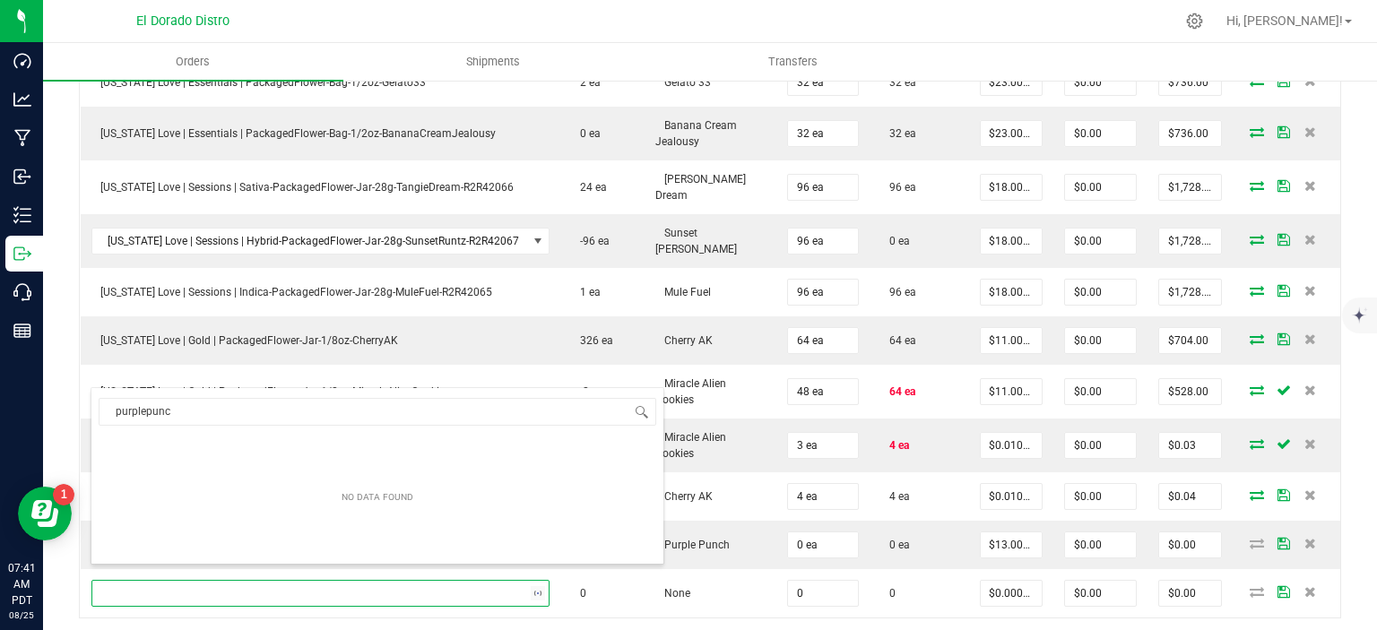
type input "purplepunch"
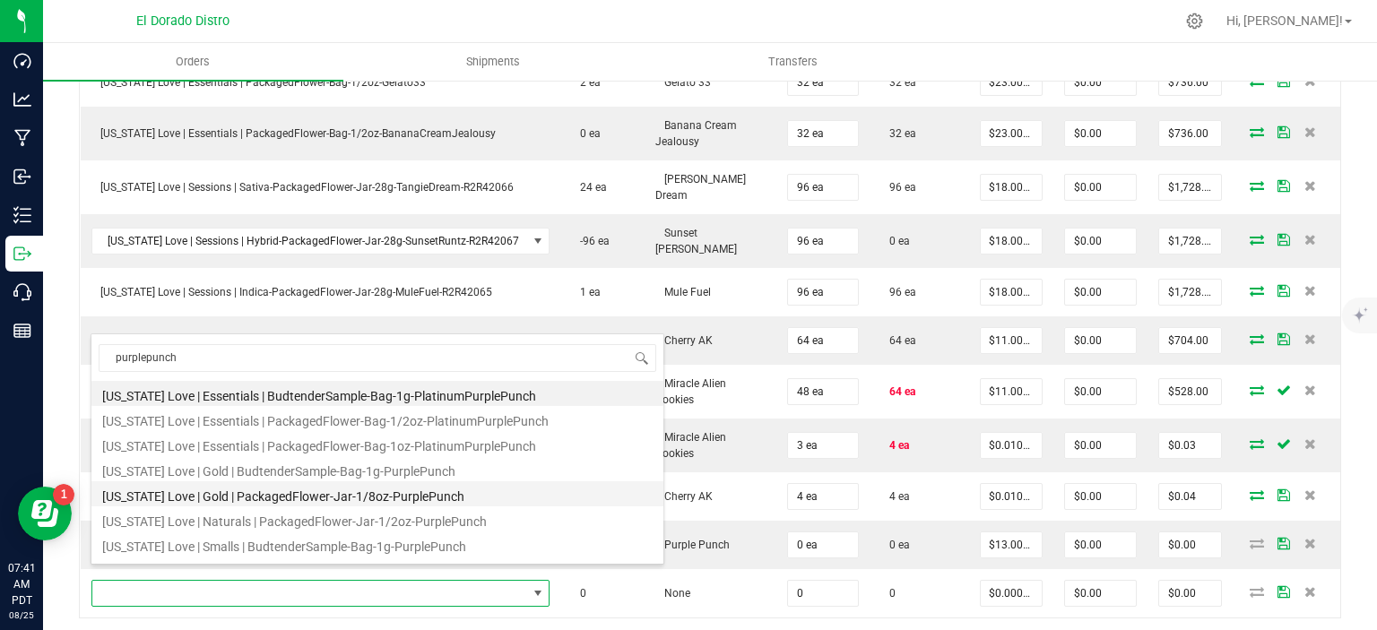
click at [350, 497] on li "[US_STATE] Love | Gold | PackagedFlower-Jar-1/8oz-PurplePunch" at bounding box center [377, 493] width 572 height 25
type input "0 ea"
type input "$13.00000"
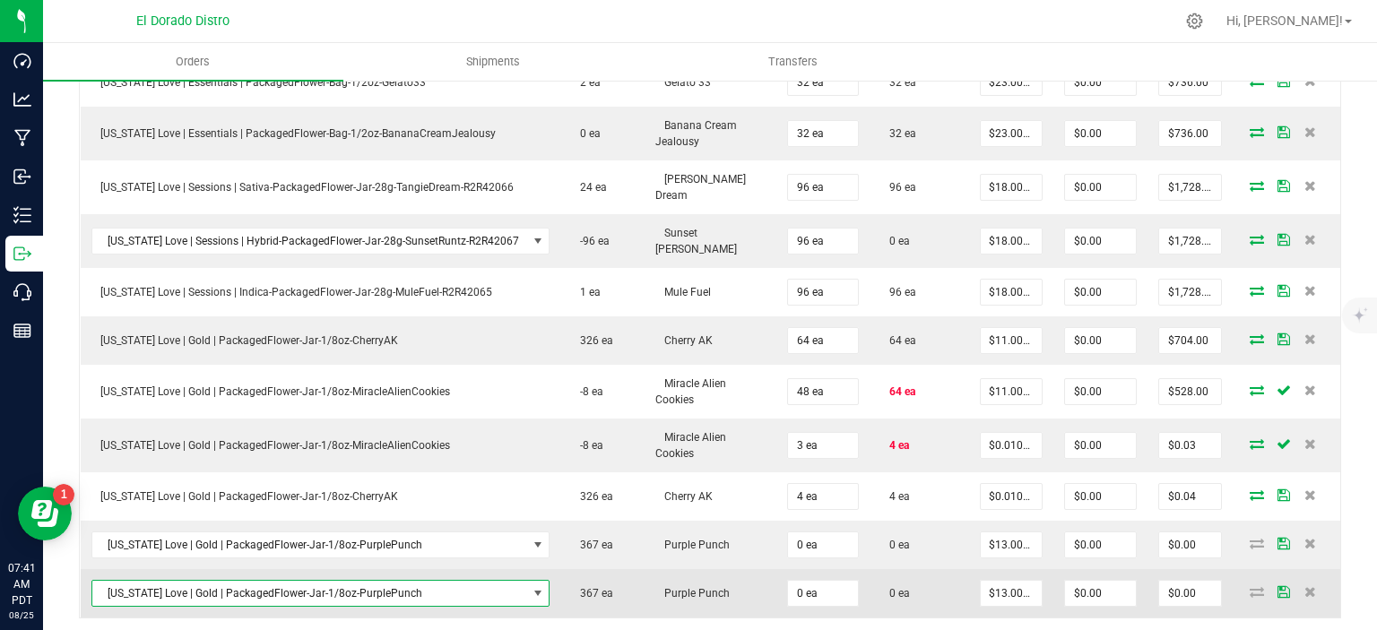
scroll to position [807, 0]
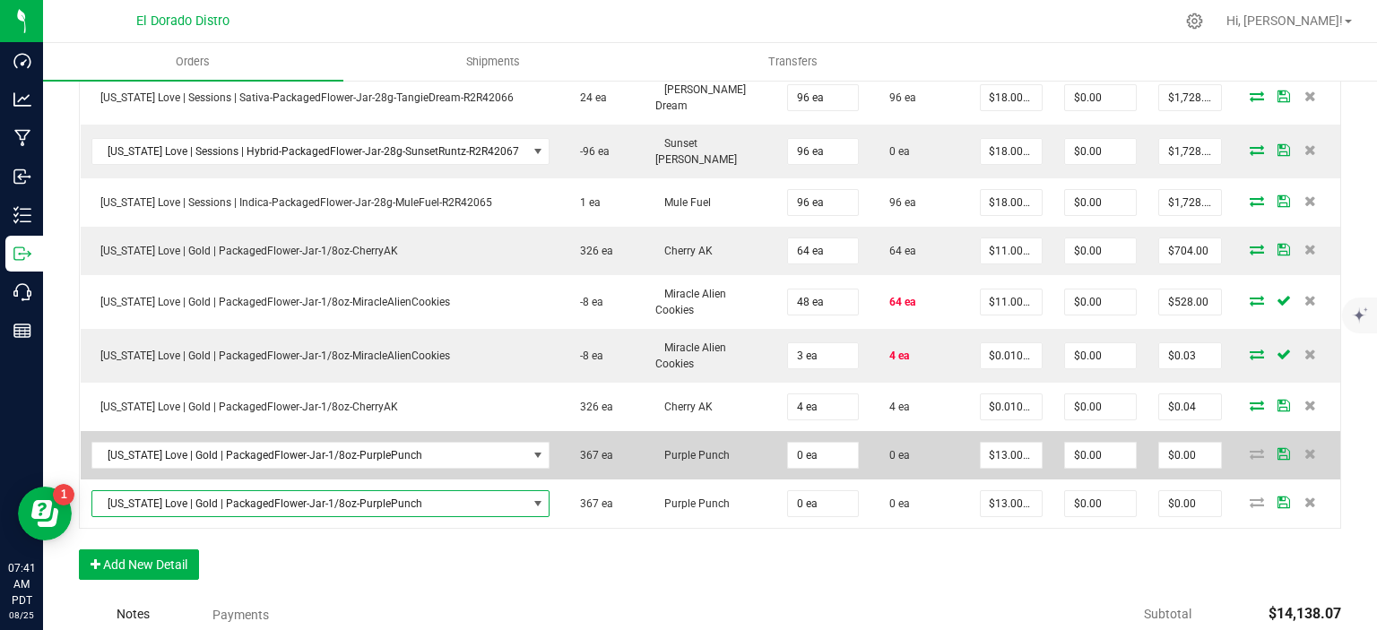
click at [824, 458] on td "0 ea" at bounding box center [822, 455] width 92 height 48
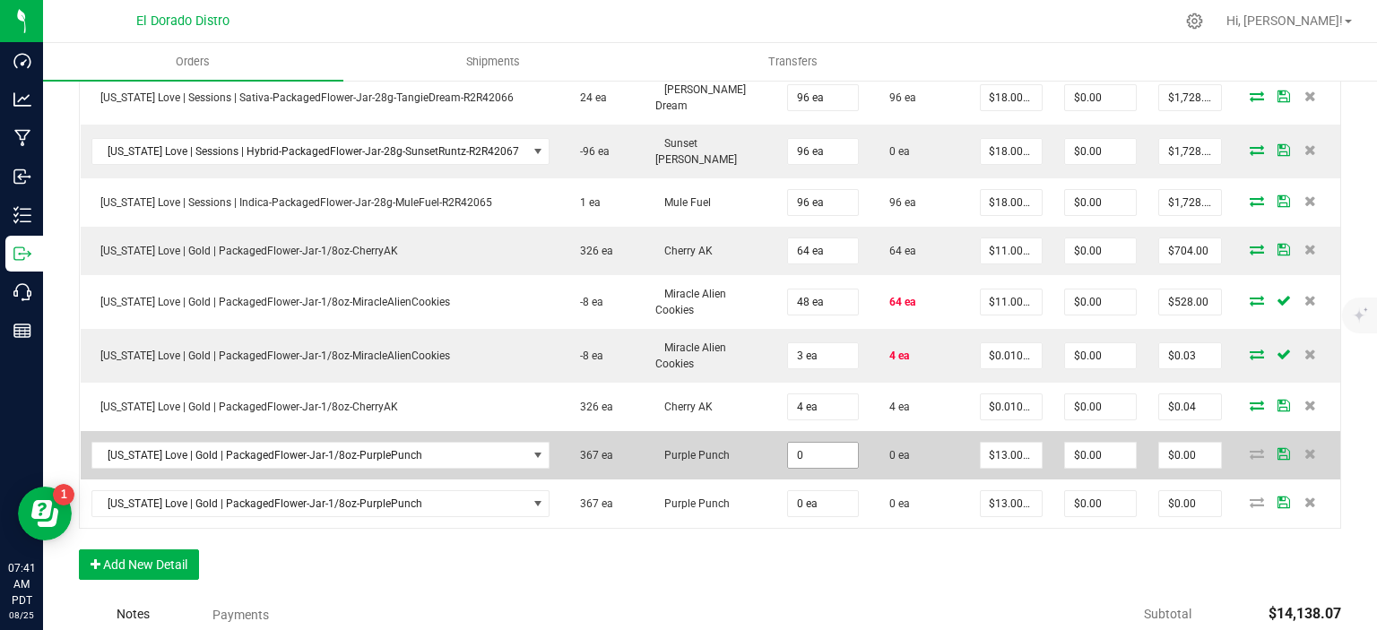
click at [824, 444] on input "0" at bounding box center [822, 455] width 69 height 25
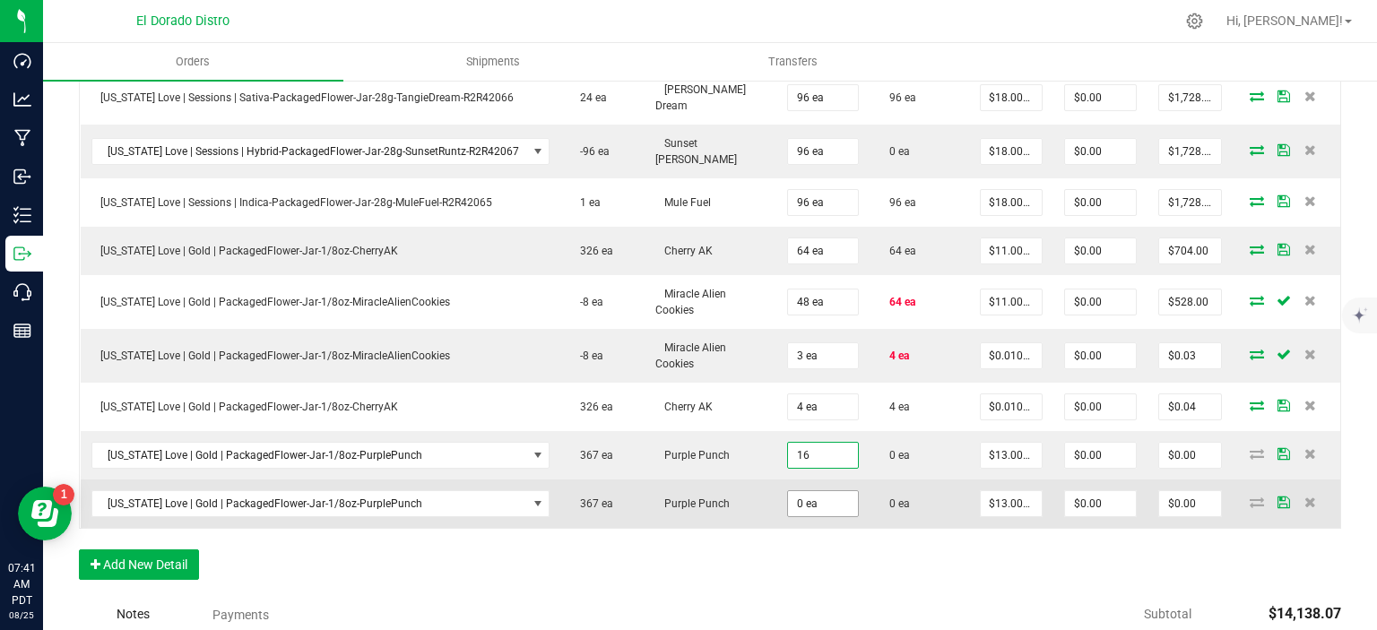
type input "16 ea"
type input "$208.00"
click at [807, 491] on input "0" at bounding box center [822, 503] width 69 height 25
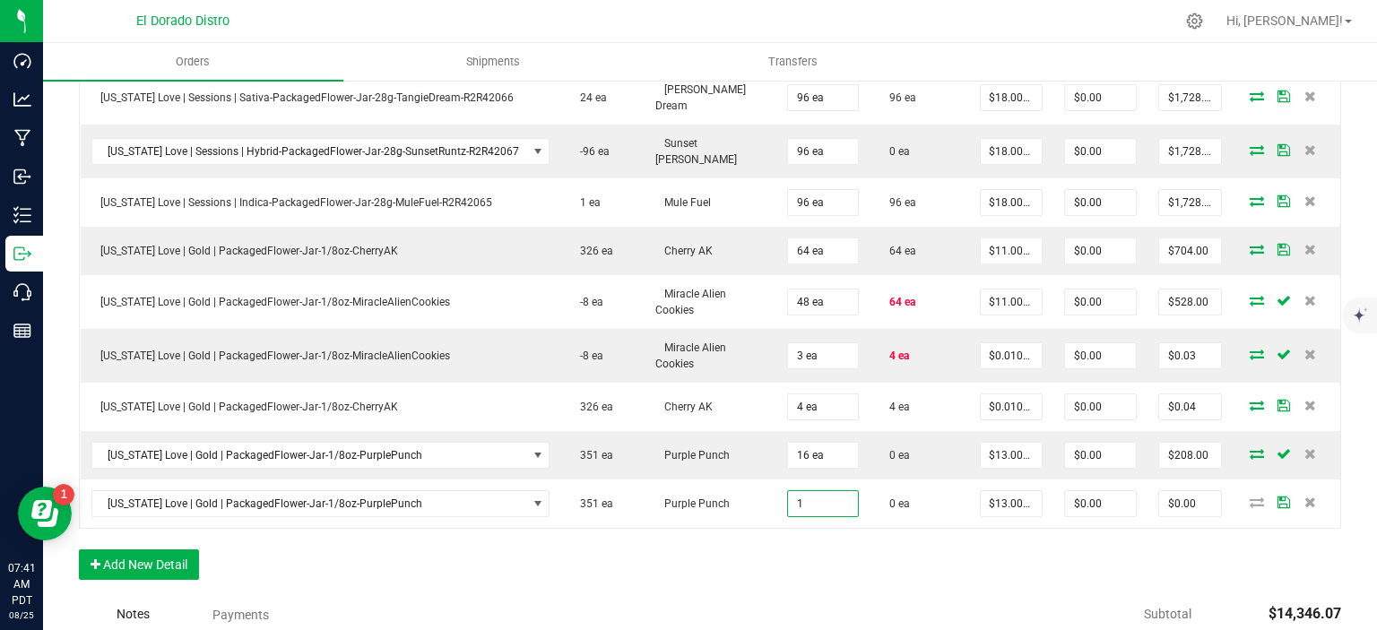
type input "1 ea"
type input "$13.00"
click at [825, 533] on div "Order Details Print All Labels Item Sellable Strain Qty Ordered Qty Allocated U…" at bounding box center [710, 188] width 1262 height 820
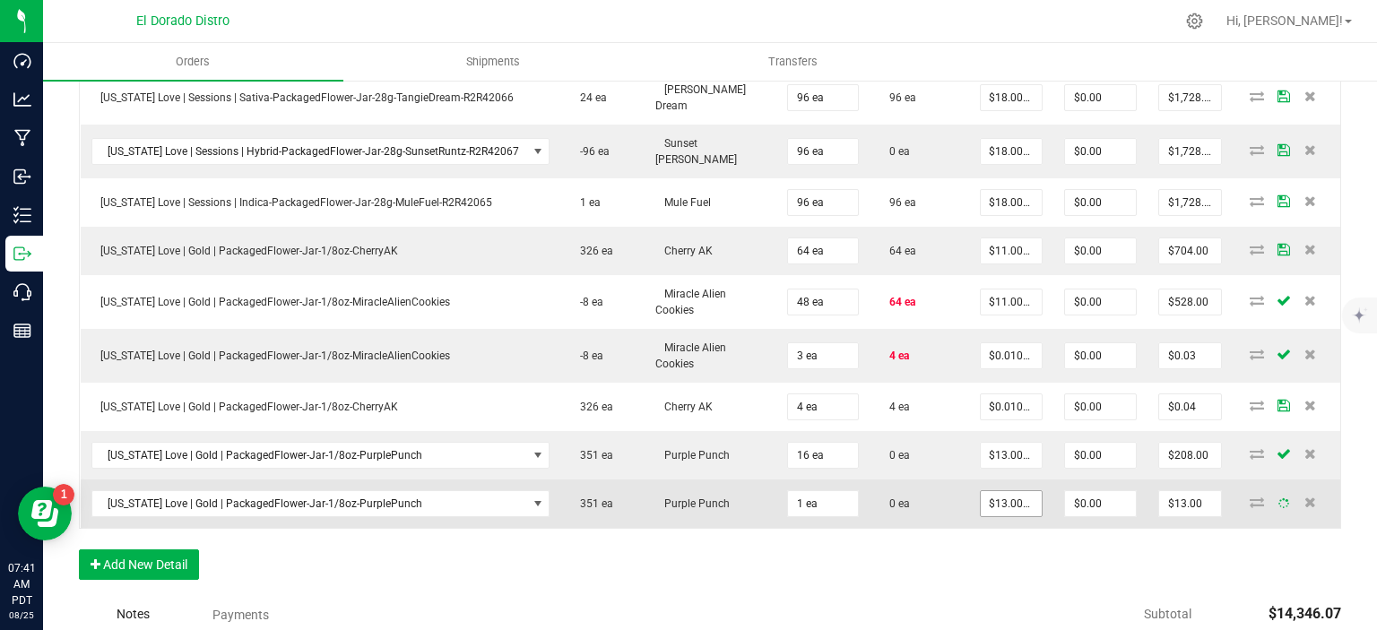
type input "13"
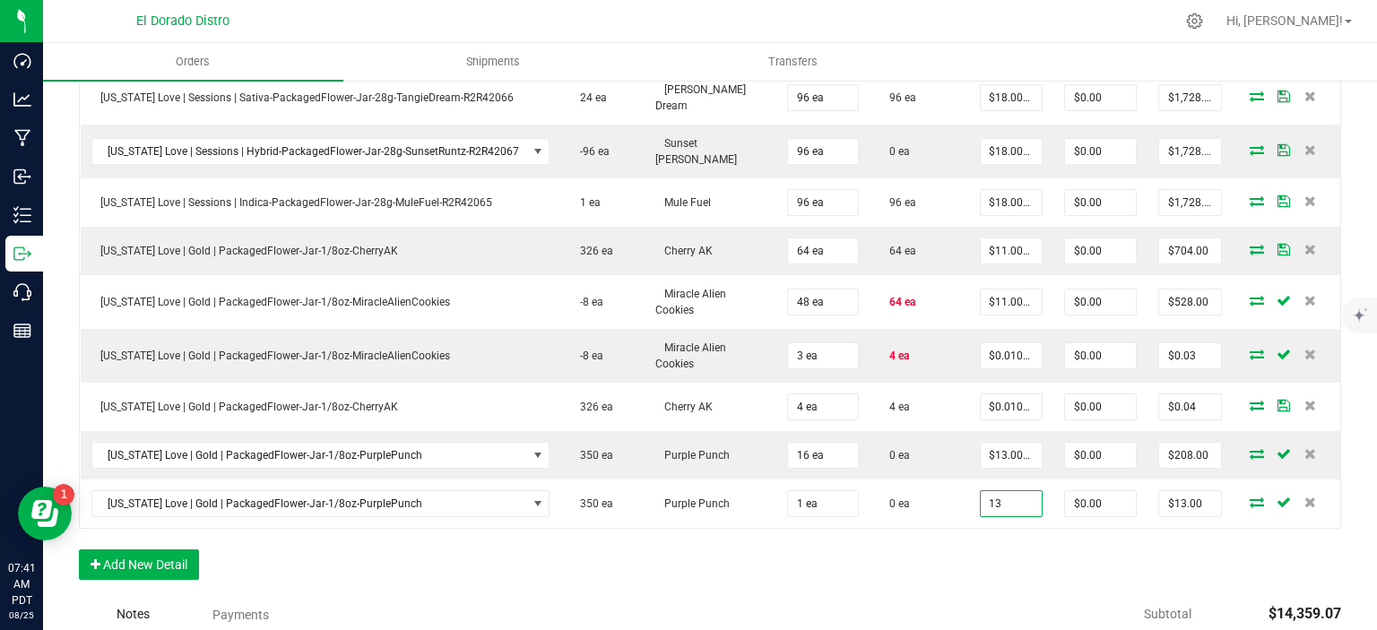
click at [981, 493] on input "13" at bounding box center [1011, 503] width 61 height 25
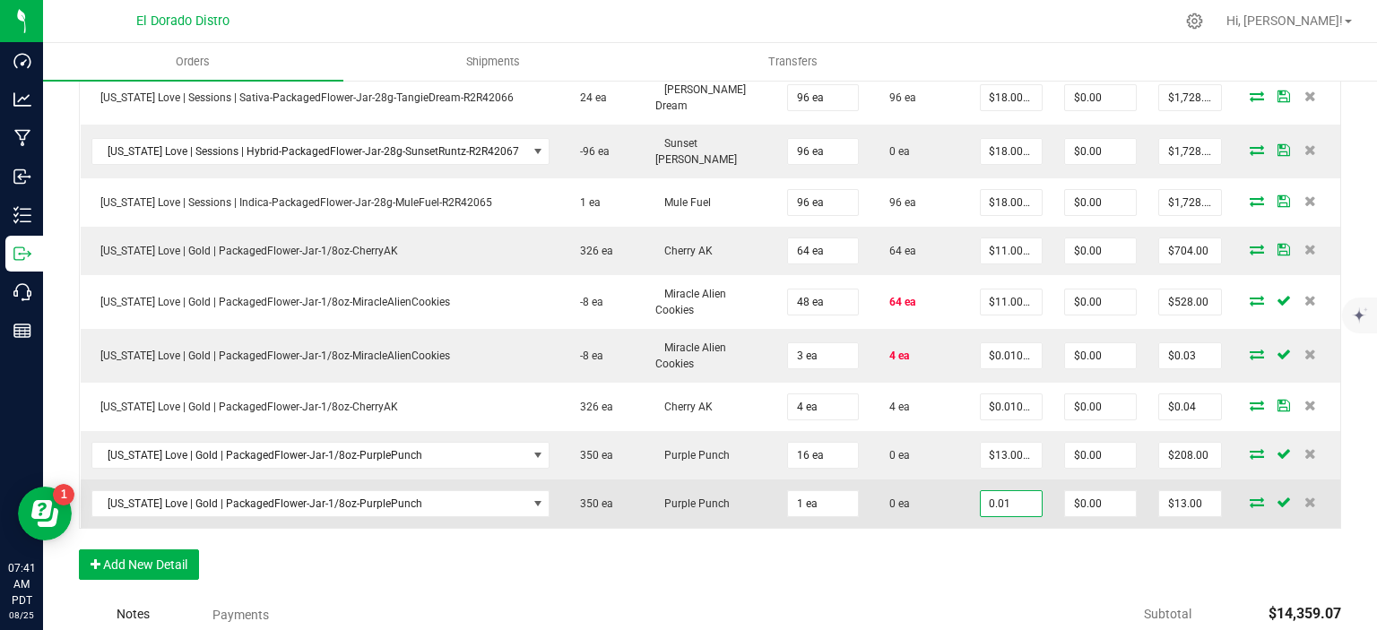
click at [981, 501] on td "0.01" at bounding box center [1011, 504] width 84 height 48
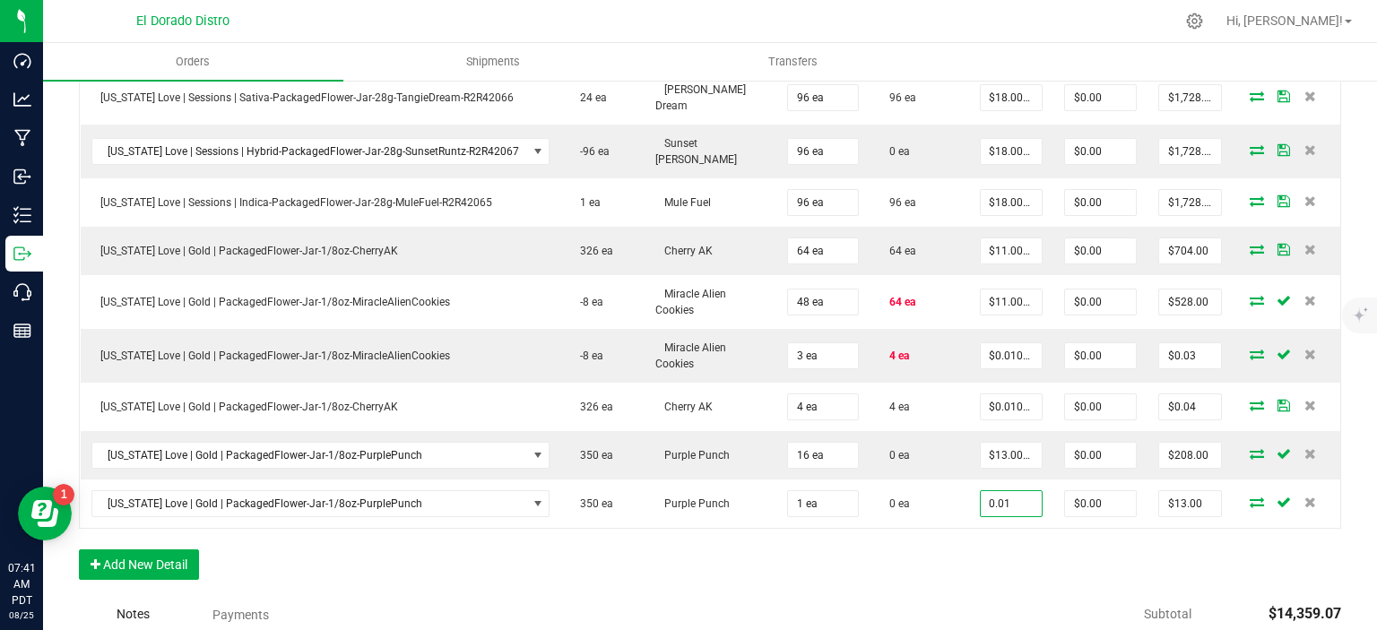
type input "$0.01000"
type input "$0.01"
click at [996, 540] on div "Order Details Print All Labels Item Sellable Strain Qty Ordered Qty Allocated U…" at bounding box center [710, 188] width 1262 height 820
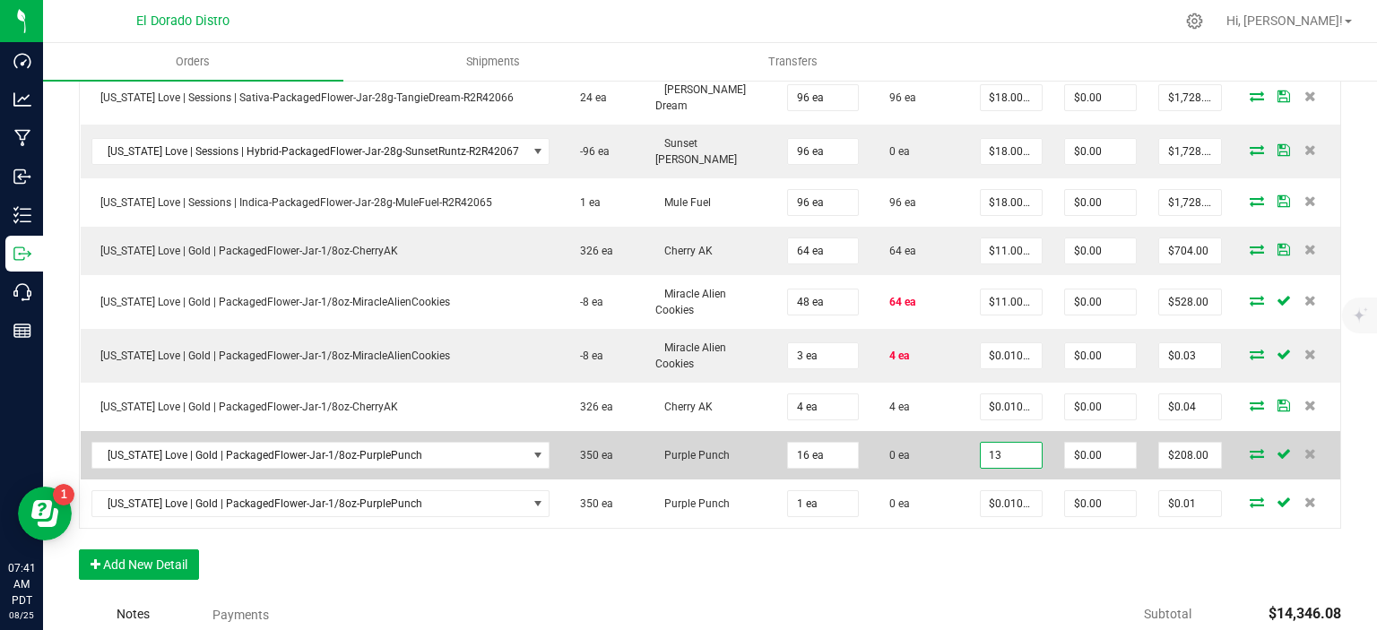
click at [997, 444] on input "13" at bounding box center [1011, 455] width 61 height 25
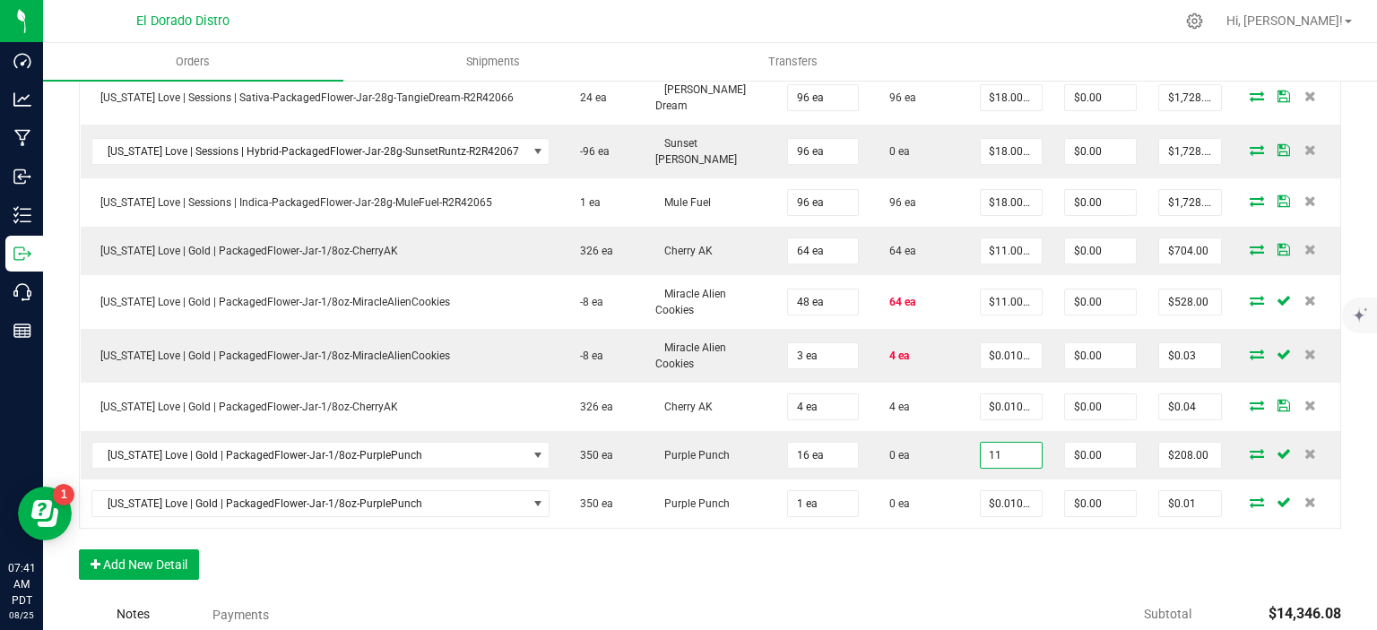
type input "$11.00000"
type input "$176.00"
click at [878, 538] on div "Order Details Print All Labels Item Sellable Strain Qty Ordered Qty Allocated U…" at bounding box center [710, 188] width 1262 height 820
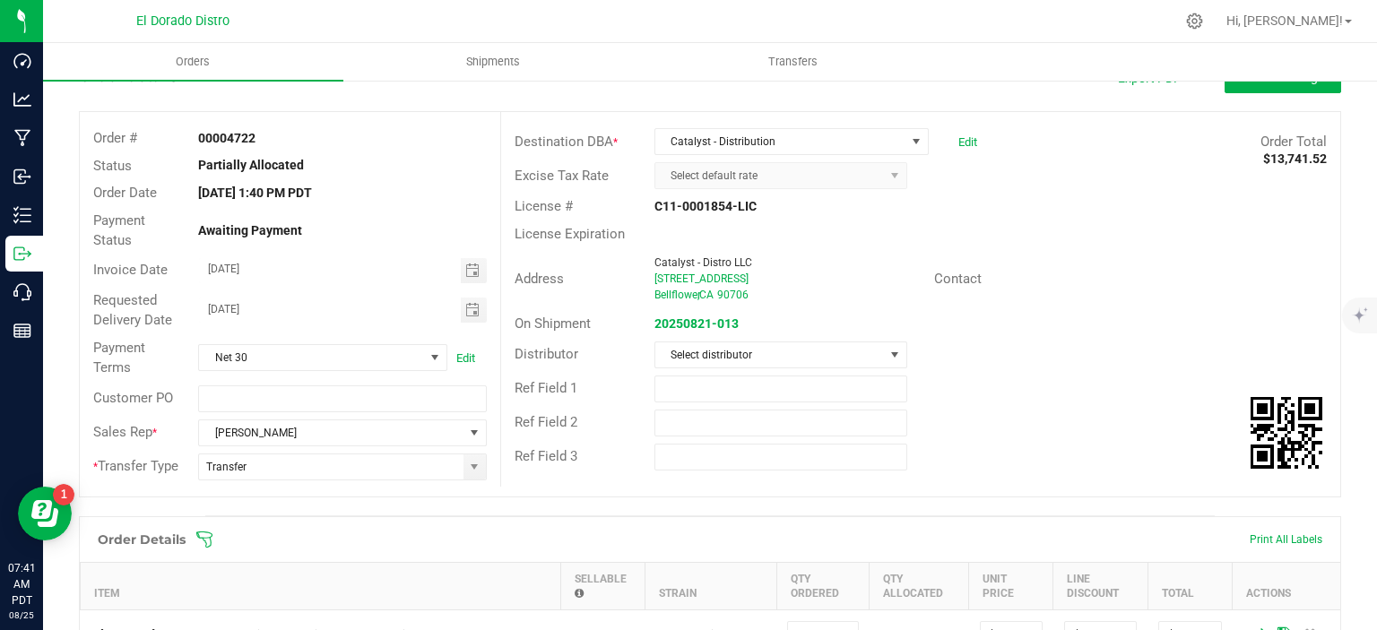
scroll to position [0, 0]
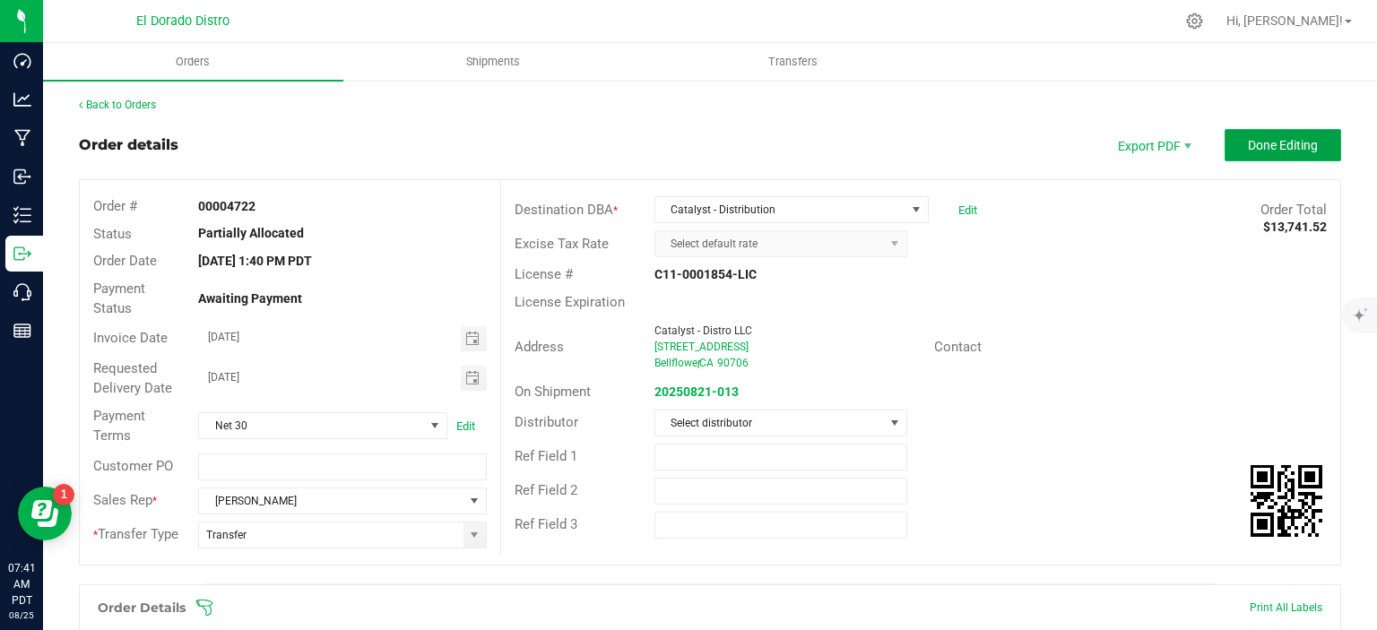
click at [1274, 140] on span "Done Editing" at bounding box center [1283, 145] width 70 height 14
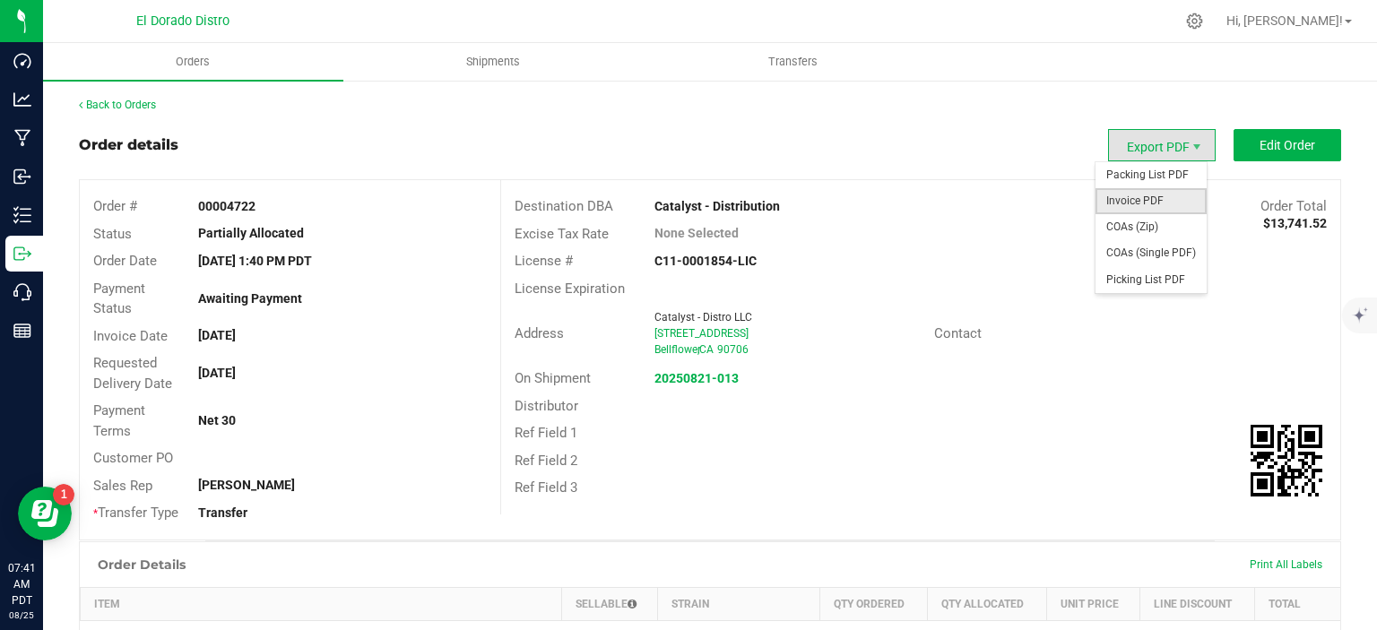
click at [1158, 192] on span "Invoice PDF" at bounding box center [1150, 201] width 111 height 26
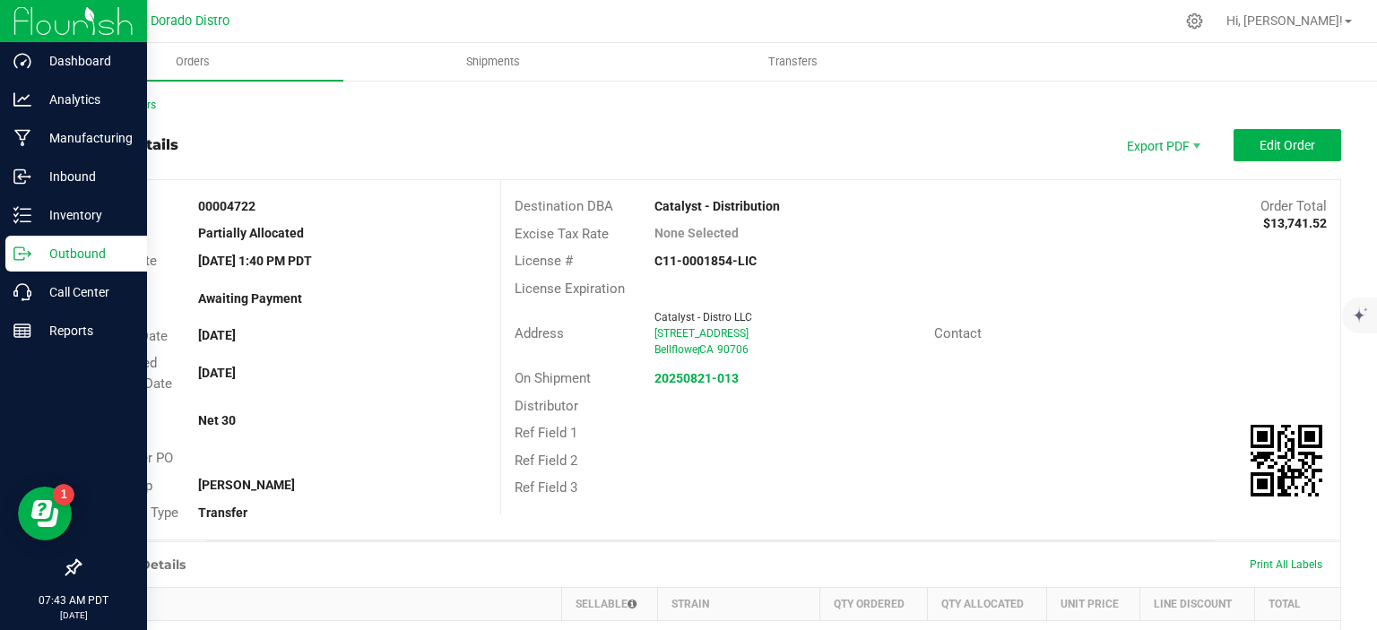
click at [34, 246] on p "Outbound" at bounding box center [85, 254] width 108 height 22
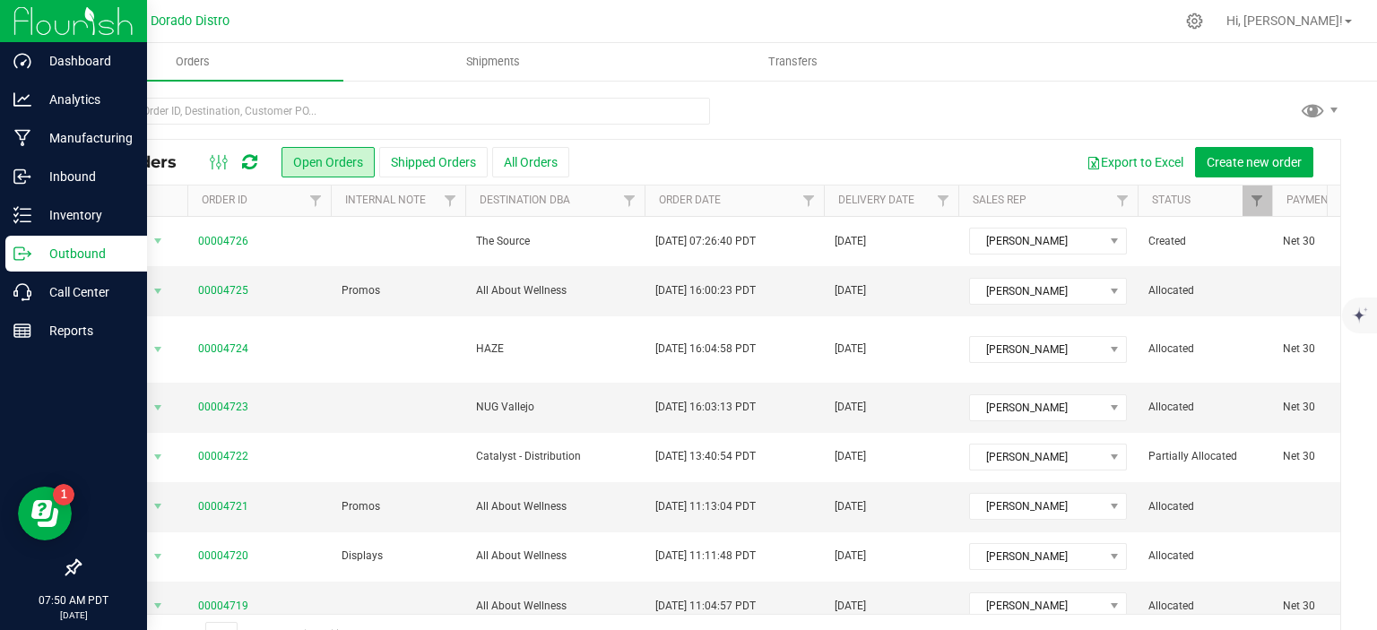
click at [22, 262] on icon at bounding box center [22, 254] width 18 height 18
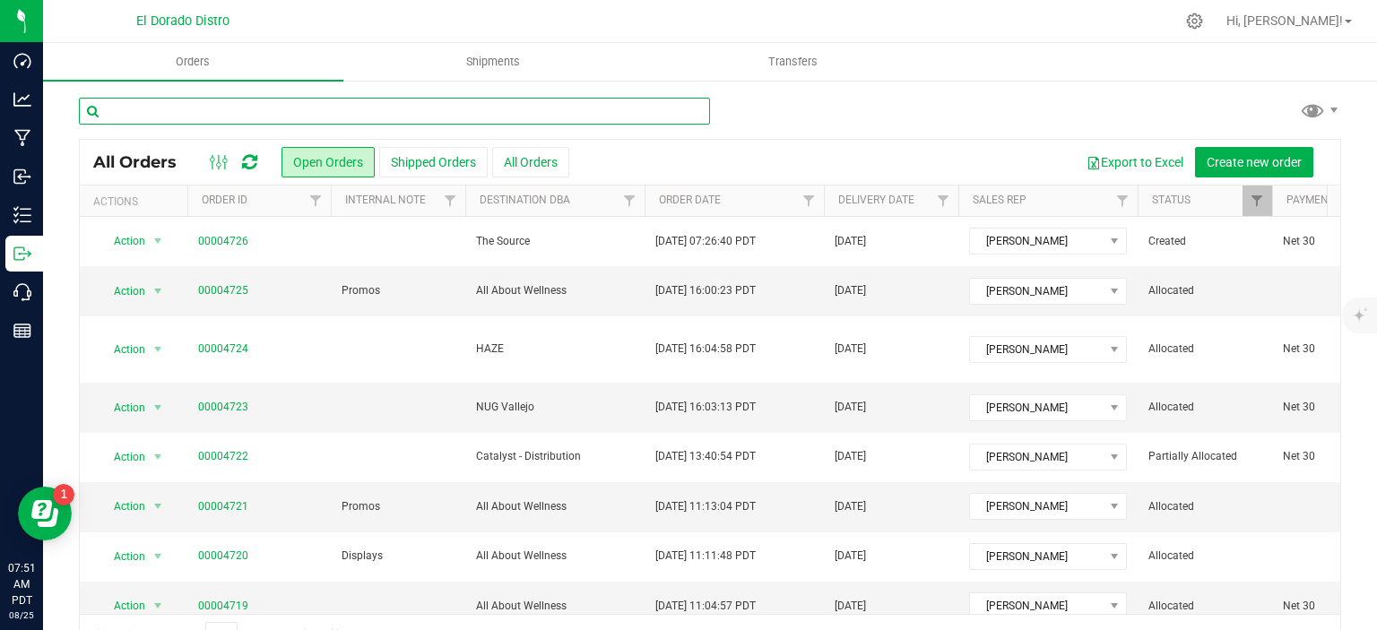
click at [443, 119] on input "text" at bounding box center [394, 111] width 631 height 27
type input "c"
type input "the source"
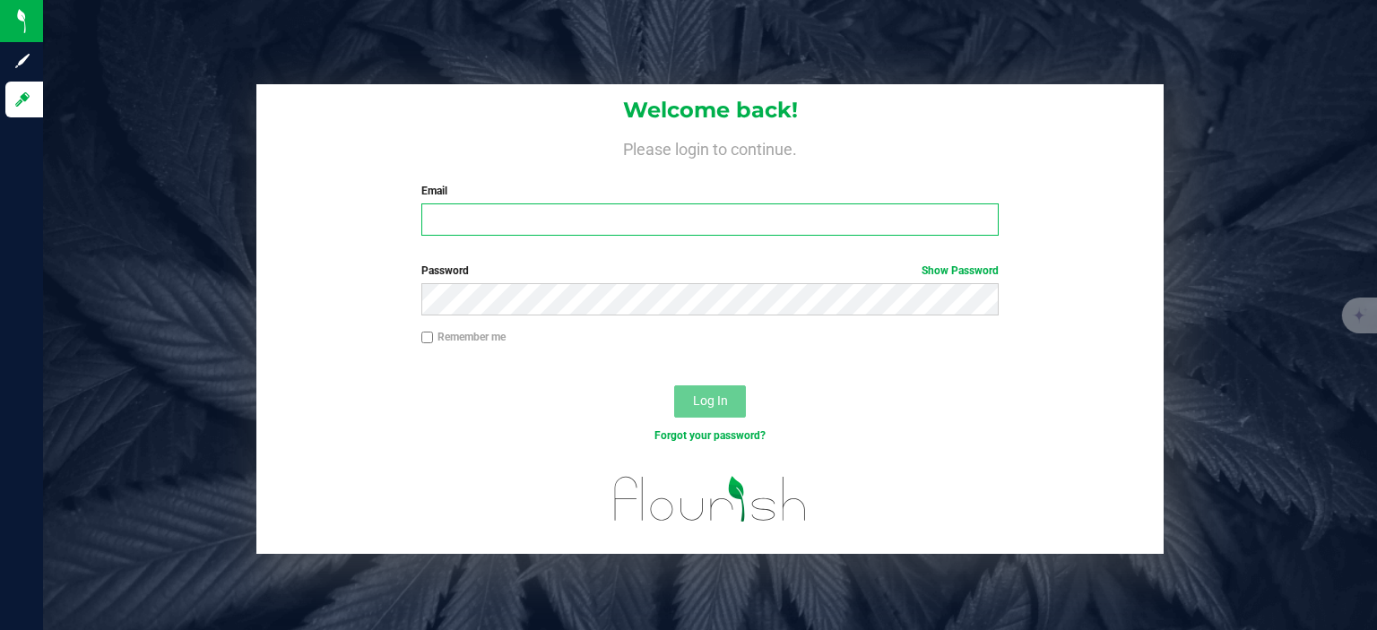
type input "[EMAIL_ADDRESS][DOMAIN_NAME]"
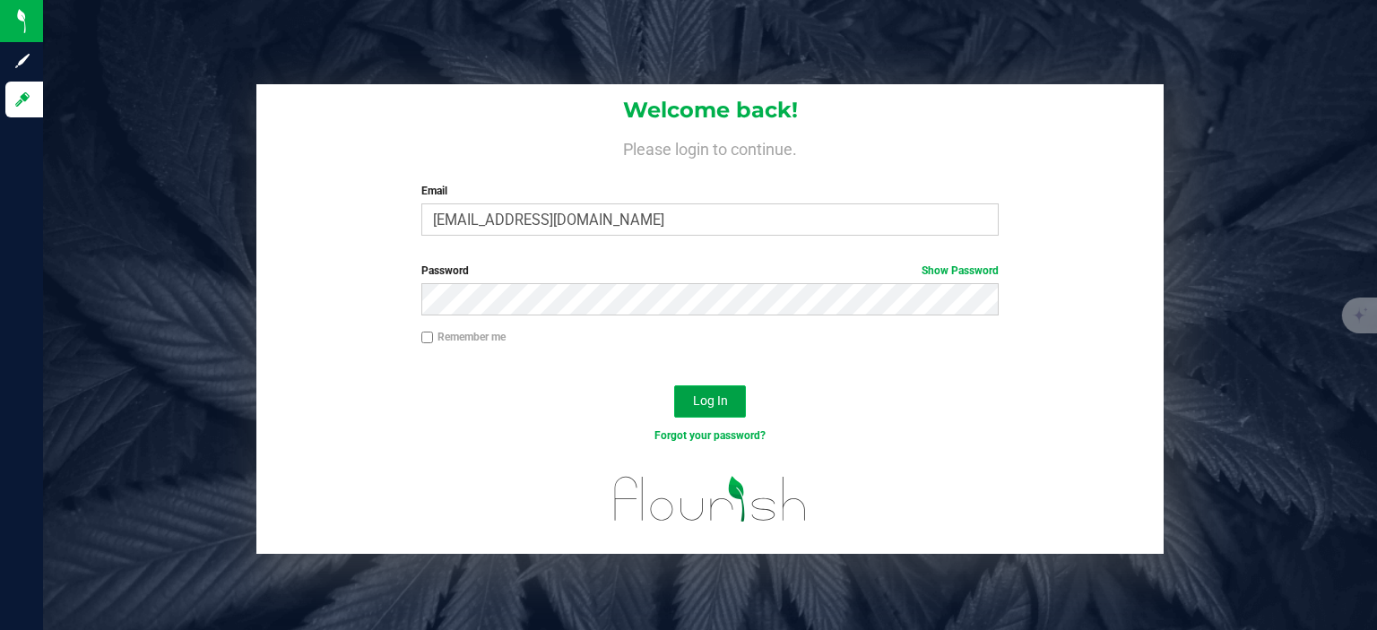
click at [699, 397] on span "Log In" at bounding box center [710, 400] width 35 height 14
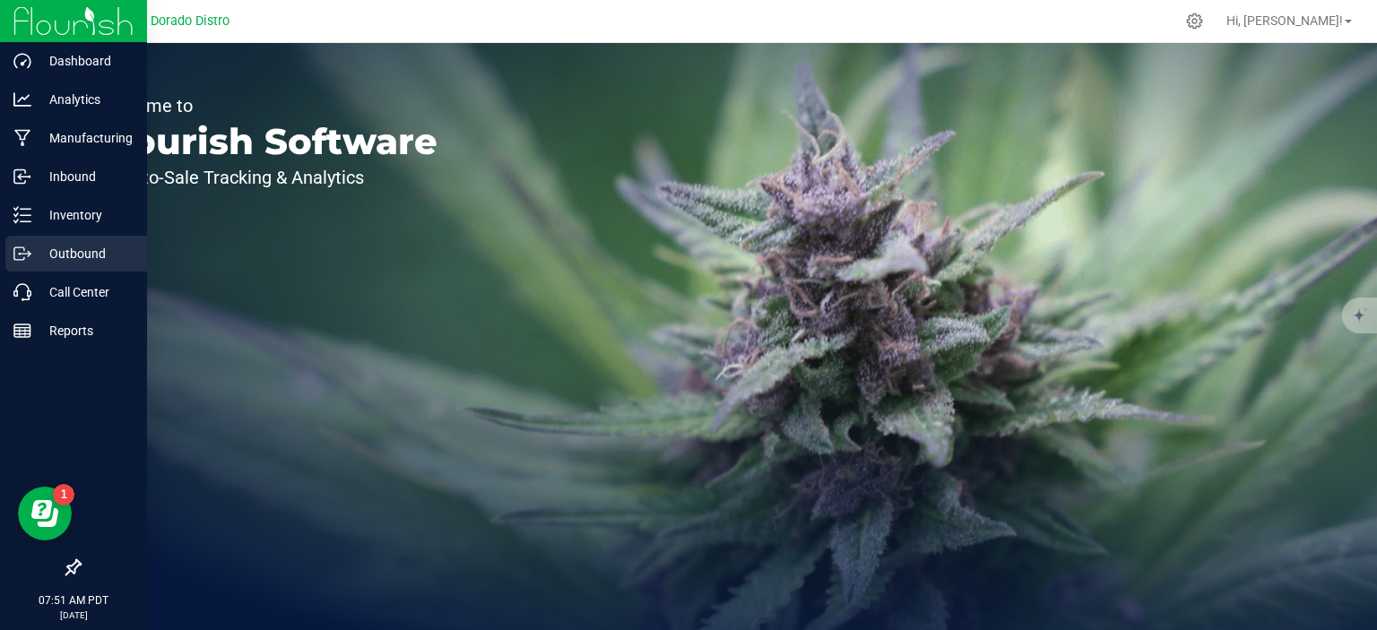
click at [54, 255] on p "Outbound" at bounding box center [85, 254] width 108 height 22
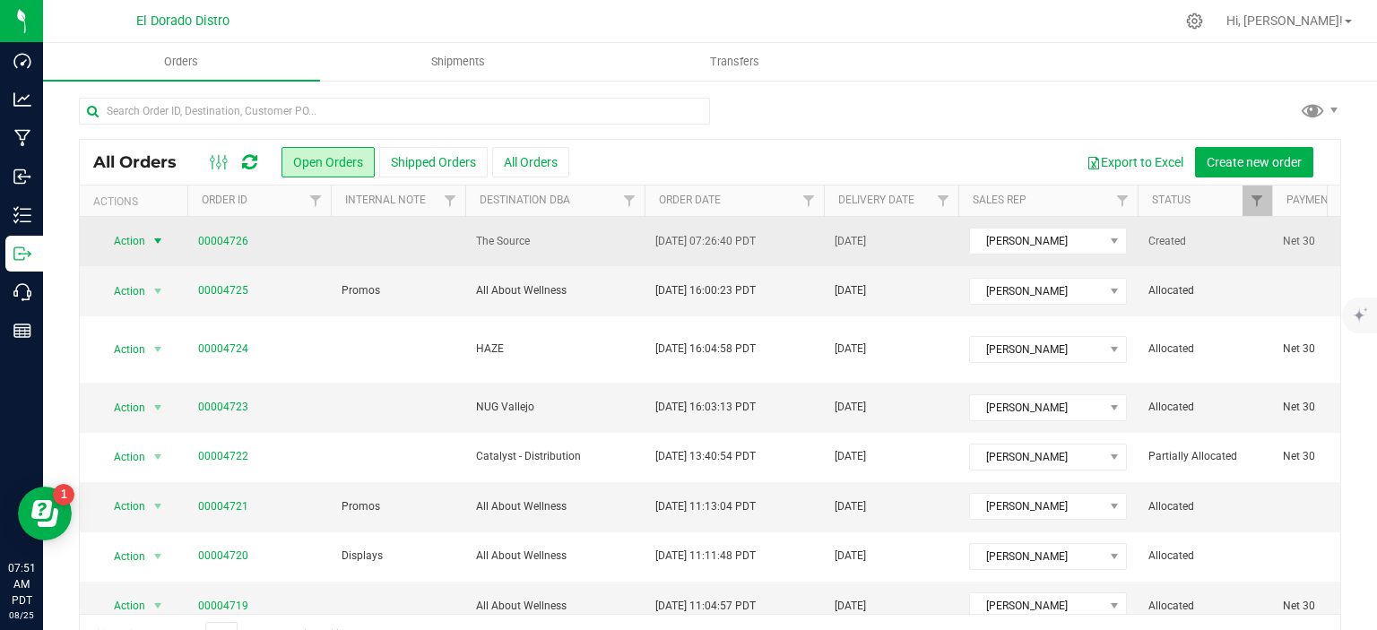
click at [160, 238] on span "select" at bounding box center [158, 241] width 14 height 14
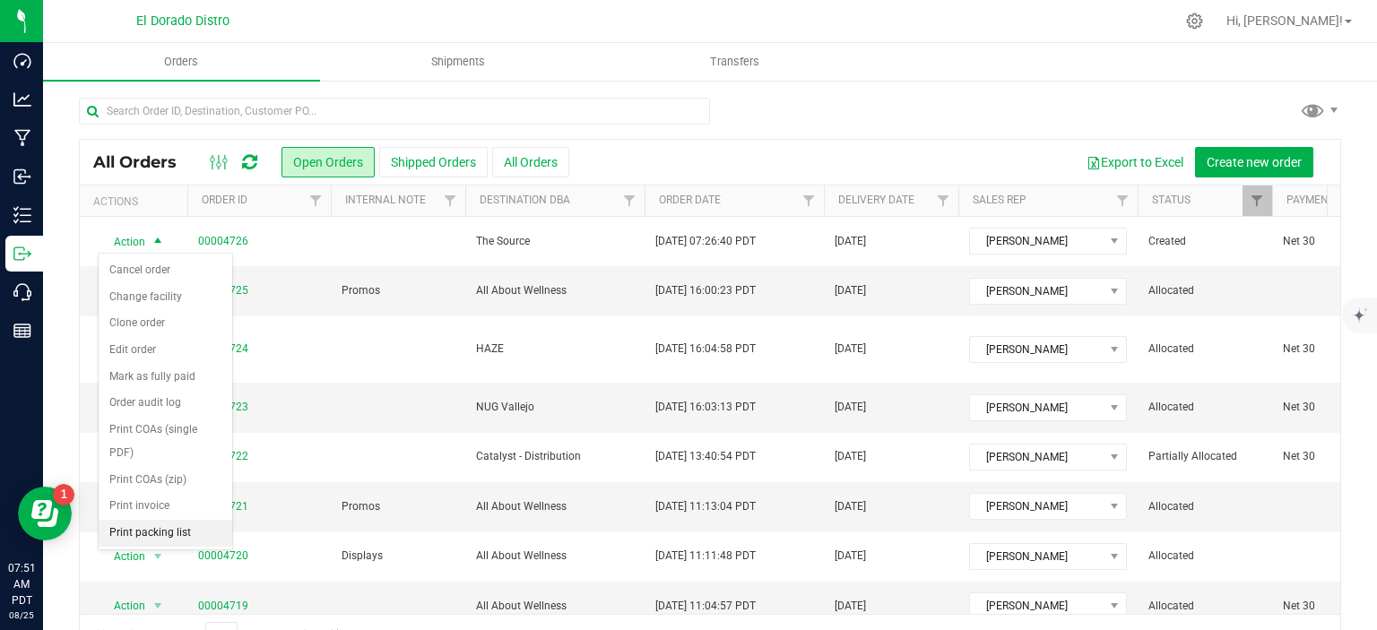
click at [186, 530] on li "Print packing list" at bounding box center [166, 533] width 134 height 27
